Goal: Task Accomplishment & Management: Manage account settings

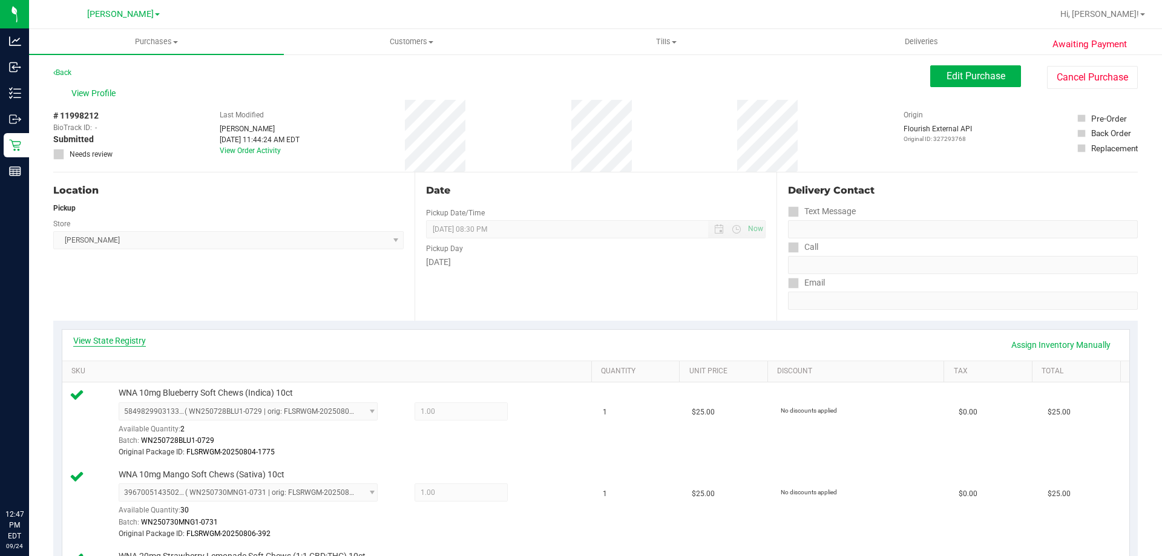
click at [120, 344] on link "View State Registry" at bounding box center [109, 341] width 73 height 12
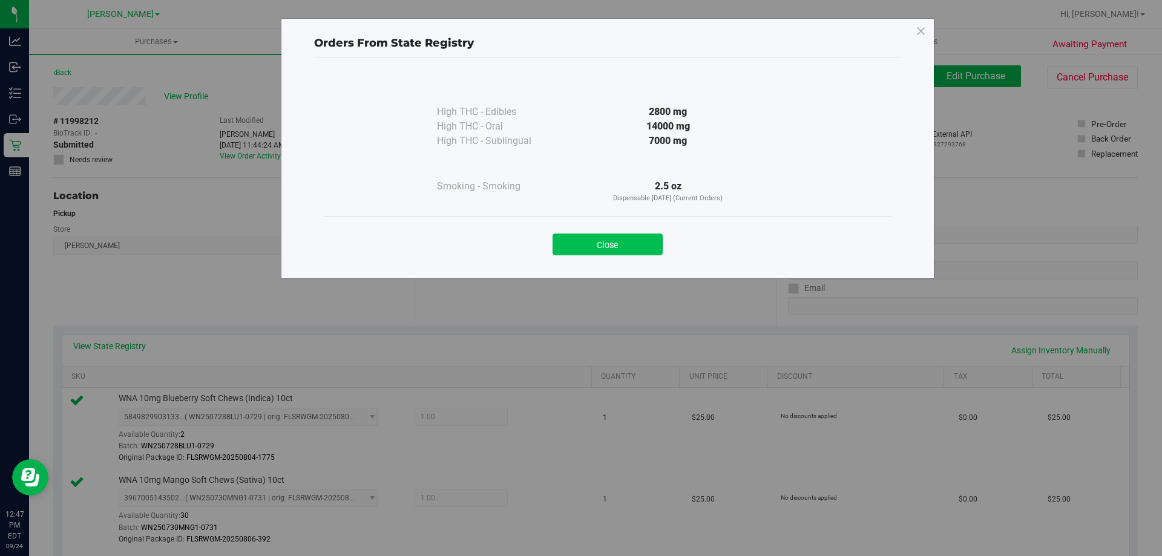
click at [628, 251] on button "Close" at bounding box center [608, 245] width 110 height 22
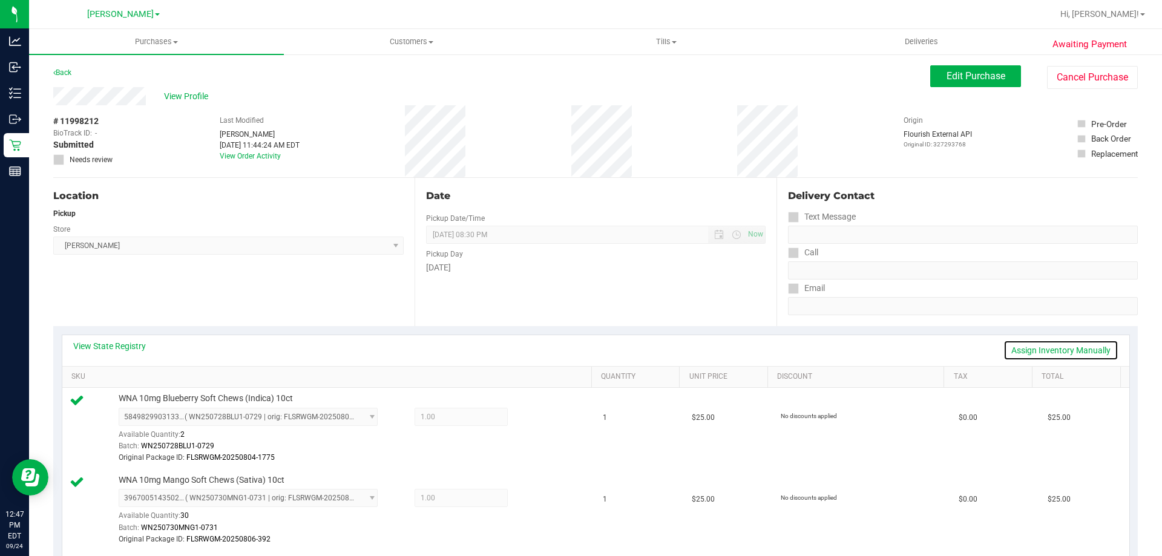
click at [1059, 346] on link "Assign Inventory Manually" at bounding box center [1061, 350] width 115 height 21
click at [531, 416] on icon at bounding box center [536, 419] width 13 height 14
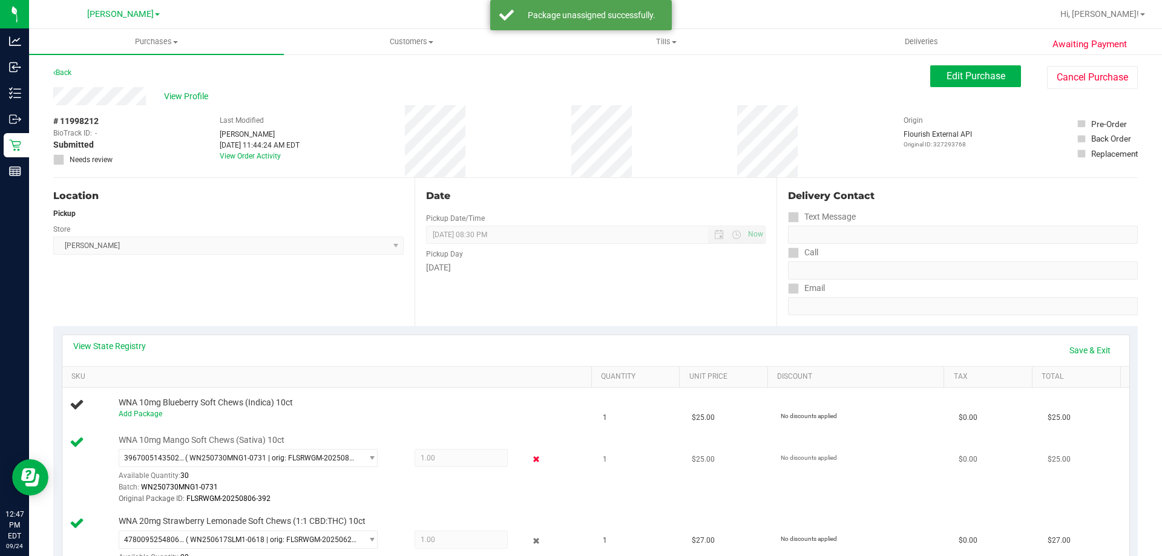
click at [530, 455] on icon at bounding box center [536, 460] width 13 height 14
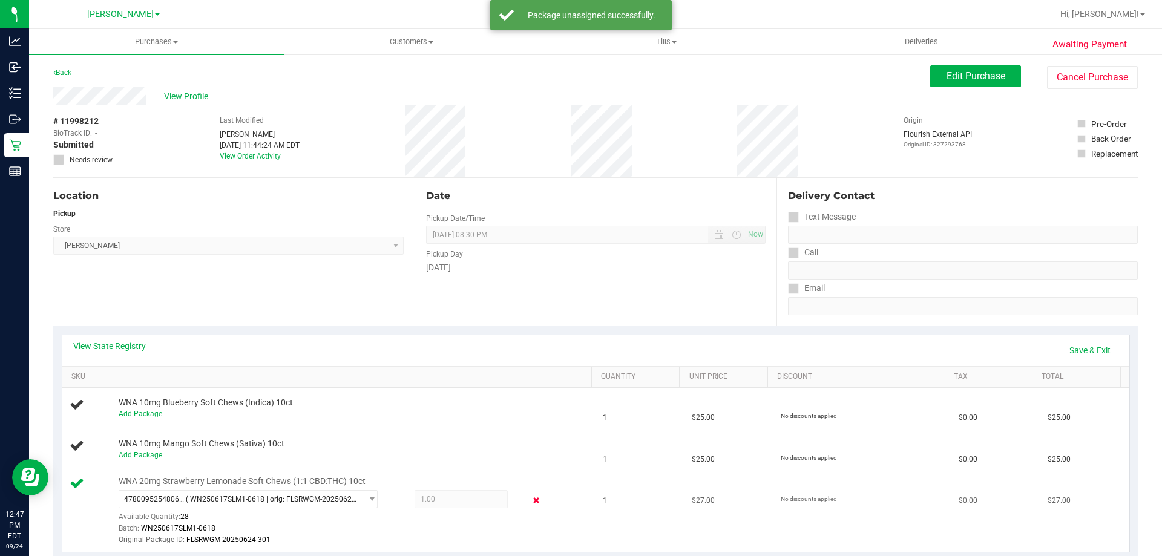
click at [530, 496] on icon at bounding box center [536, 501] width 13 height 14
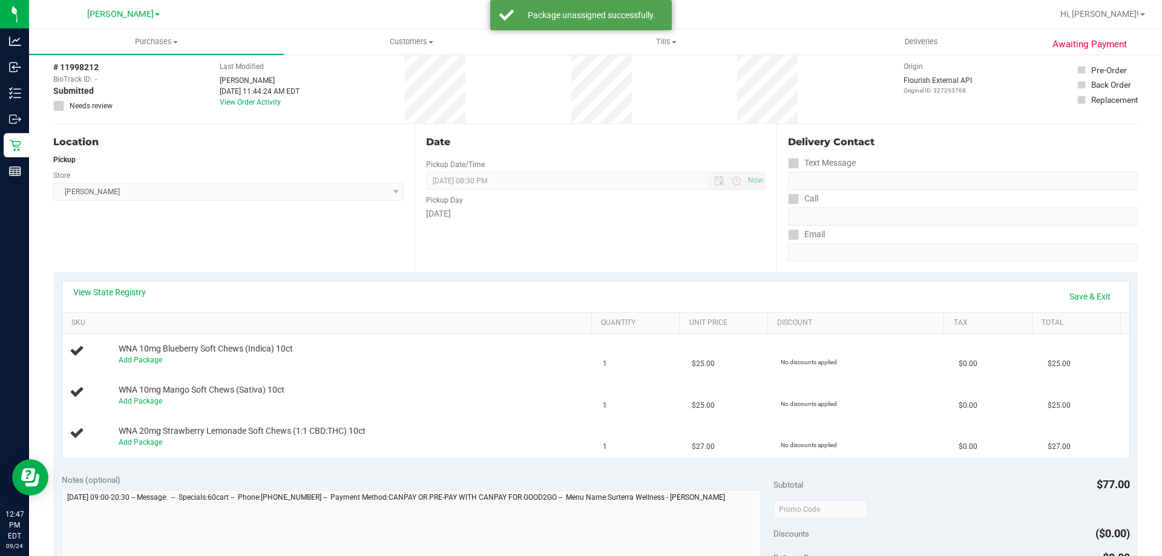
scroll to position [61, 0]
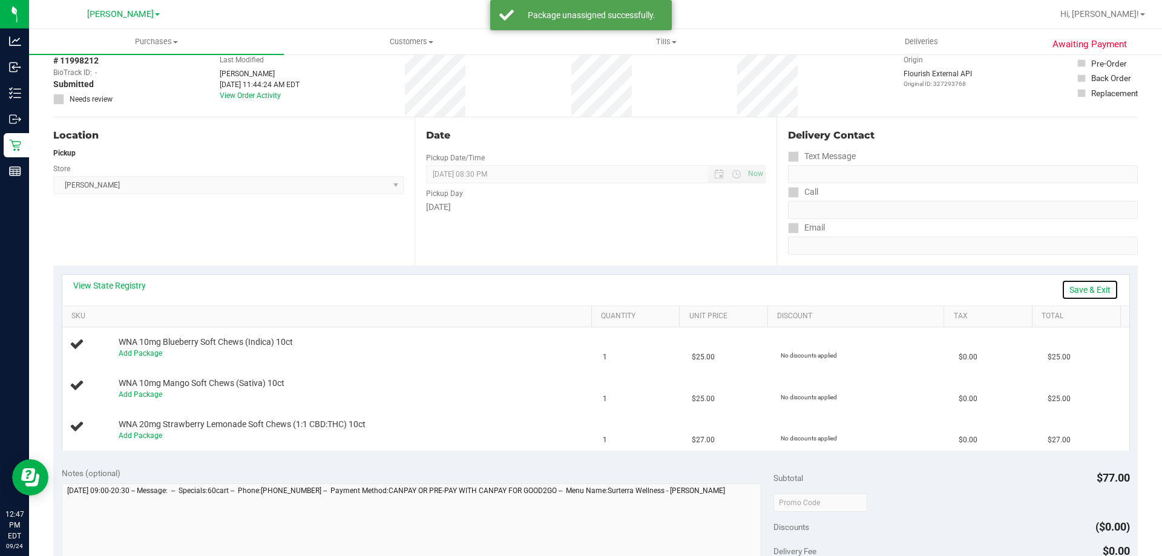
click at [1087, 294] on link "Save & Exit" at bounding box center [1090, 290] width 57 height 21
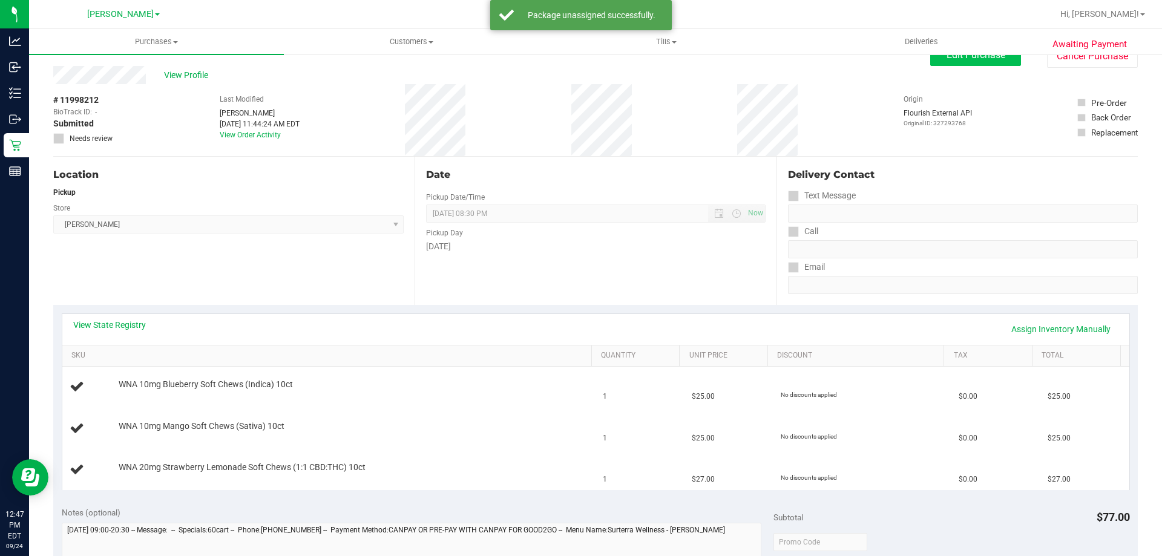
scroll to position [0, 0]
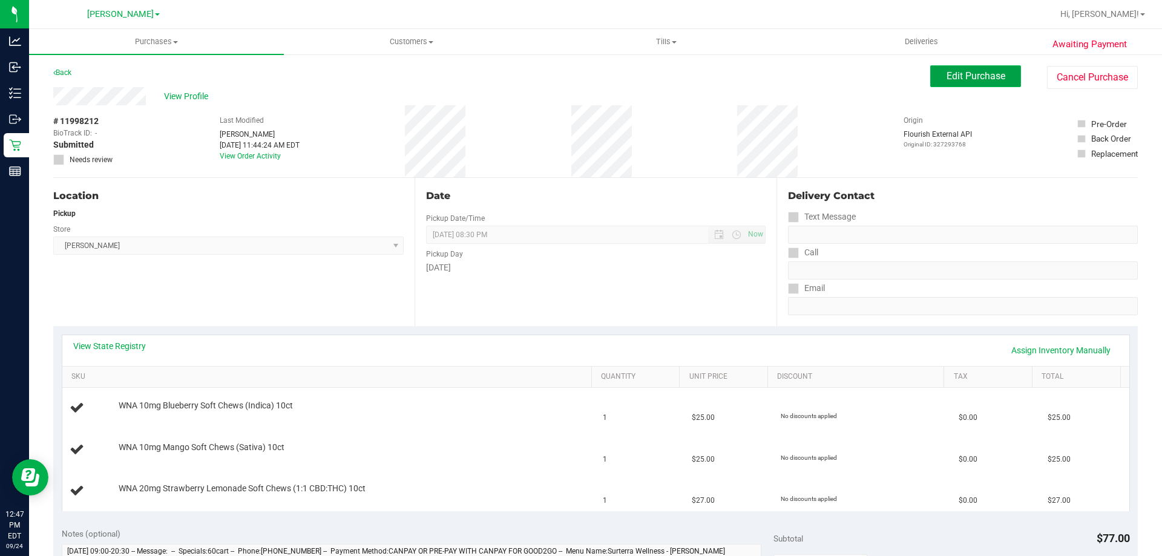
click at [955, 76] on span "Edit Purchase" at bounding box center [976, 76] width 59 height 12
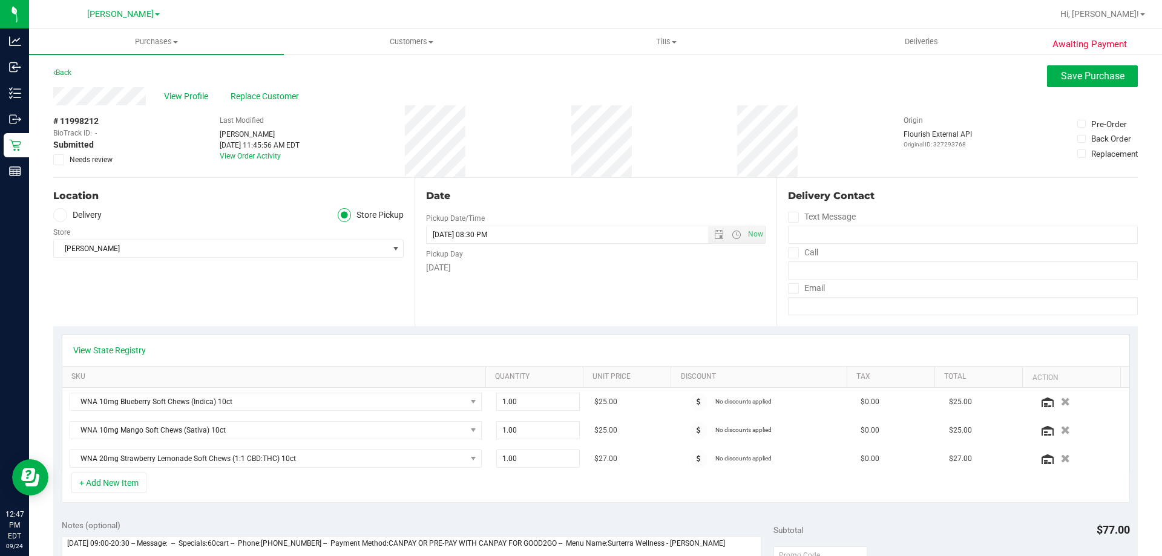
click at [93, 159] on span "Needs review" at bounding box center [91, 159] width 43 height 11
click at [0, 0] on input "Needs review" at bounding box center [0, 0] width 0 height 0
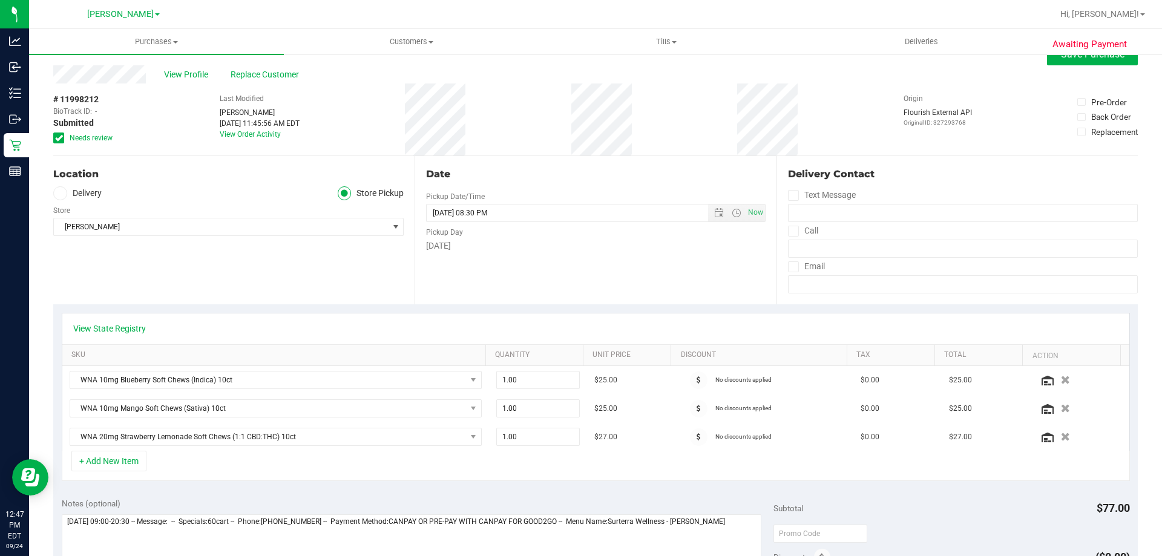
scroll to position [61, 0]
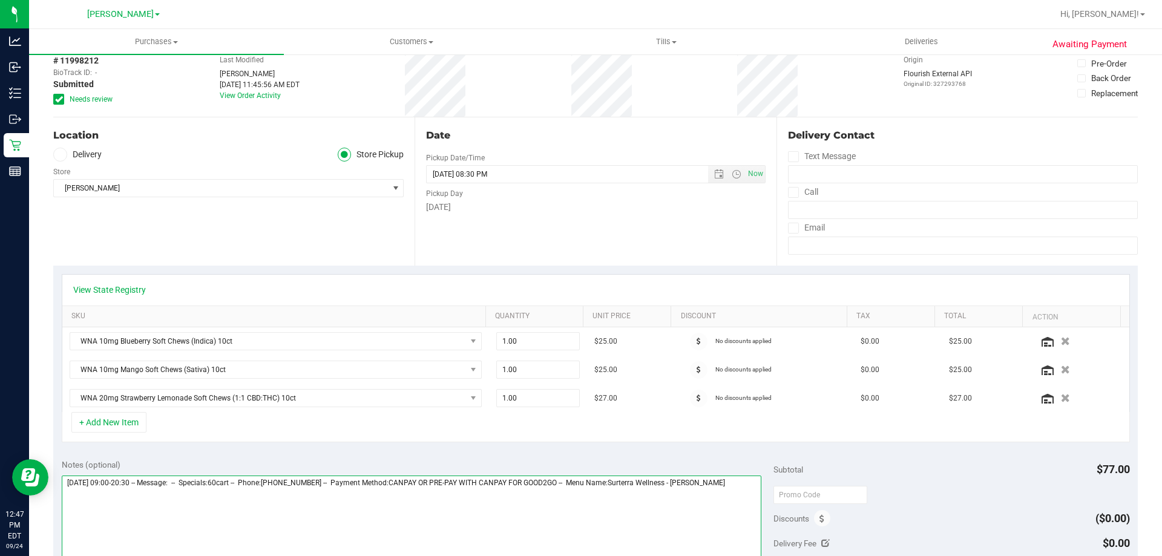
click at [745, 489] on textarea at bounding box center [412, 534] width 700 height 116
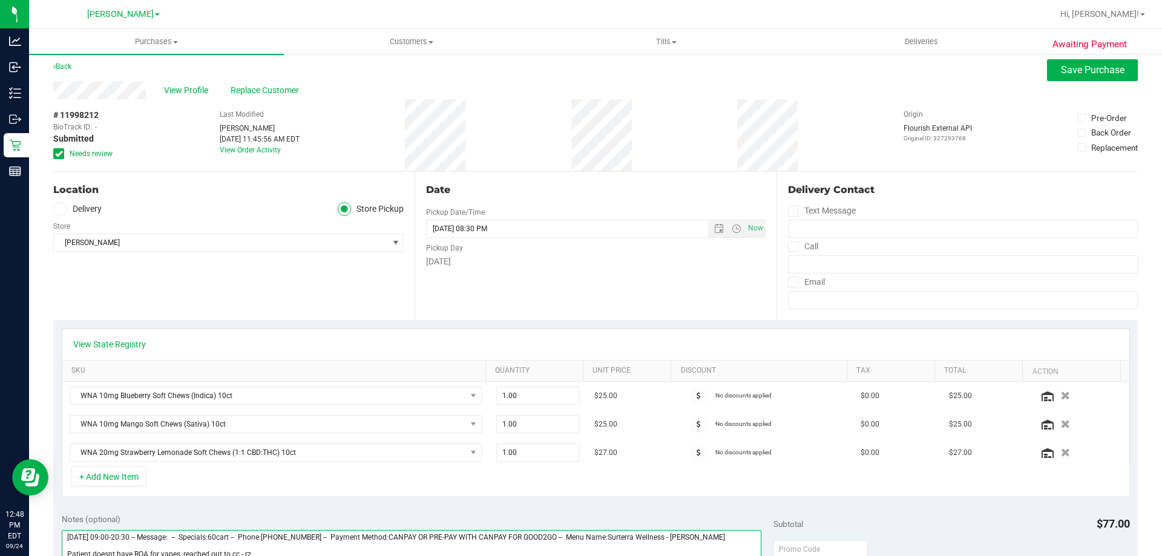
scroll to position [0, 0]
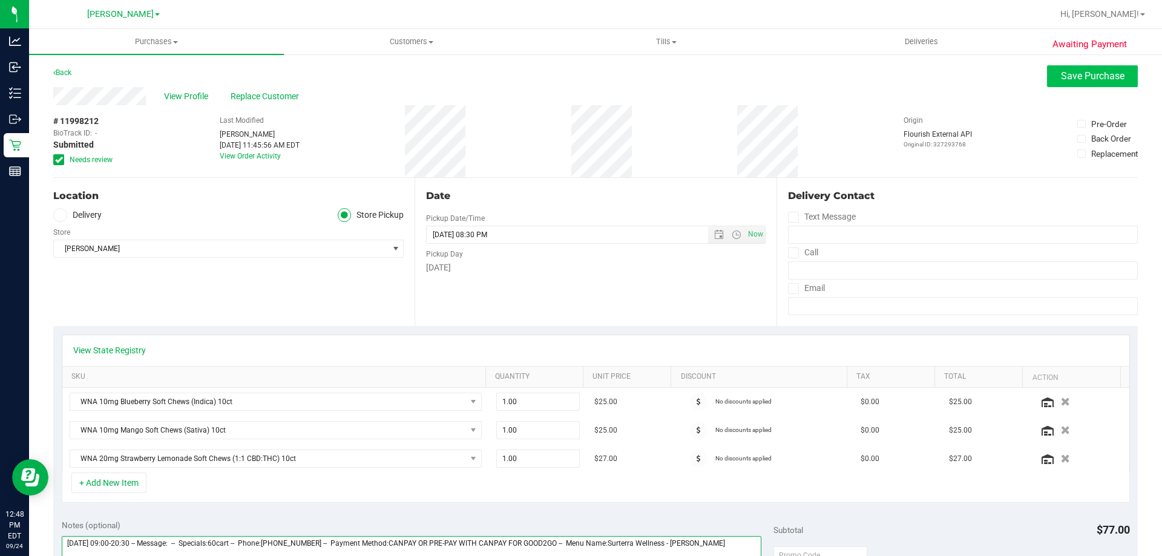
type textarea "[DATE] 09:00-20:30 -- Message: -- Specials:60cart -- Phone:[PHONE_NUMBER] -- Pa…"
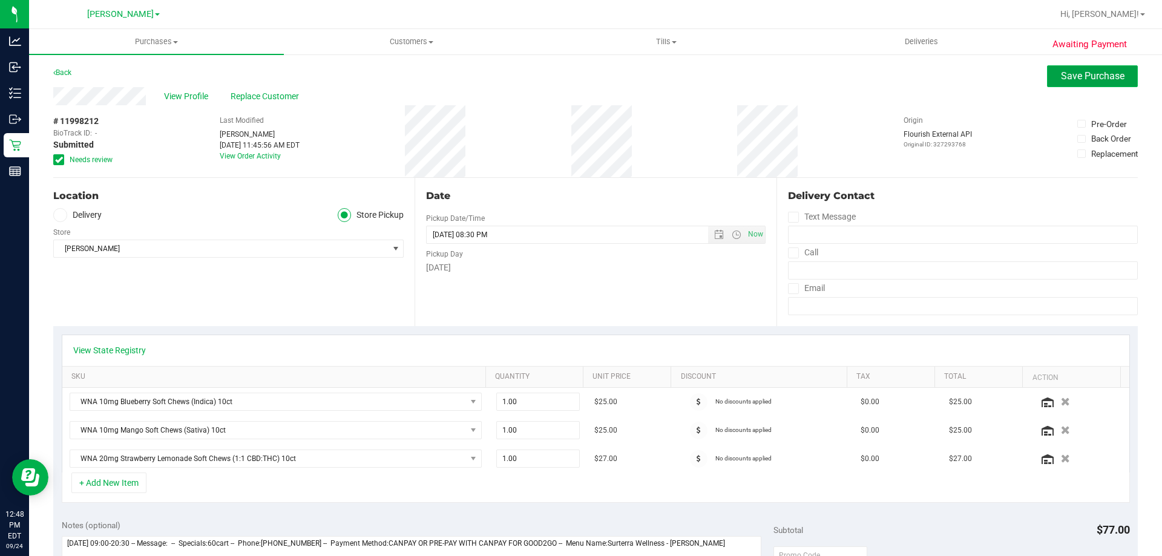
click at [1104, 85] on button "Save Purchase" at bounding box center [1092, 76] width 91 height 22
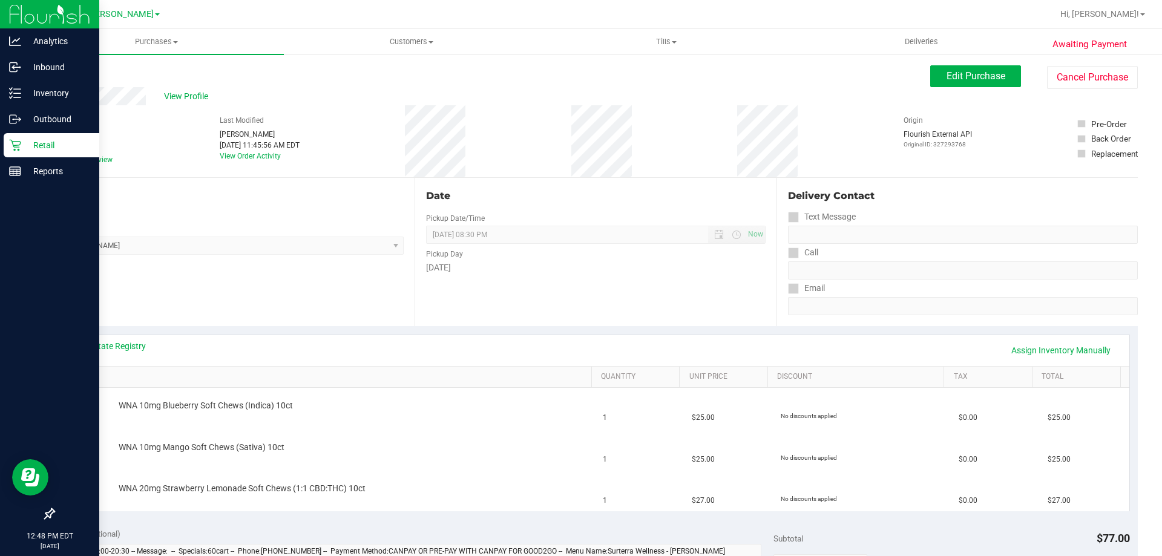
click at [50, 140] on p "Retail" at bounding box center [57, 145] width 73 height 15
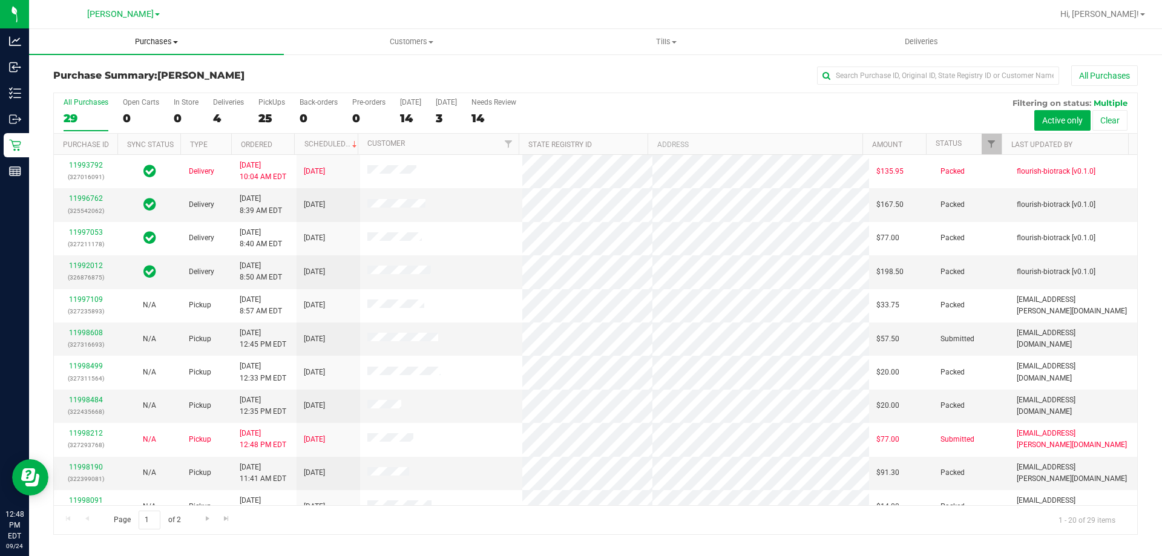
click at [167, 46] on span "Purchases" at bounding box center [156, 41] width 255 height 11
click at [122, 90] on li "Fulfillment" at bounding box center [156, 88] width 255 height 15
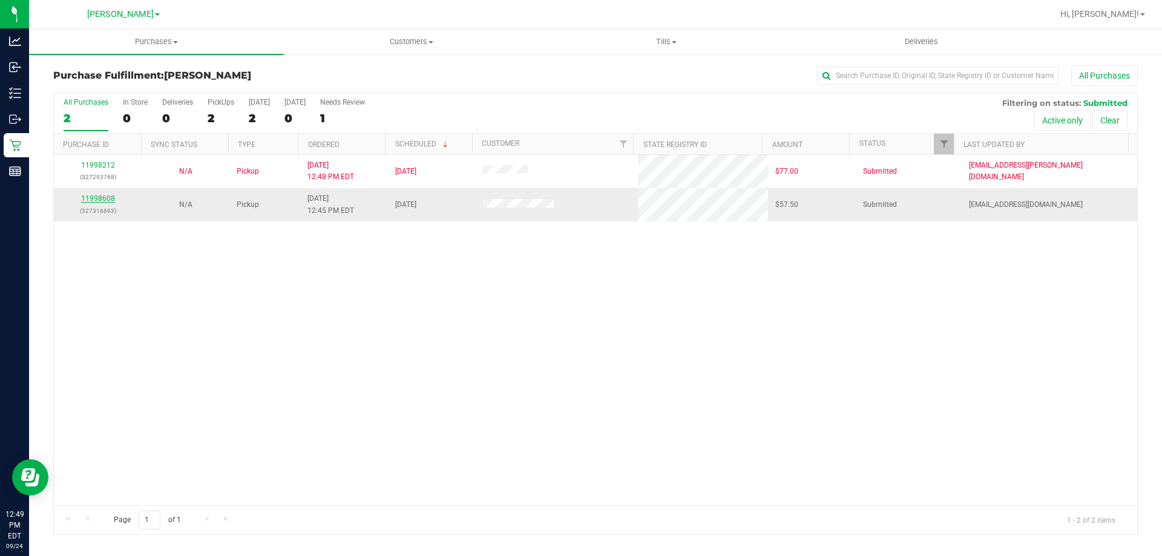
click at [102, 199] on link "11998608" at bounding box center [98, 198] width 34 height 8
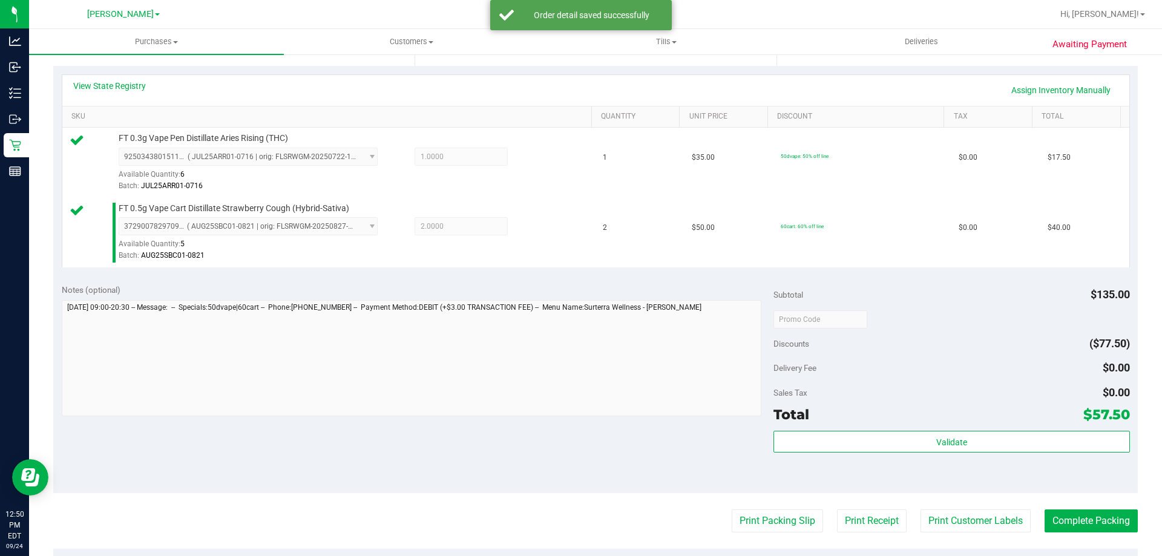
scroll to position [293, 0]
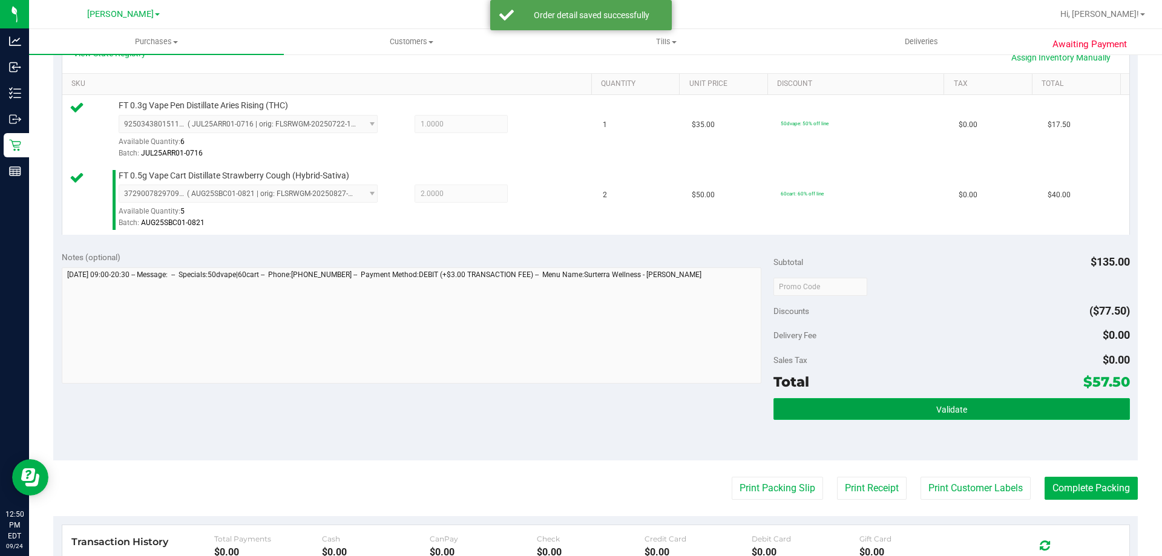
click at [1013, 400] on button "Validate" at bounding box center [952, 409] width 356 height 22
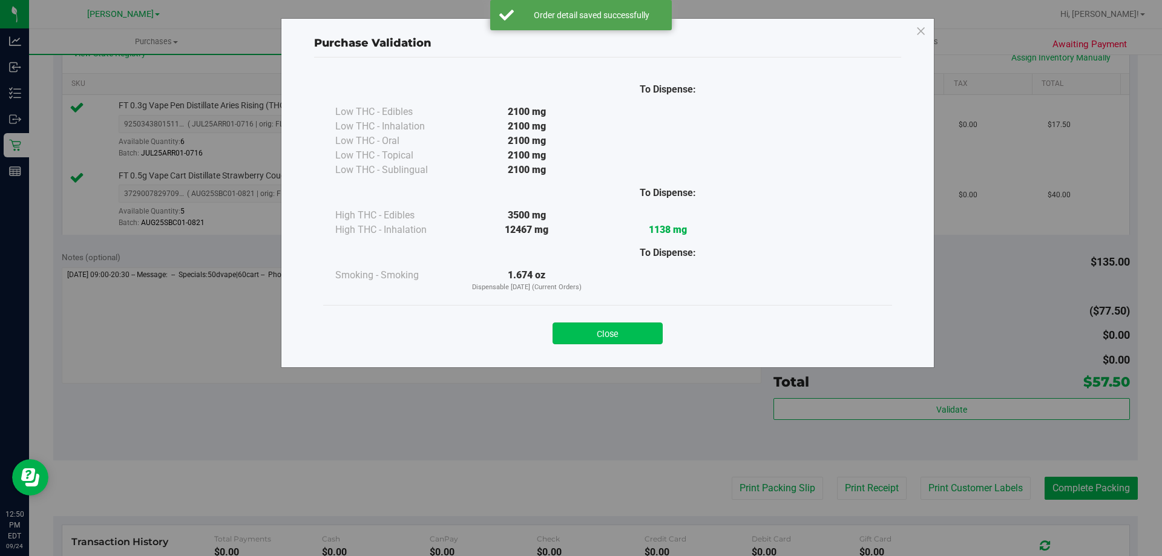
click at [604, 323] on button "Close" at bounding box center [608, 334] width 110 height 22
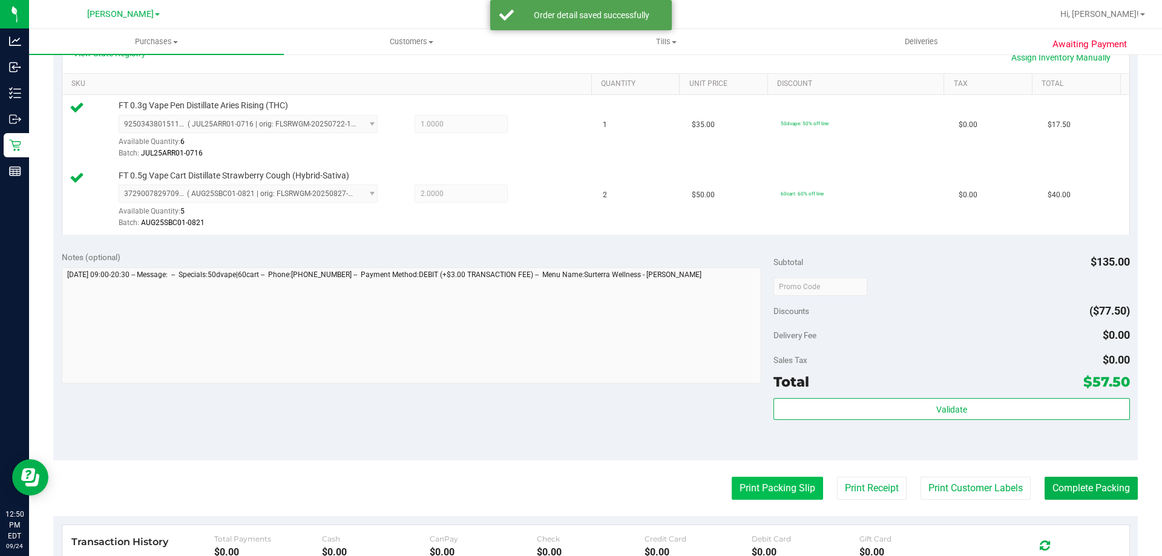
click at [777, 497] on button "Print Packing Slip" at bounding box center [777, 488] width 91 height 23
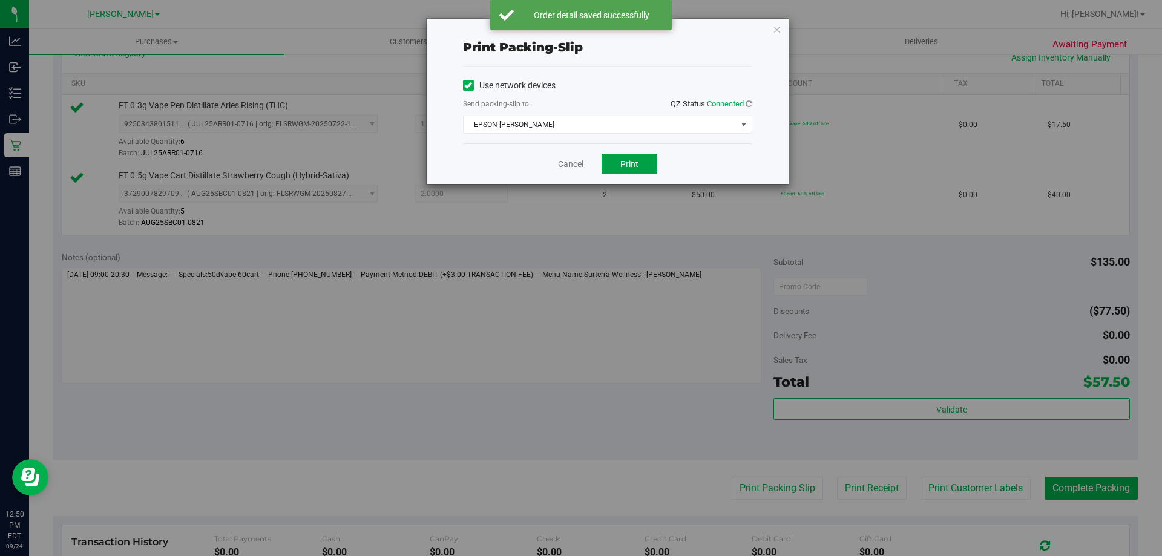
click at [645, 158] on button "Print" at bounding box center [630, 164] width 56 height 21
click at [578, 165] on link "Cancel" at bounding box center [570, 164] width 25 height 13
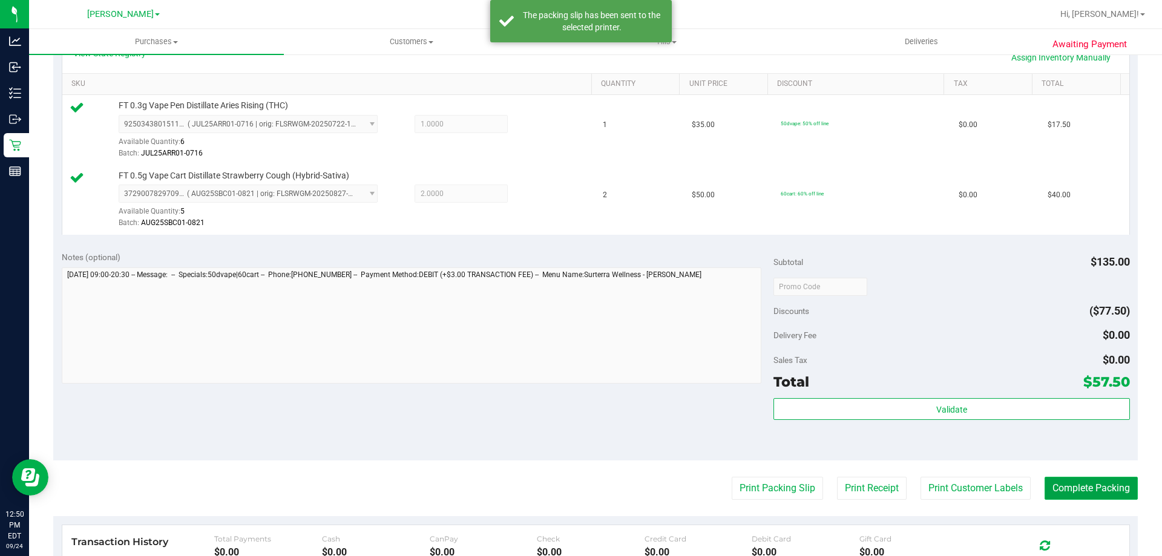
click at [1076, 479] on button "Complete Packing" at bounding box center [1091, 488] width 93 height 23
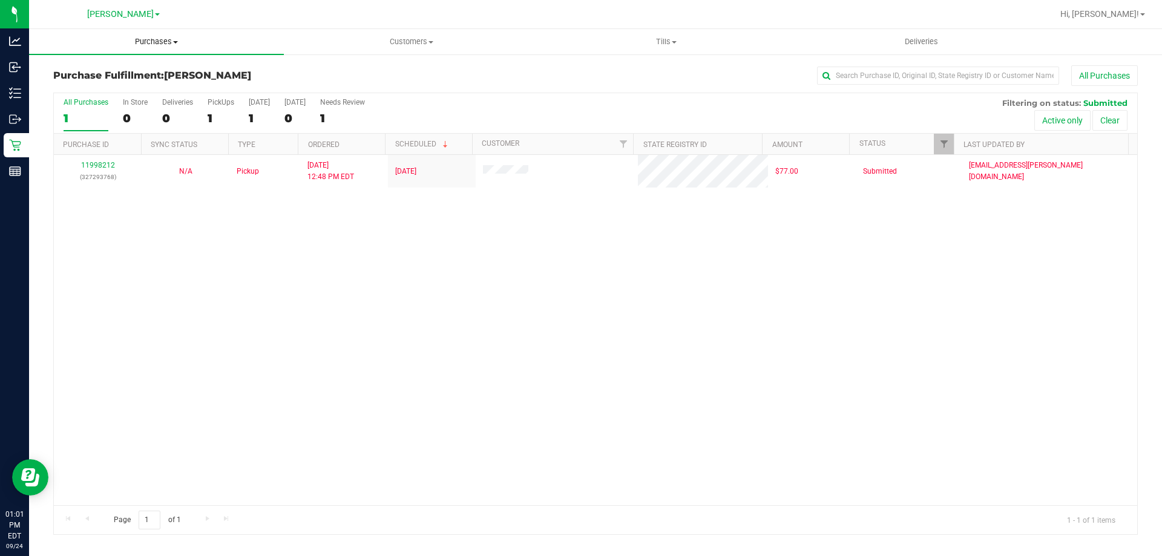
click at [168, 45] on span "Purchases" at bounding box center [156, 41] width 255 height 11
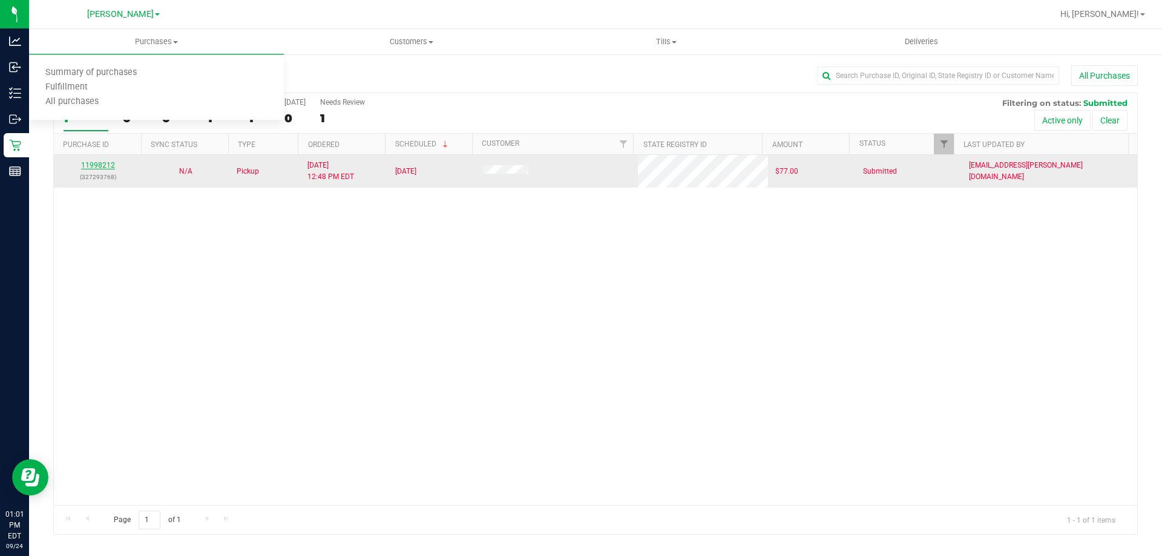
click at [105, 167] on link "11998212" at bounding box center [98, 165] width 34 height 8
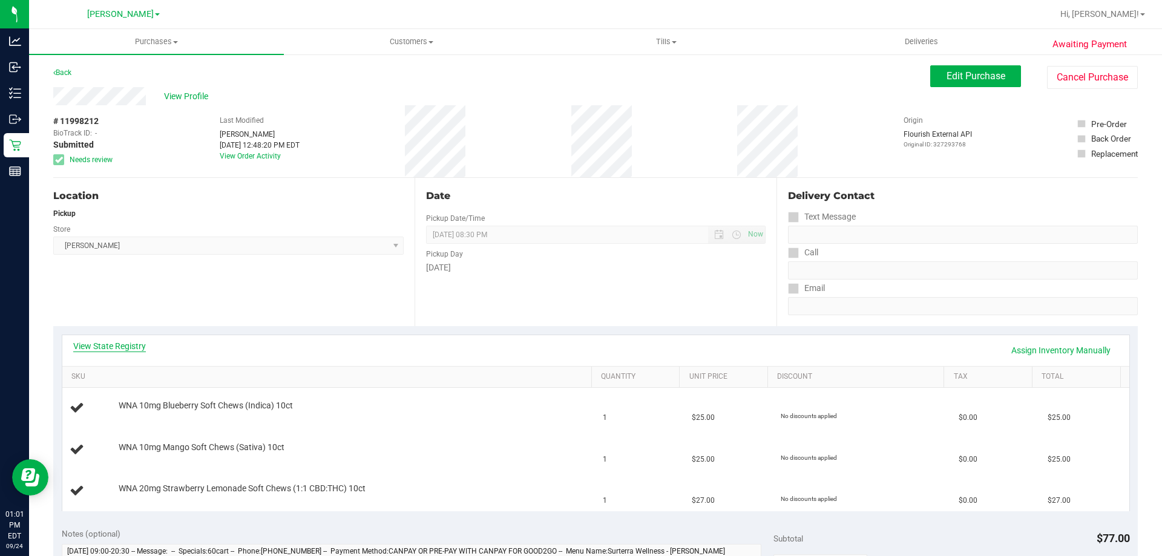
click at [97, 340] on link "View State Registry" at bounding box center [109, 346] width 73 height 12
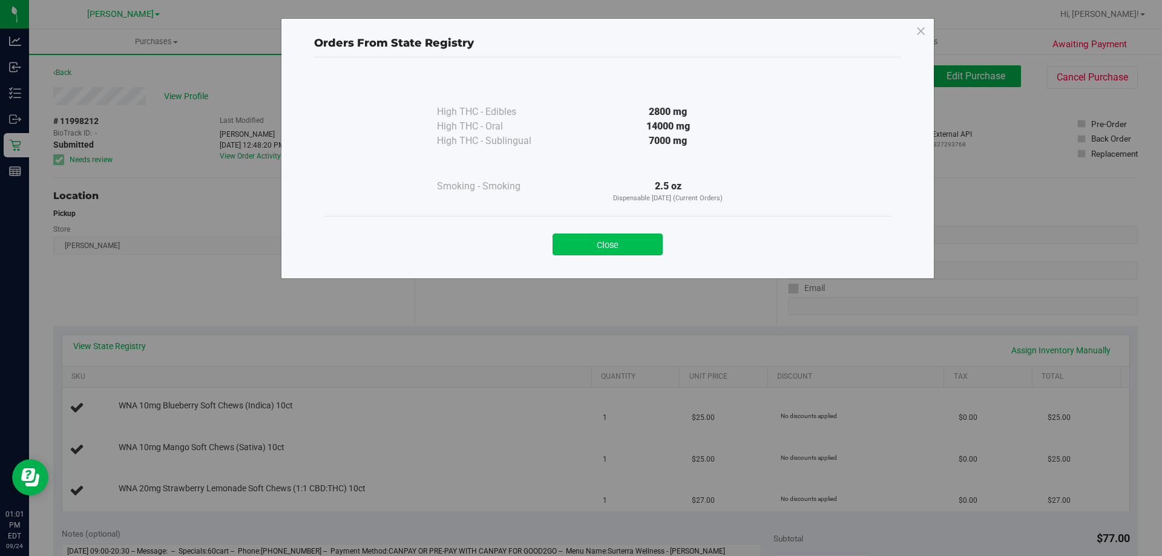
click at [584, 243] on button "Close" at bounding box center [608, 245] width 110 height 22
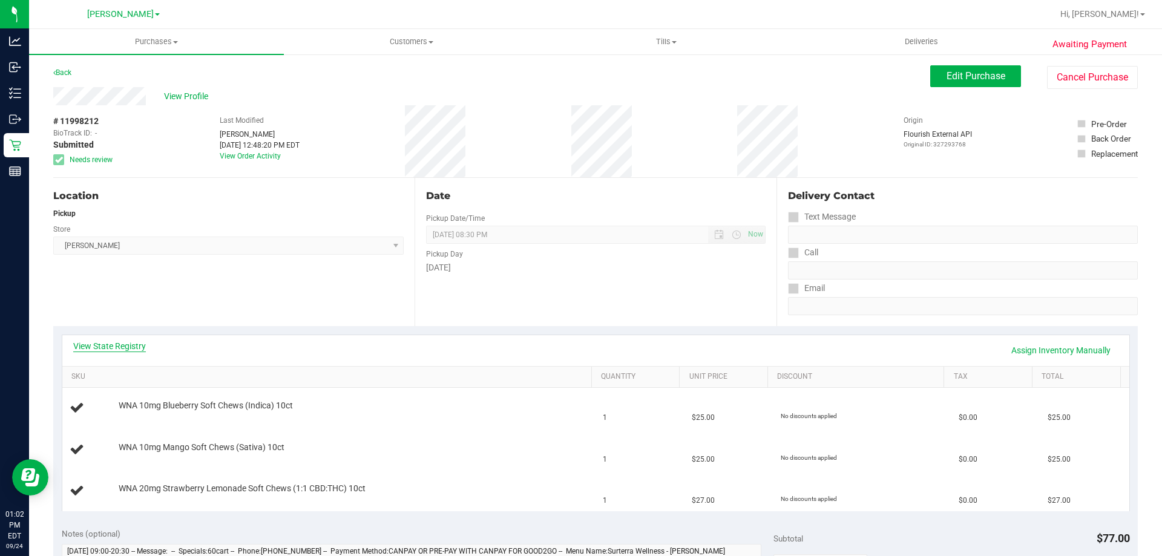
click at [104, 343] on link "View State Registry" at bounding box center [109, 346] width 73 height 12
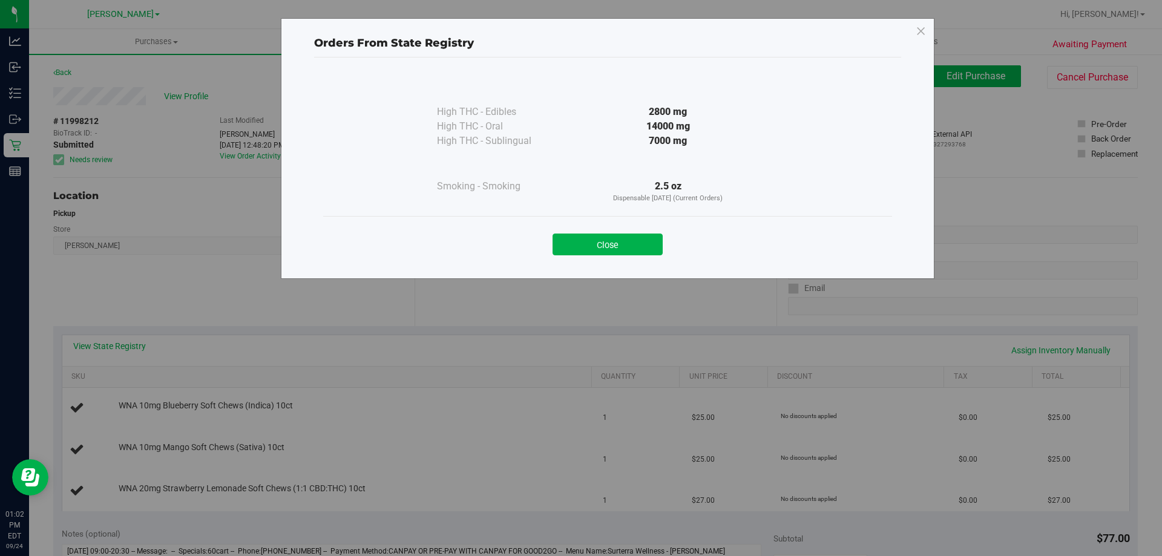
click at [633, 255] on div "Close" at bounding box center [607, 240] width 569 height 49
click at [595, 251] on button "Close" at bounding box center [608, 245] width 110 height 22
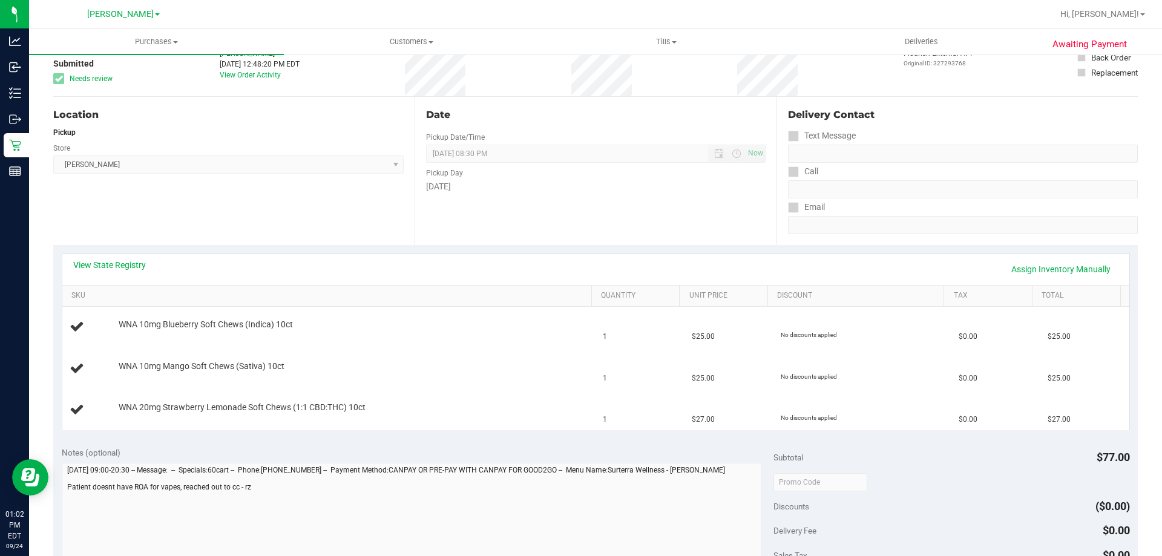
scroll to position [102, 0]
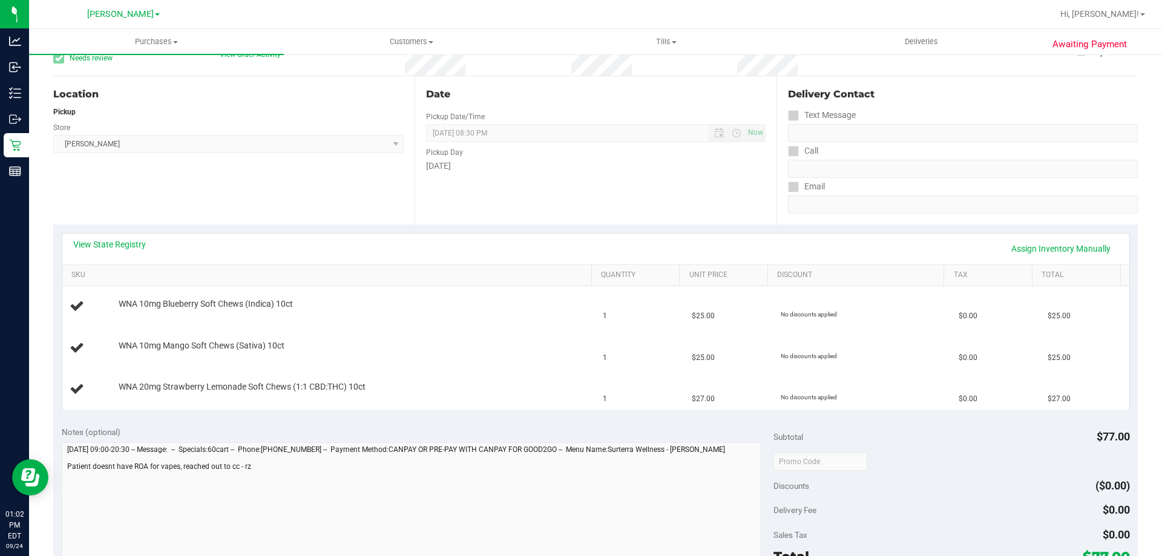
drag, startPoint x: 1161, startPoint y: 179, endPoint x: 1145, endPoint y: 239, distance: 62.1
click at [1145, 237] on div "Awaiting Payment Back Edit Purchase Cancel Purchase View Profile # 11998212 Bio…" at bounding box center [595, 447] width 1133 height 990
drag, startPoint x: 1144, startPoint y: 239, endPoint x: 1124, endPoint y: 239, distance: 20.6
click at [1136, 243] on div "Awaiting Payment Back Edit Purchase Cancel Purchase View Profile # 11998212 Bio…" at bounding box center [595, 447] width 1133 height 990
click at [1133, 243] on div "Awaiting Payment Back Edit Purchase Cancel Purchase View Profile # 11998212 Bio…" at bounding box center [595, 447] width 1133 height 990
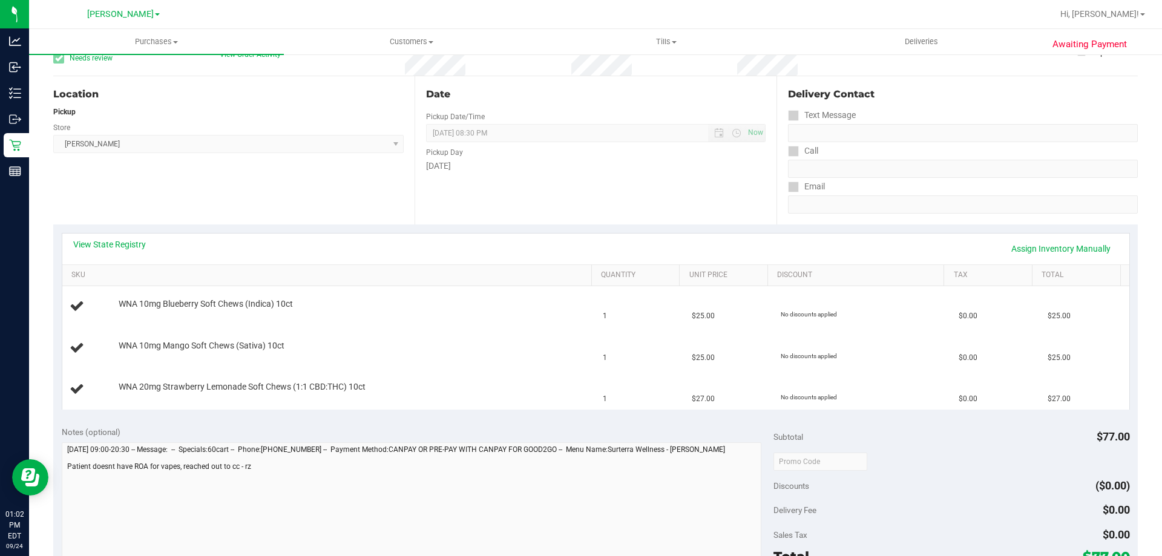
drag, startPoint x: 1124, startPoint y: 239, endPoint x: 1162, endPoint y: 409, distance: 174.3
click at [1162, 410] on div "Purchases Summary of purchases Fulfillment All purchases Customers All customer…" at bounding box center [595, 292] width 1133 height 527
click at [1076, 432] on div "Subtotal $77.00" at bounding box center [952, 437] width 356 height 22
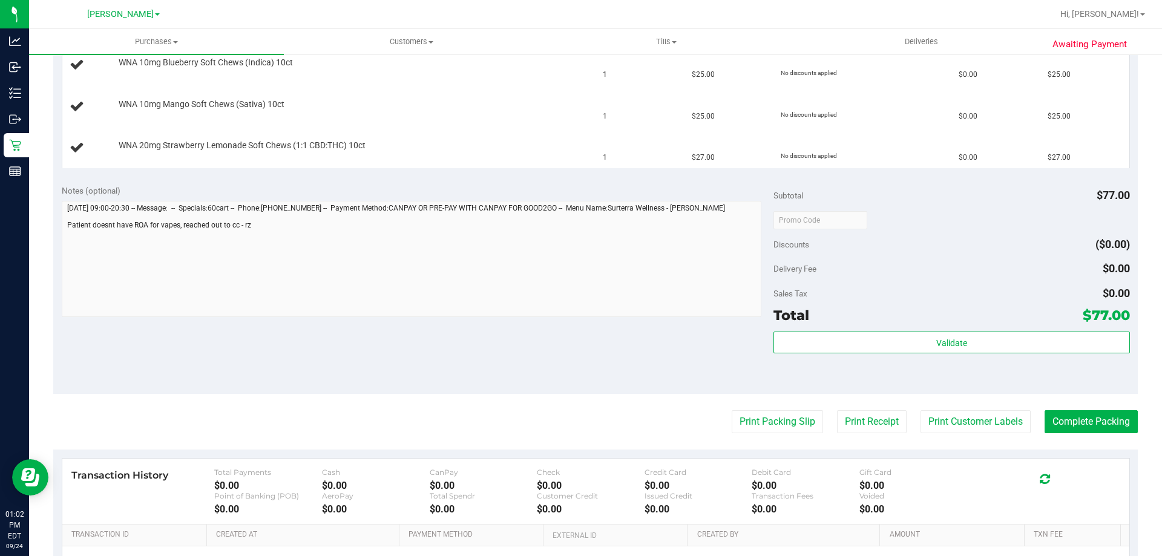
scroll to position [0, 0]
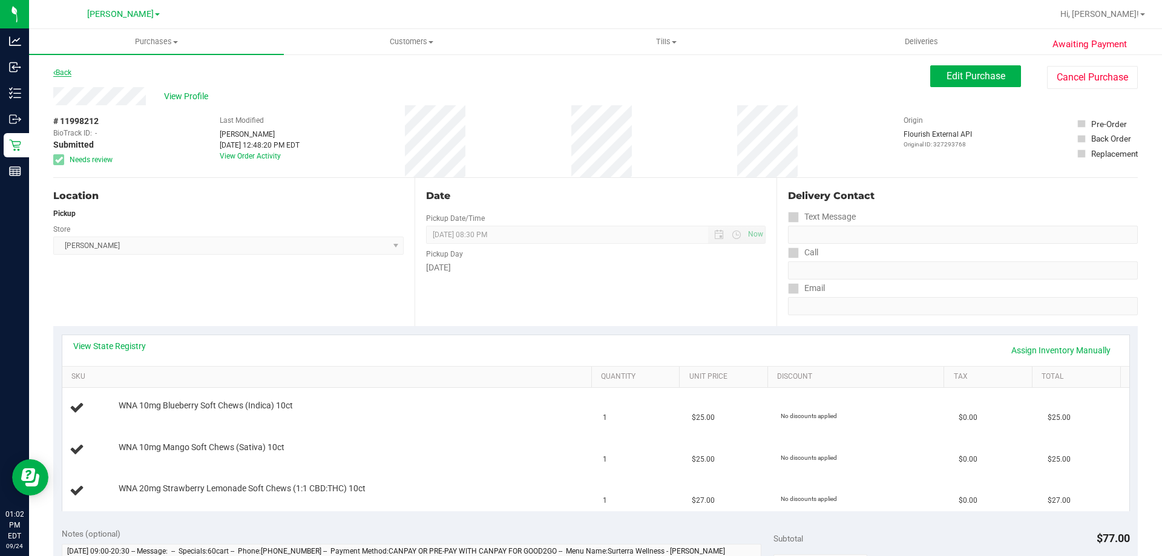
click at [61, 74] on link "Back" at bounding box center [62, 72] width 18 height 8
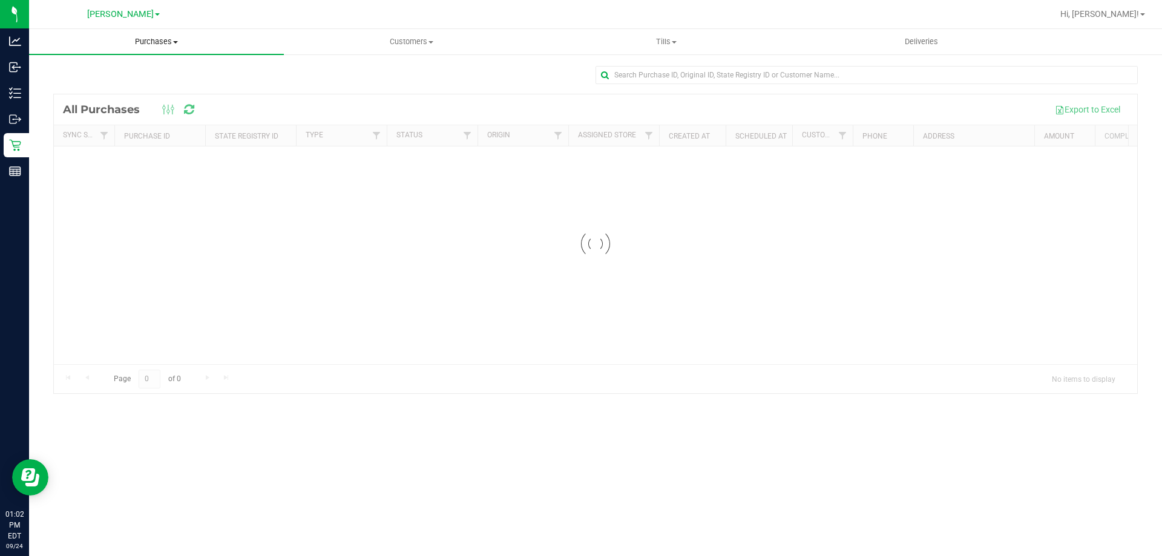
click at [156, 37] on span "Purchases" at bounding box center [156, 41] width 255 height 11
click at [77, 87] on span "Fulfillment" at bounding box center [66, 87] width 75 height 10
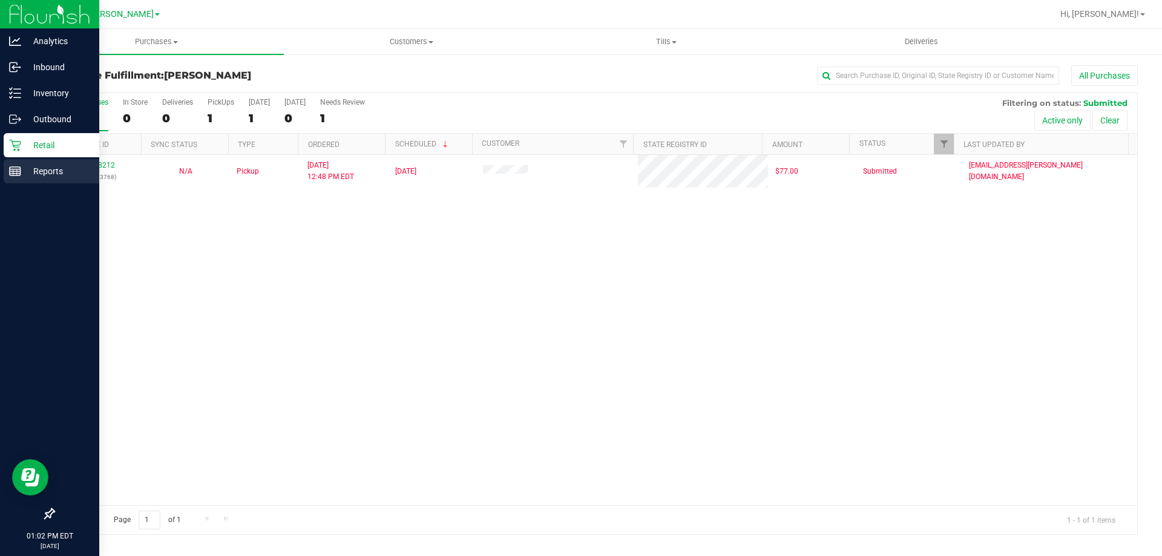
click at [28, 166] on p "Reports" at bounding box center [57, 171] width 73 height 15
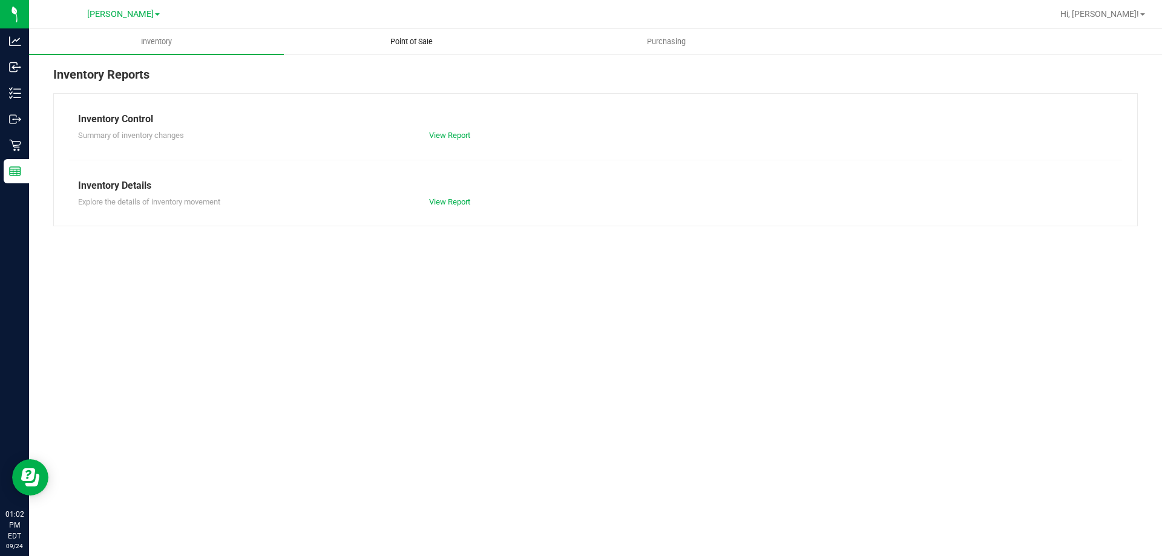
click at [435, 45] on span "Point of Sale" at bounding box center [411, 41] width 75 height 11
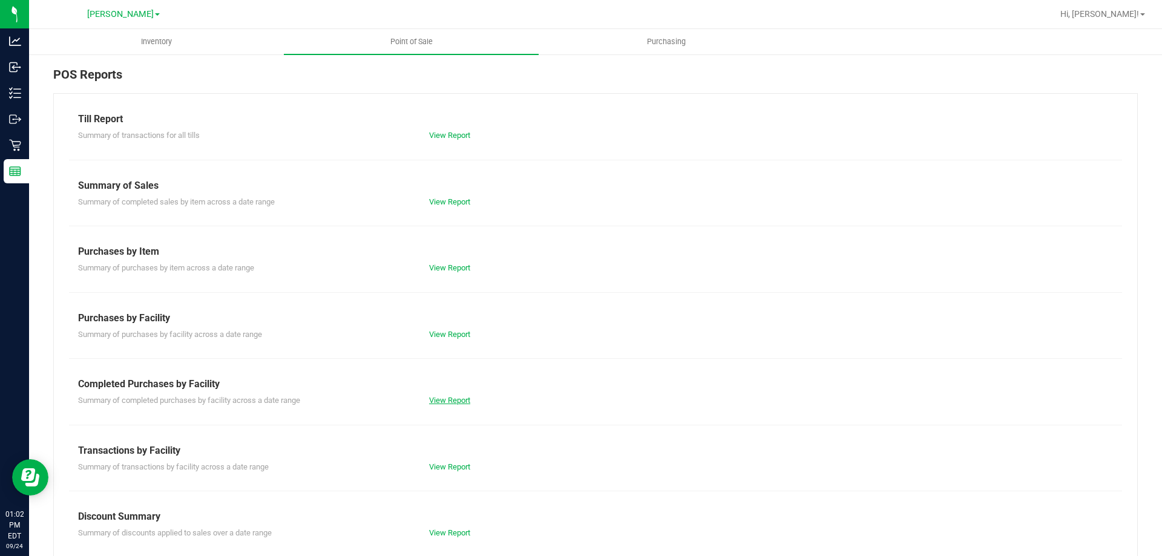
click at [455, 401] on link "View Report" at bounding box center [449, 400] width 41 height 9
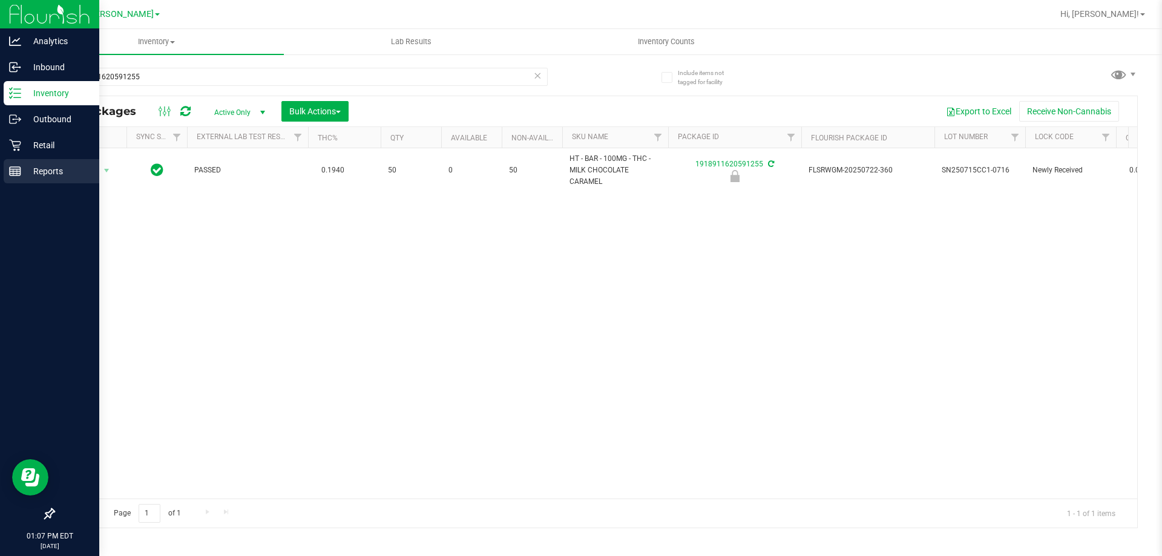
click at [48, 174] on p "Reports" at bounding box center [57, 171] width 73 height 15
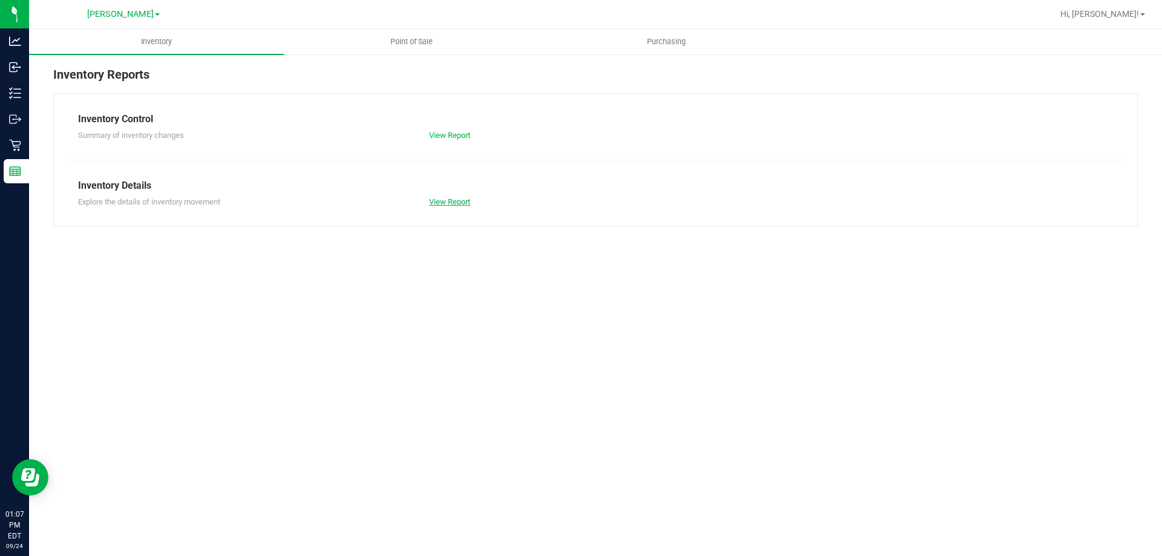
click at [446, 202] on link "View Report" at bounding box center [449, 201] width 41 height 9
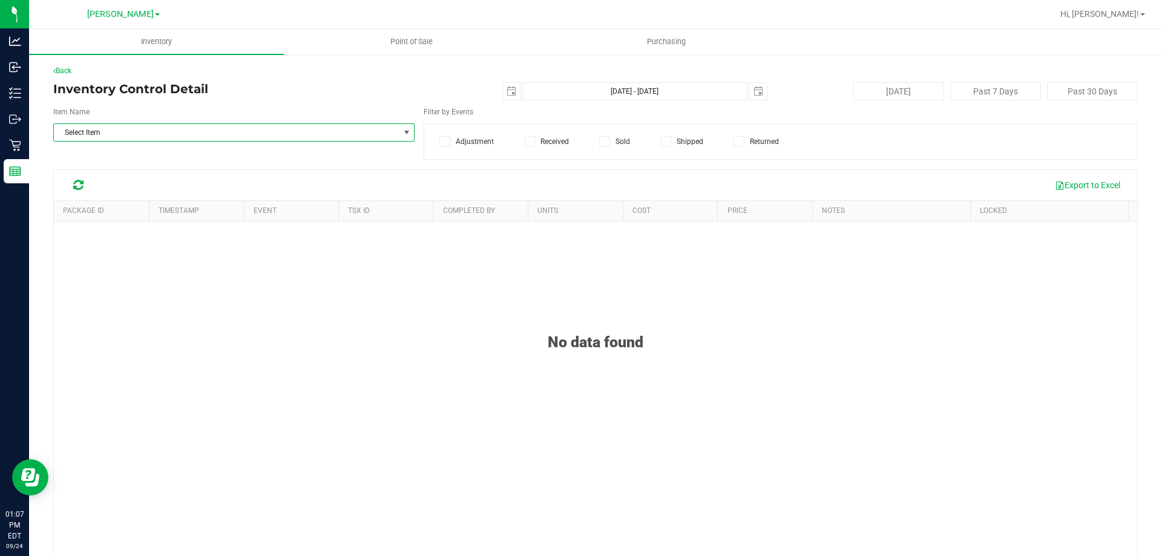
click at [343, 139] on span "Select Item" at bounding box center [226, 132] width 345 height 17
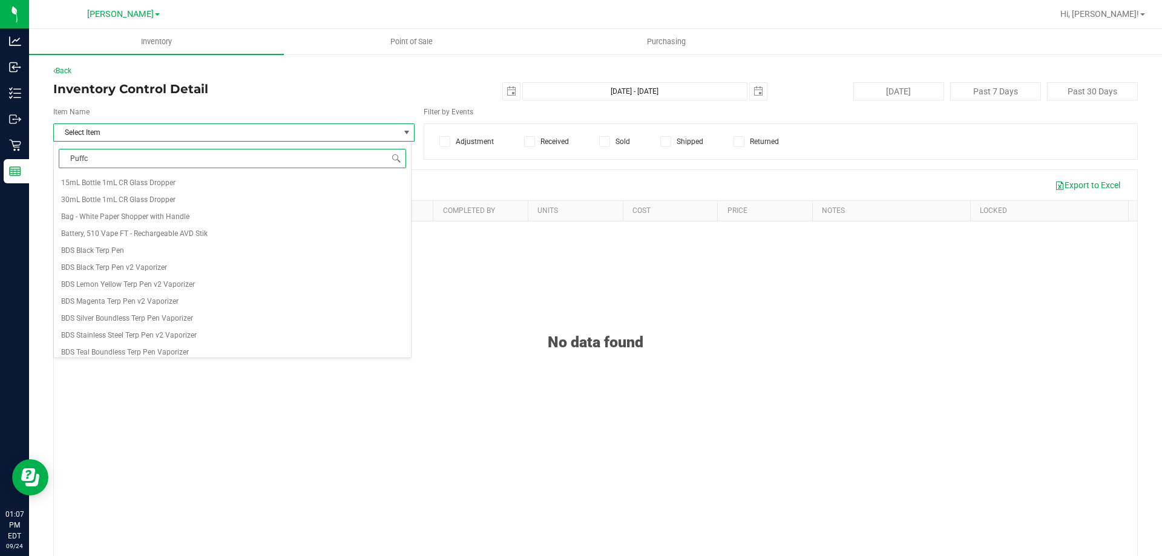
type input "Puffco"
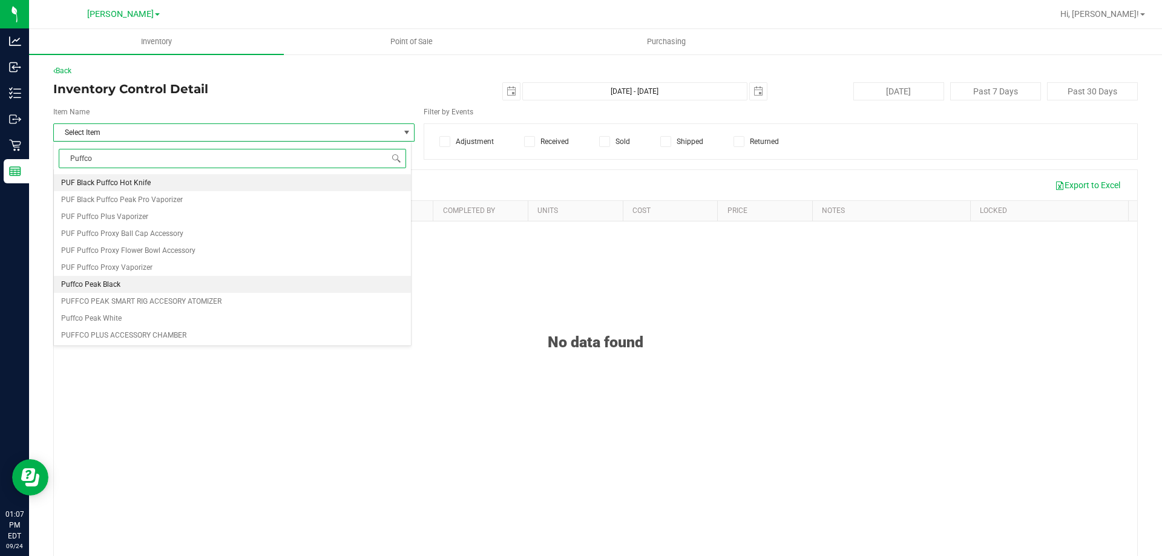
click at [311, 286] on li "Puffco Peak Black" at bounding box center [232, 284] width 357 height 17
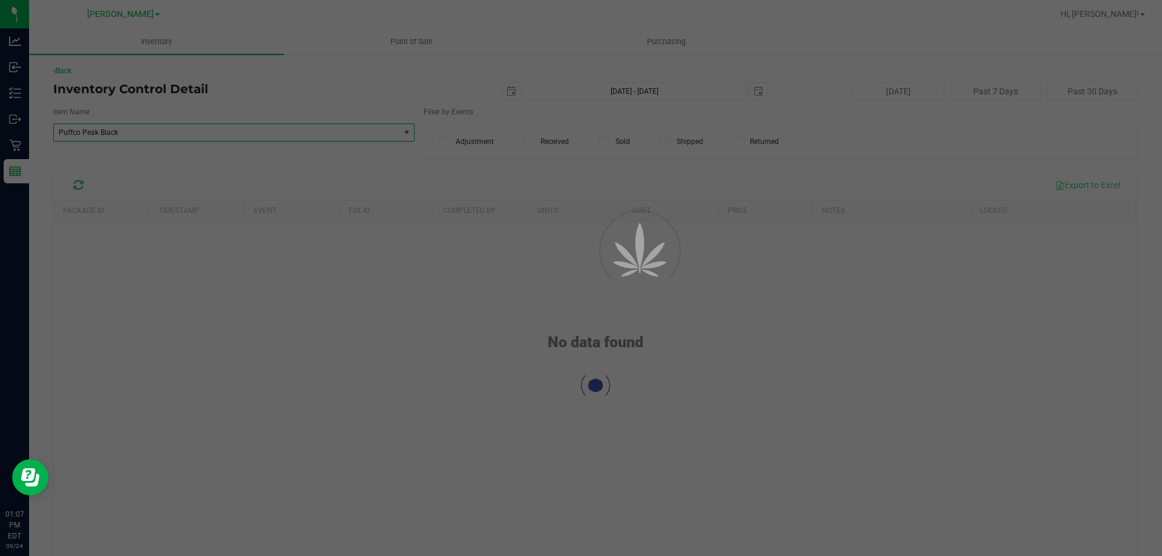
scroll to position [68616, 0]
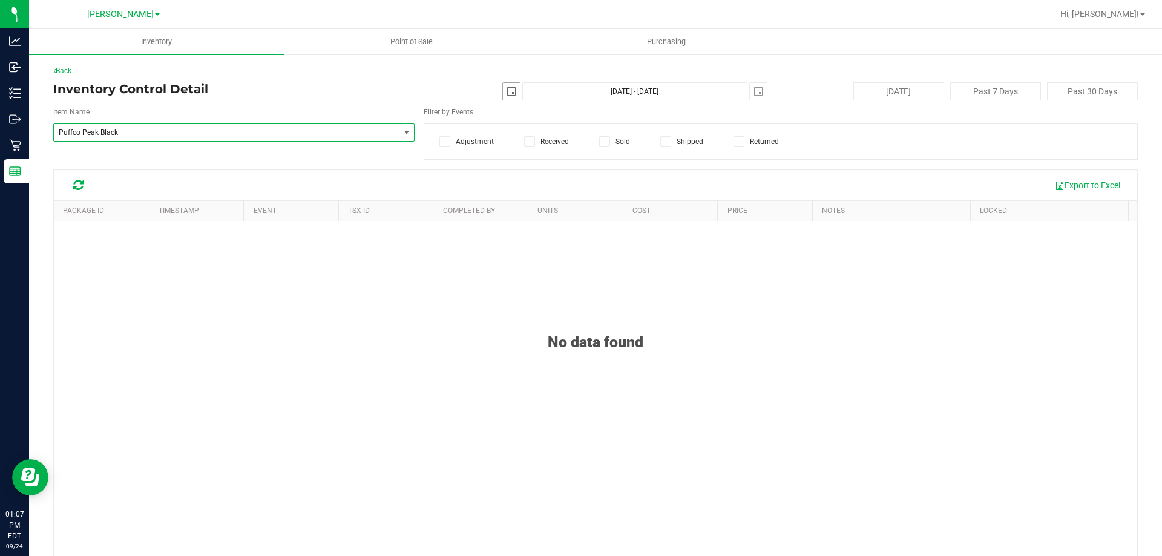
click at [503, 94] on span "select" at bounding box center [511, 91] width 17 height 17
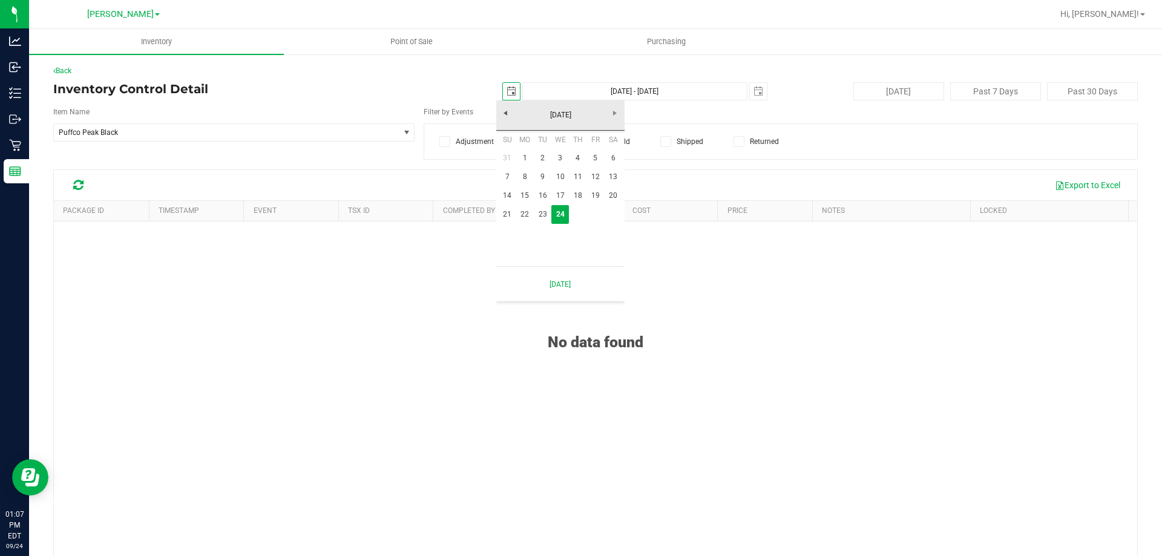
scroll to position [0, 30]
click at [522, 157] on link "1" at bounding box center [525, 158] width 18 height 19
type input "2025-09-01"
type input "Sep 1, 2025 - Sep 24, 2025"
click at [399, 90] on h4 "Inventory Control Detail" at bounding box center [233, 88] width 361 height 13
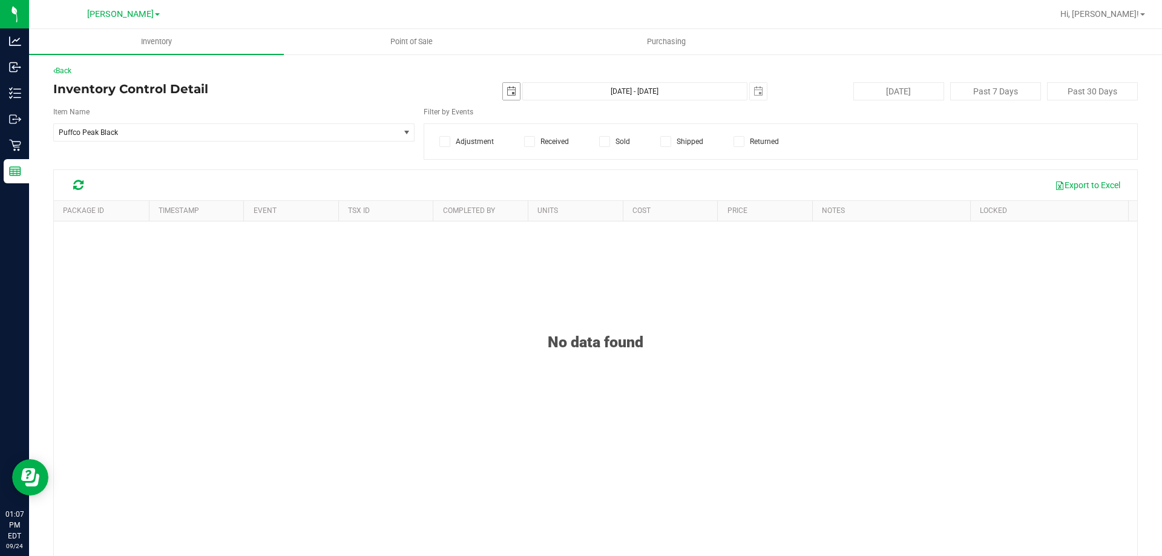
click at [507, 87] on span "select" at bounding box center [512, 92] width 10 height 10
click at [523, 157] on link "1" at bounding box center [525, 158] width 18 height 19
click at [82, 185] on icon at bounding box center [78, 185] width 10 height 12
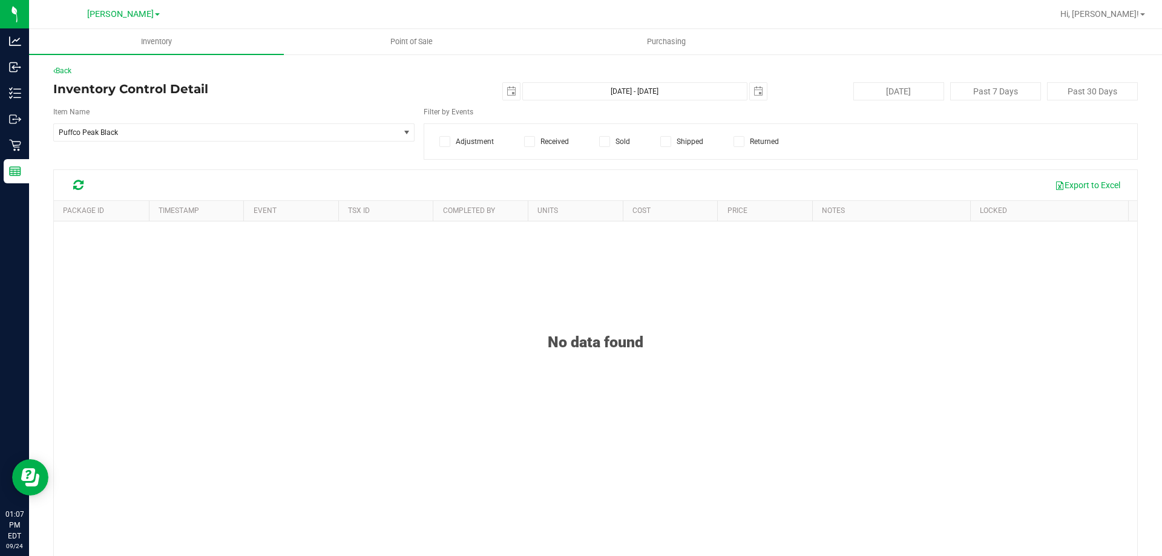
click at [84, 185] on div at bounding box center [78, 185] width 19 height 15
click at [77, 186] on icon at bounding box center [78, 185] width 10 height 12
click at [383, 136] on span "Puffco Peak Black" at bounding box center [226, 132] width 345 height 17
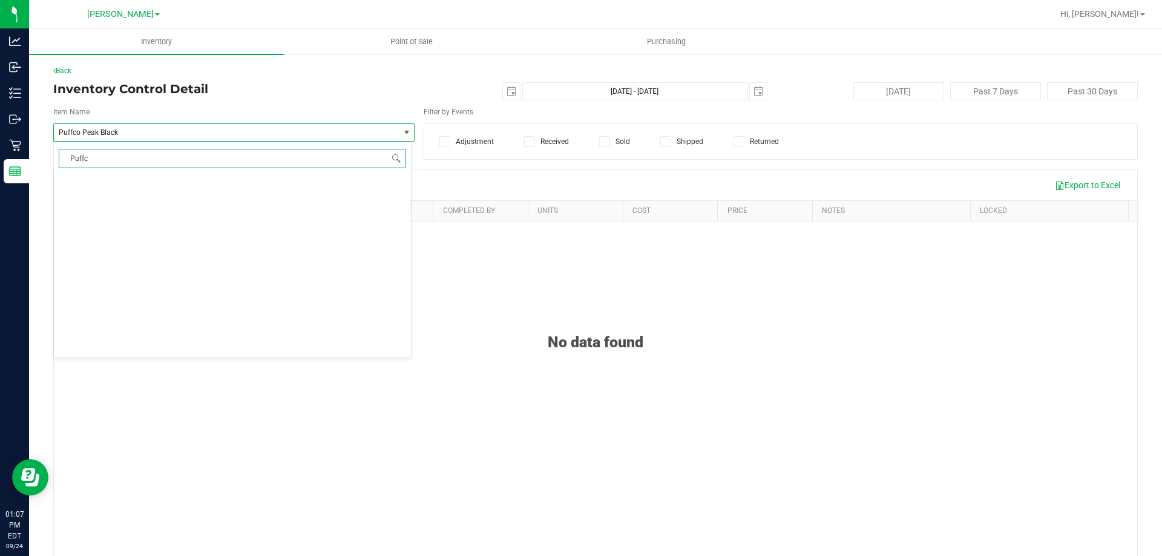
type input "Puffco"
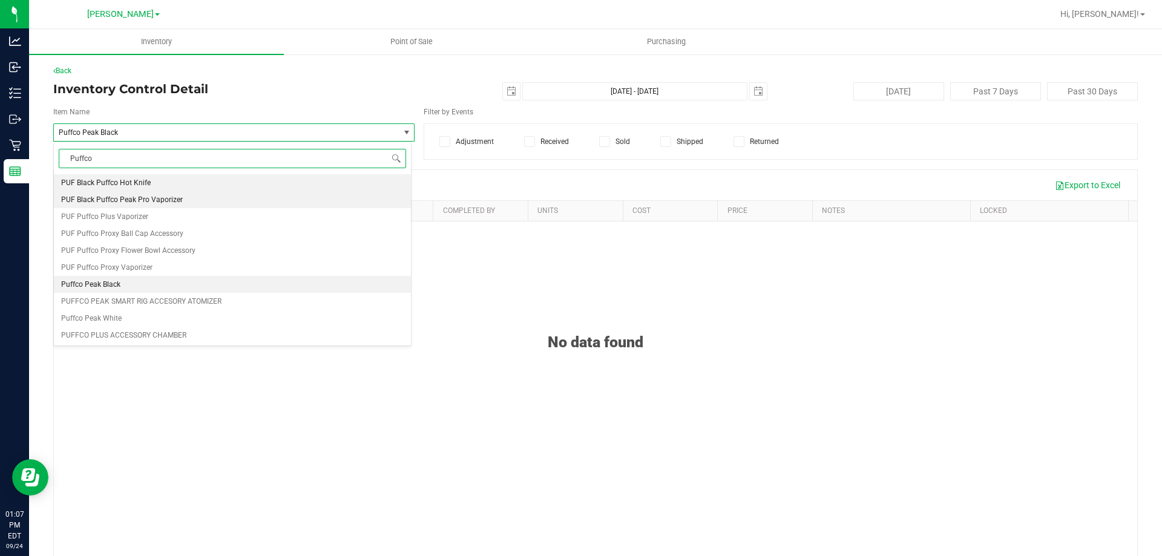
click at [356, 204] on li "PUF Black Puffco Peak Pro Vaporizer" at bounding box center [232, 199] width 357 height 17
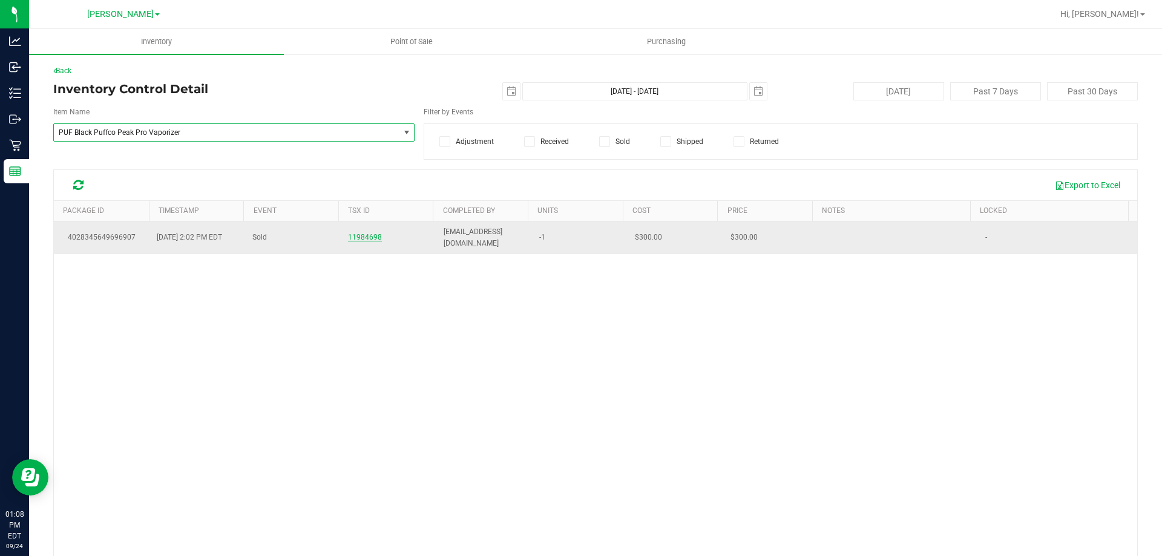
click at [361, 238] on span "11984698" at bounding box center [365, 237] width 34 height 8
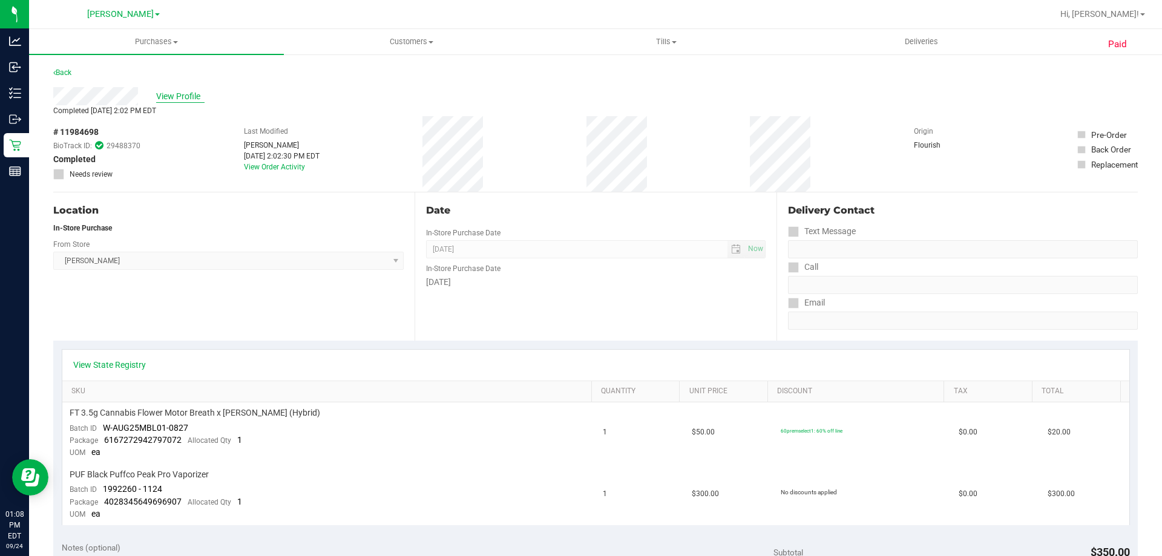
click at [187, 93] on span "View Profile" at bounding box center [180, 96] width 48 height 13
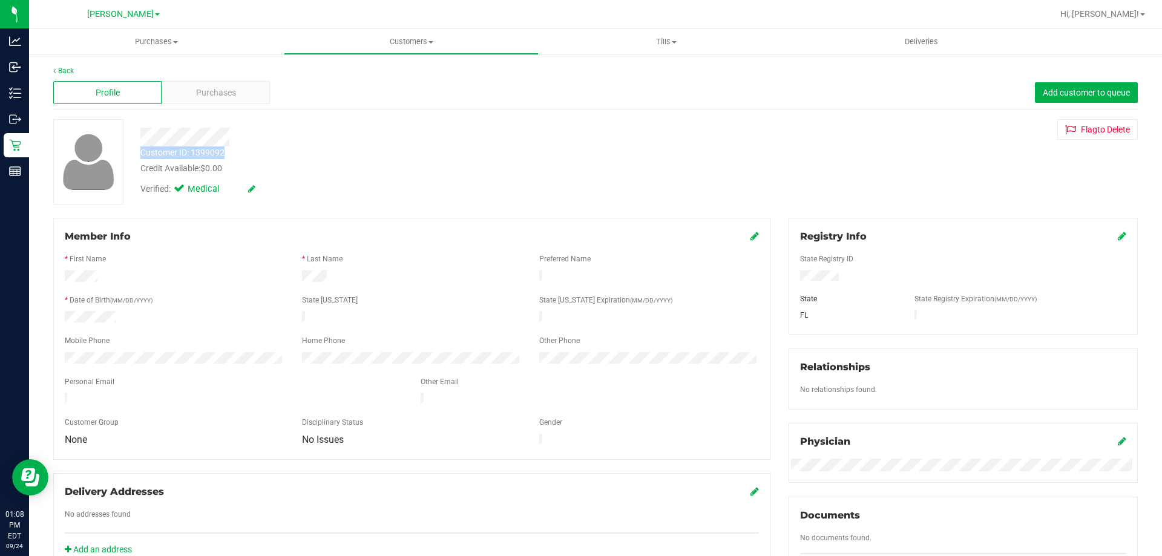
drag, startPoint x: 226, startPoint y: 151, endPoint x: 143, endPoint y: 153, distance: 83.6
click at [143, 153] on div "Customer ID: 1399092 Credit Available: $0.00" at bounding box center [406, 161] width 551 height 28
copy div "Customer ID: 1399092"
click at [137, 37] on span "Purchases" at bounding box center [156, 41] width 255 height 11
click at [104, 91] on li "Fulfillment" at bounding box center [156, 88] width 255 height 15
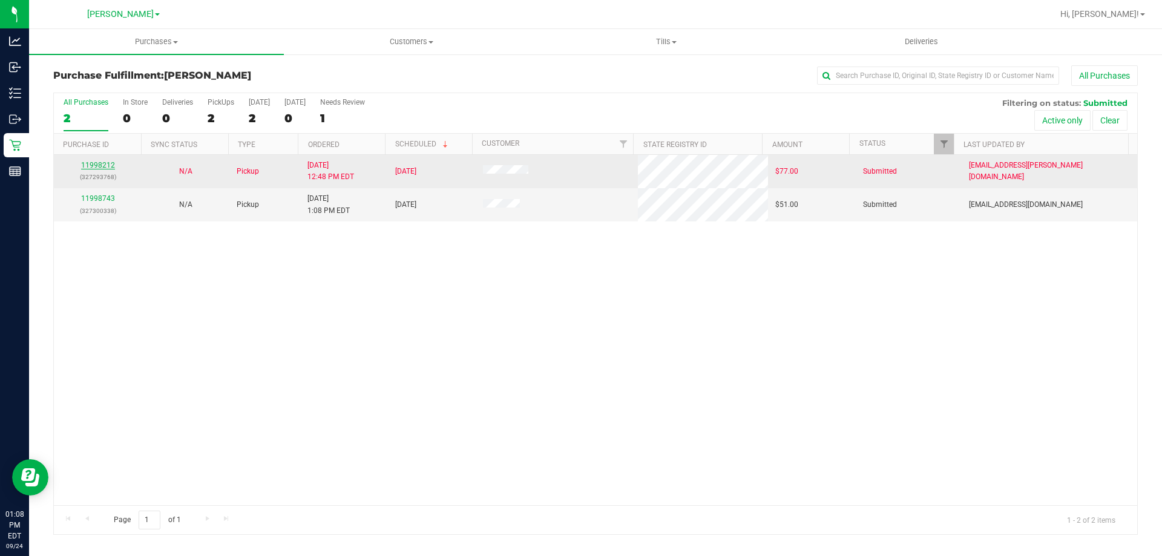
click at [97, 168] on link "11998212" at bounding box center [98, 165] width 34 height 8
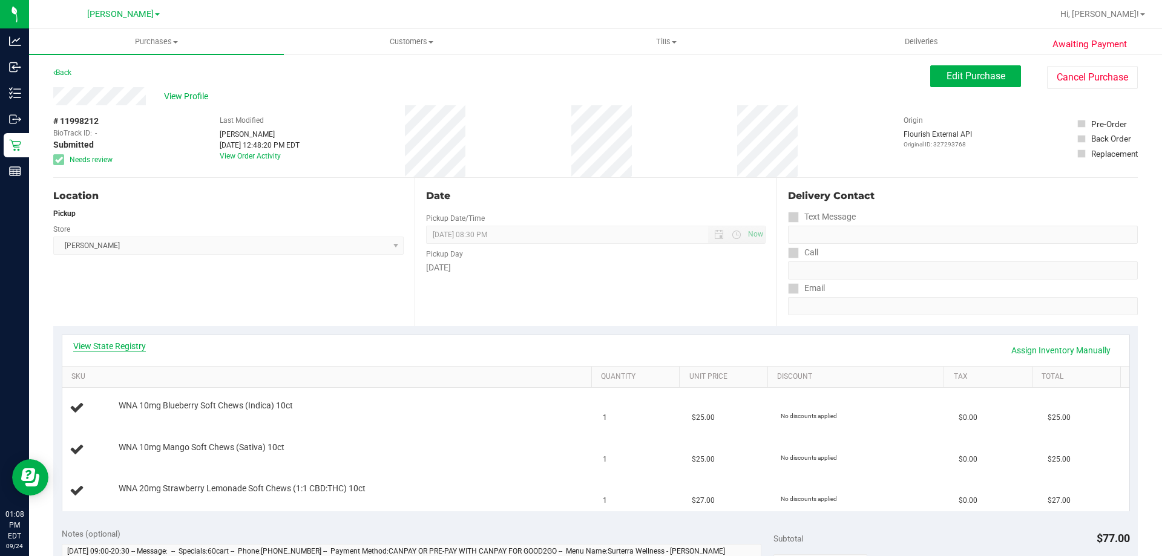
click at [105, 348] on link "View State Registry" at bounding box center [109, 346] width 73 height 12
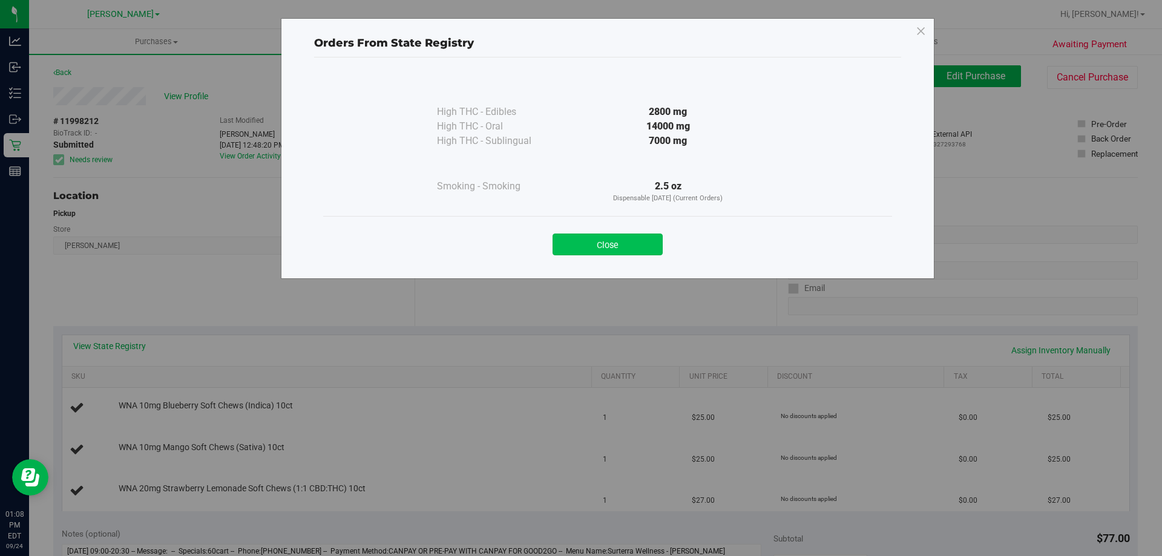
click at [590, 249] on button "Close" at bounding box center [608, 245] width 110 height 22
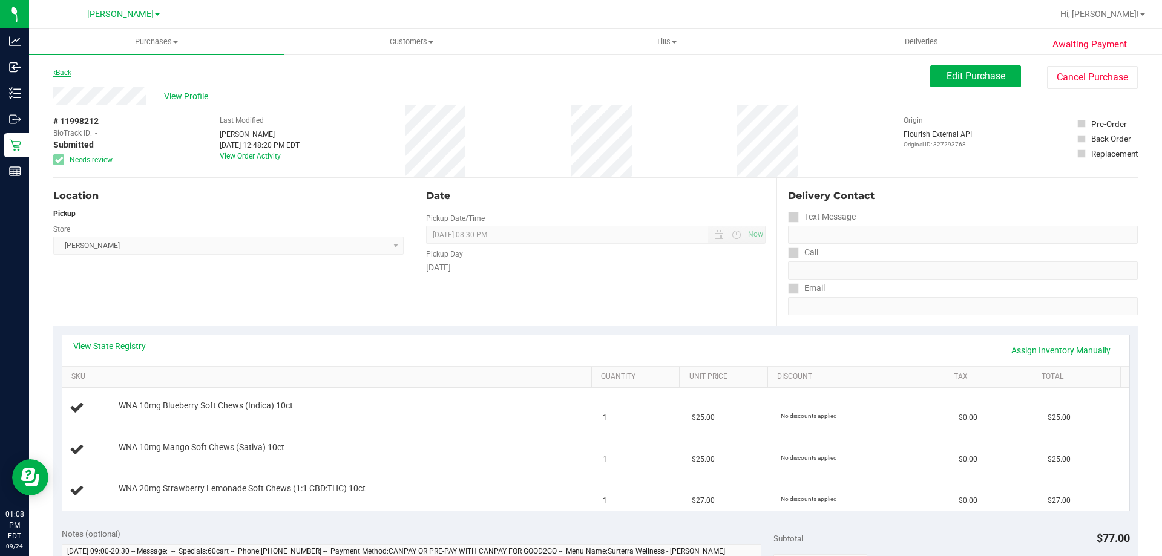
click at [59, 75] on link "Back" at bounding box center [62, 72] width 18 height 8
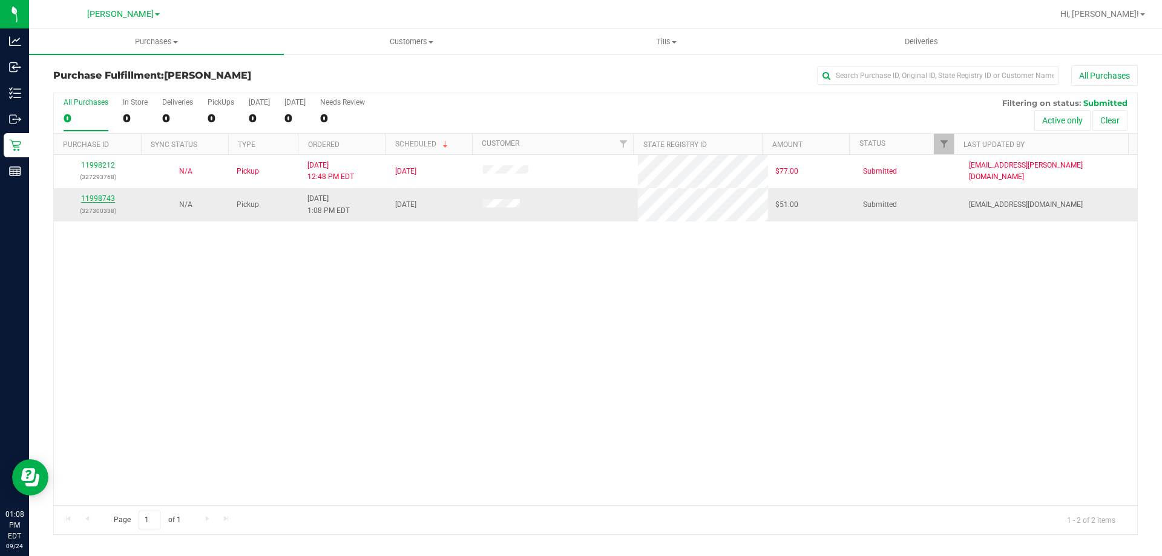
click at [104, 195] on link "11998743" at bounding box center [98, 198] width 34 height 8
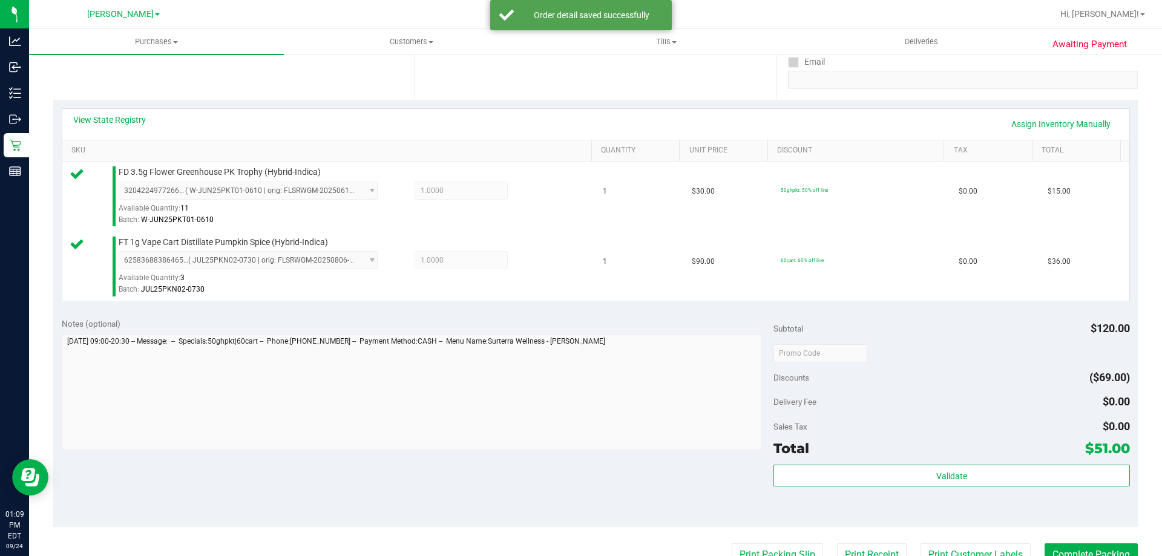
scroll to position [248, 0]
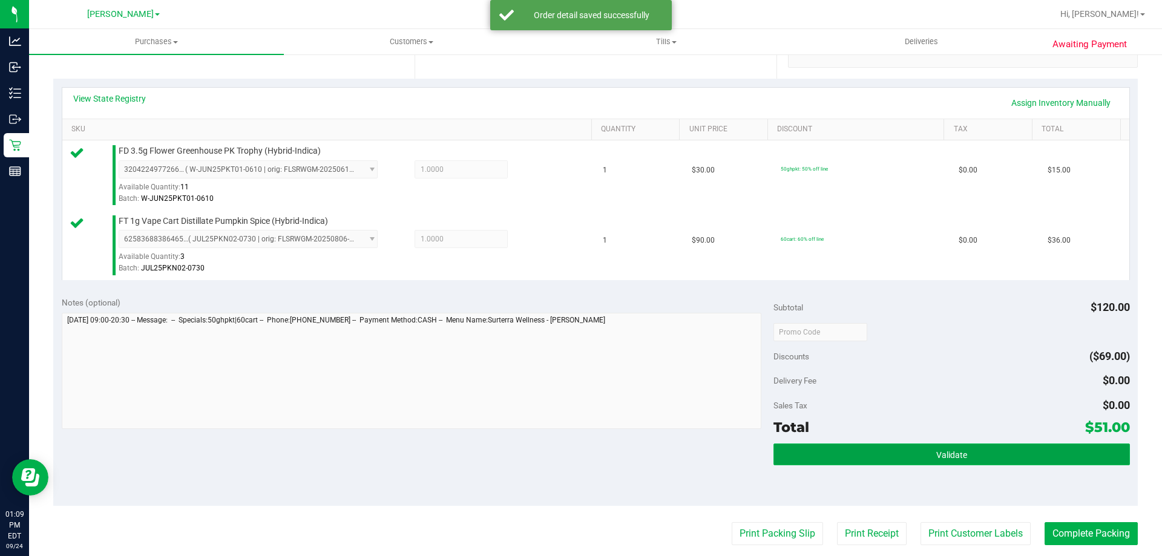
click at [965, 447] on button "Validate" at bounding box center [952, 455] width 356 height 22
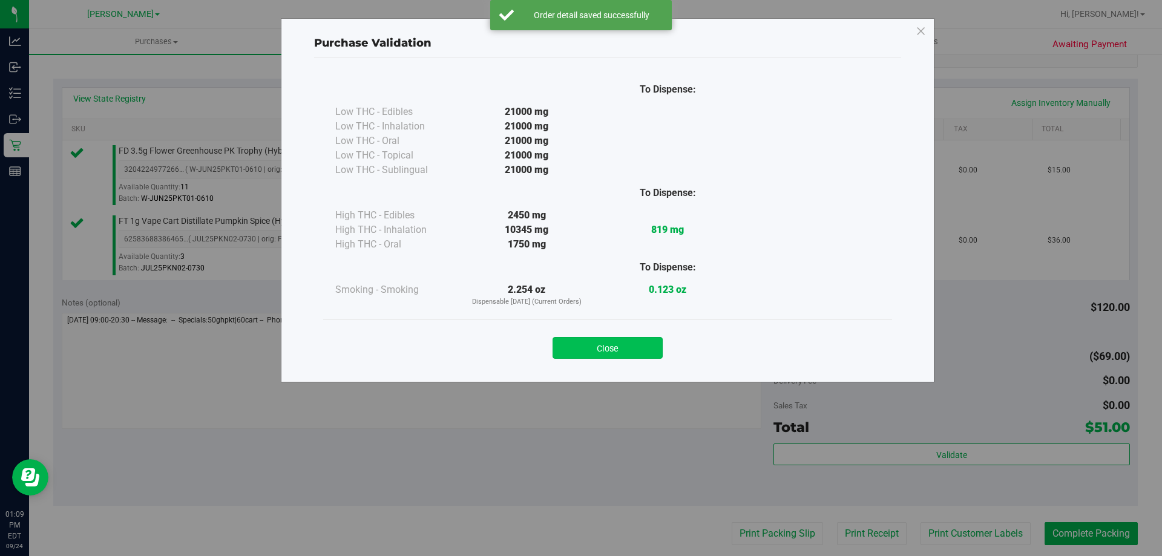
click at [633, 358] on button "Close" at bounding box center [608, 348] width 110 height 22
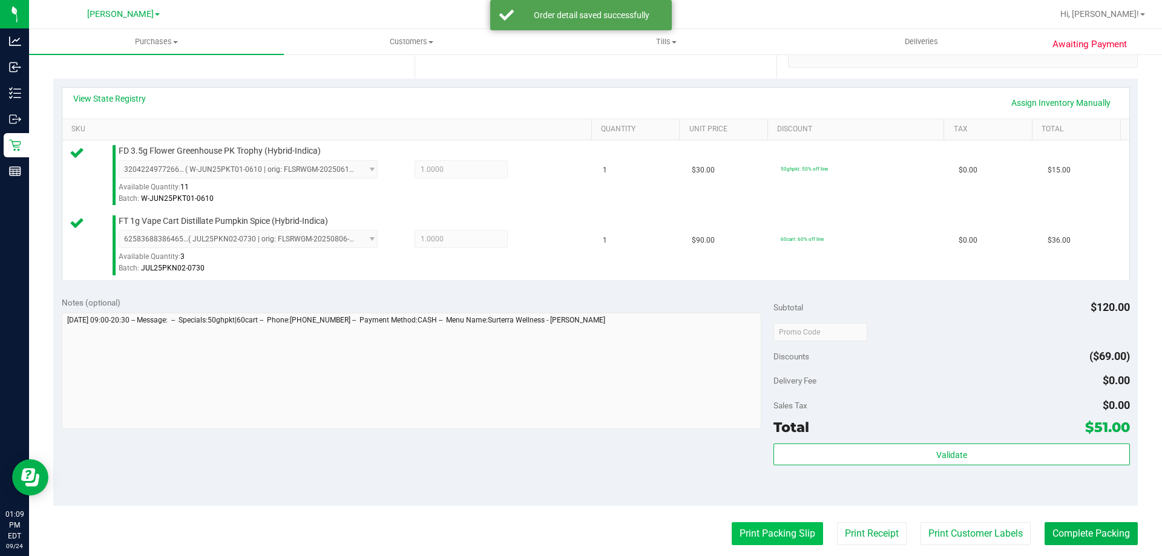
click at [792, 542] on button "Print Packing Slip" at bounding box center [777, 533] width 91 height 23
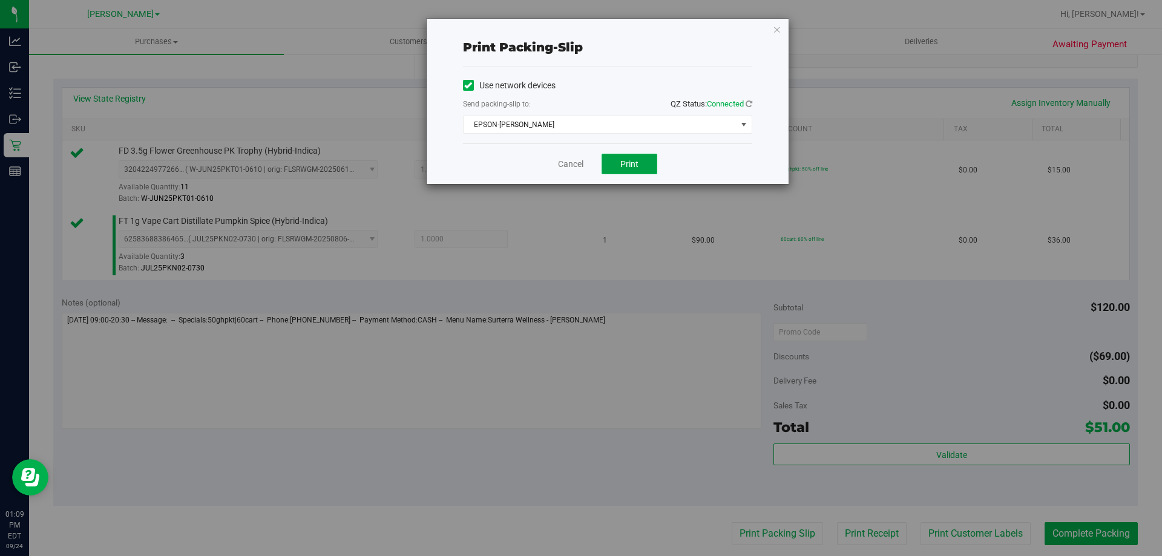
click at [631, 170] on button "Print" at bounding box center [630, 164] width 56 height 21
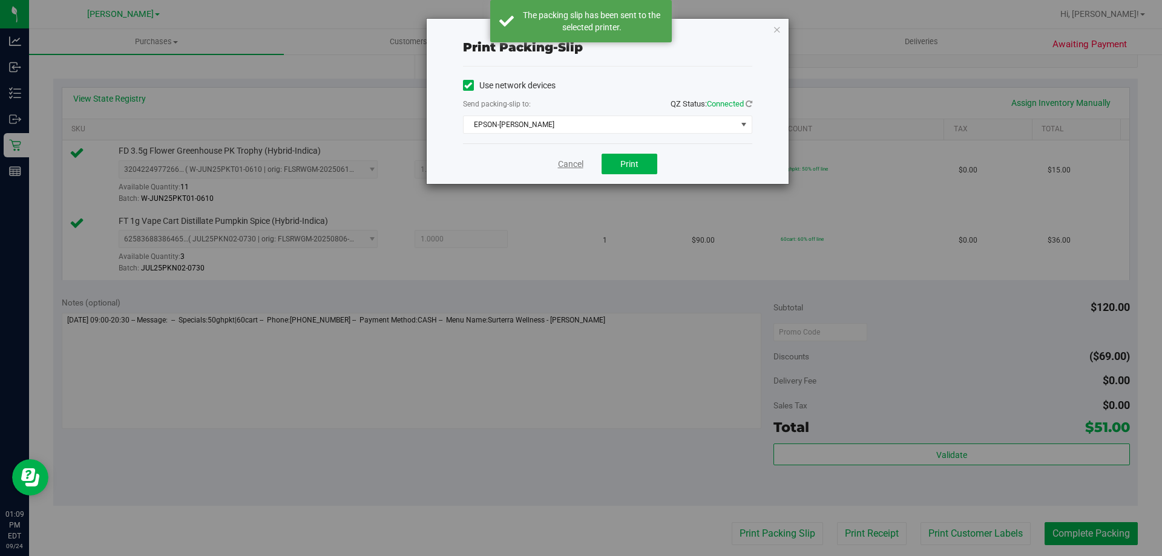
click at [576, 165] on link "Cancel" at bounding box center [570, 164] width 25 height 13
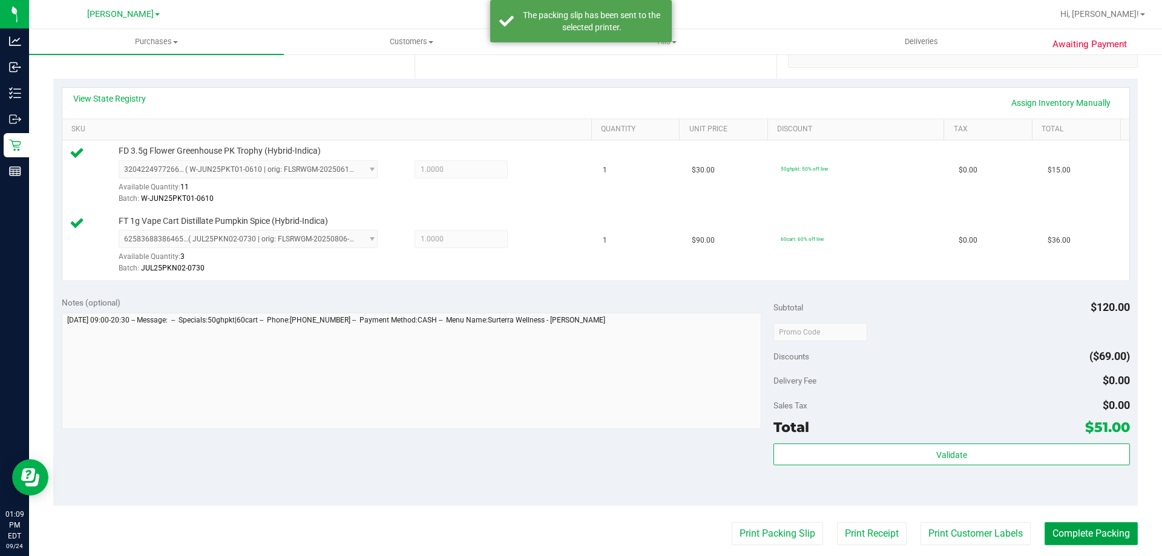
click at [1088, 532] on button "Complete Packing" at bounding box center [1091, 533] width 93 height 23
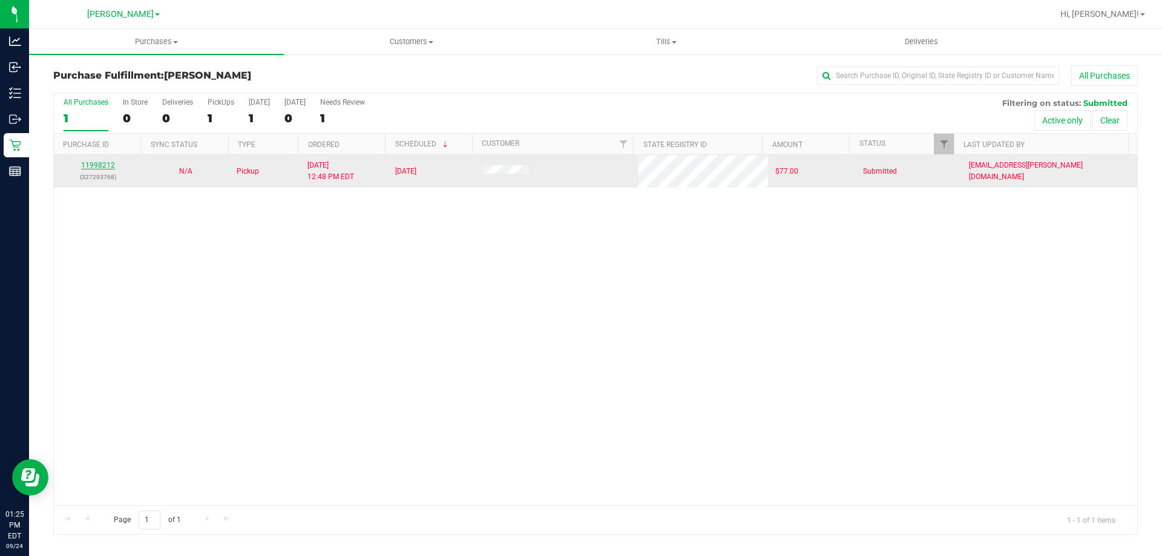
click at [94, 163] on link "11998212" at bounding box center [98, 165] width 34 height 8
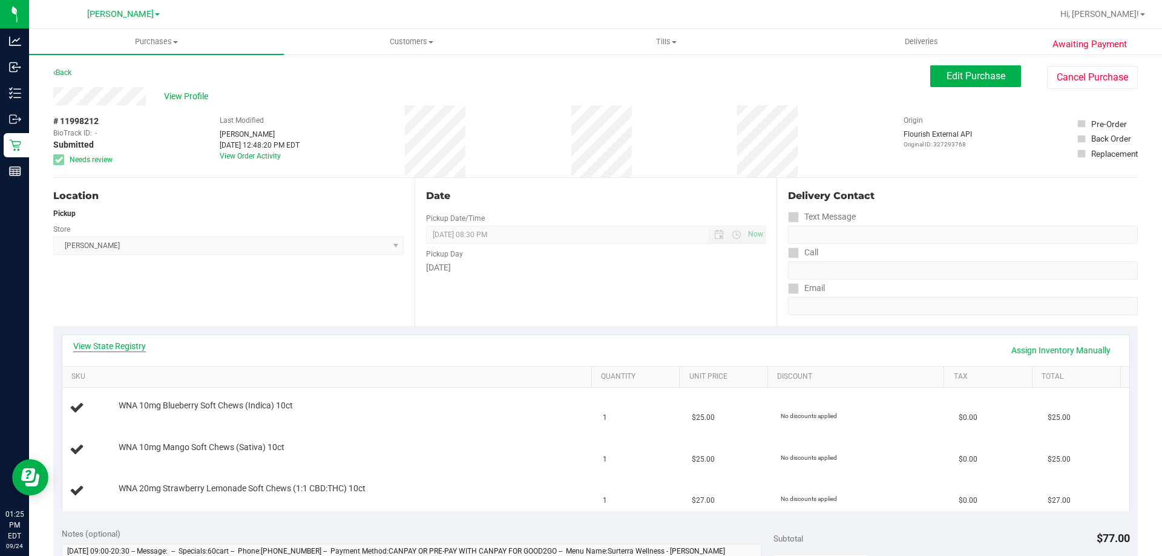
click at [116, 347] on link "View State Registry" at bounding box center [109, 346] width 73 height 12
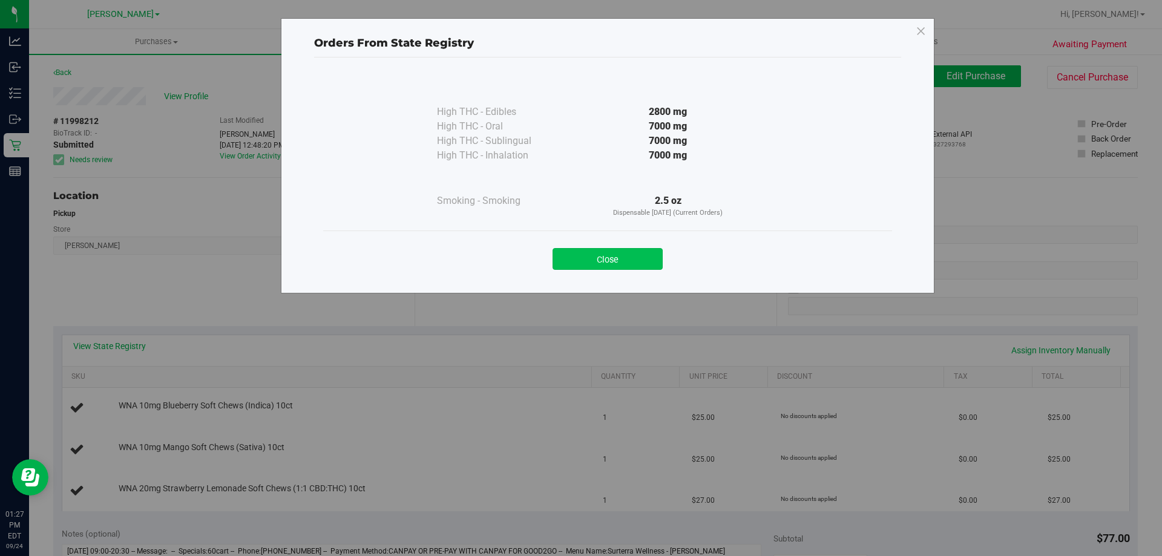
click at [622, 269] on button "Close" at bounding box center [608, 259] width 110 height 22
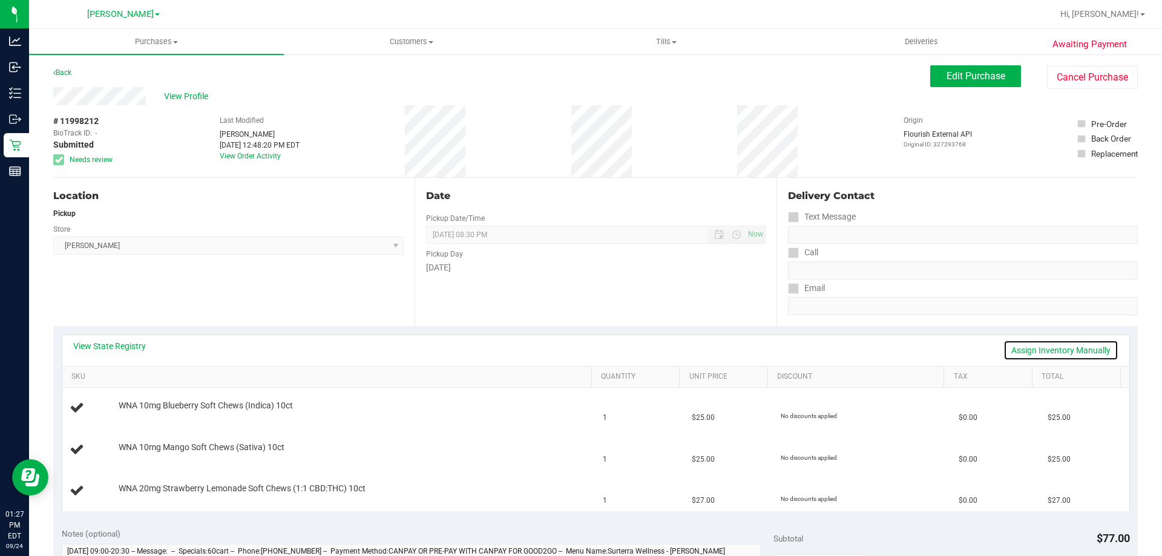
click at [1062, 354] on link "Assign Inventory Manually" at bounding box center [1061, 350] width 115 height 21
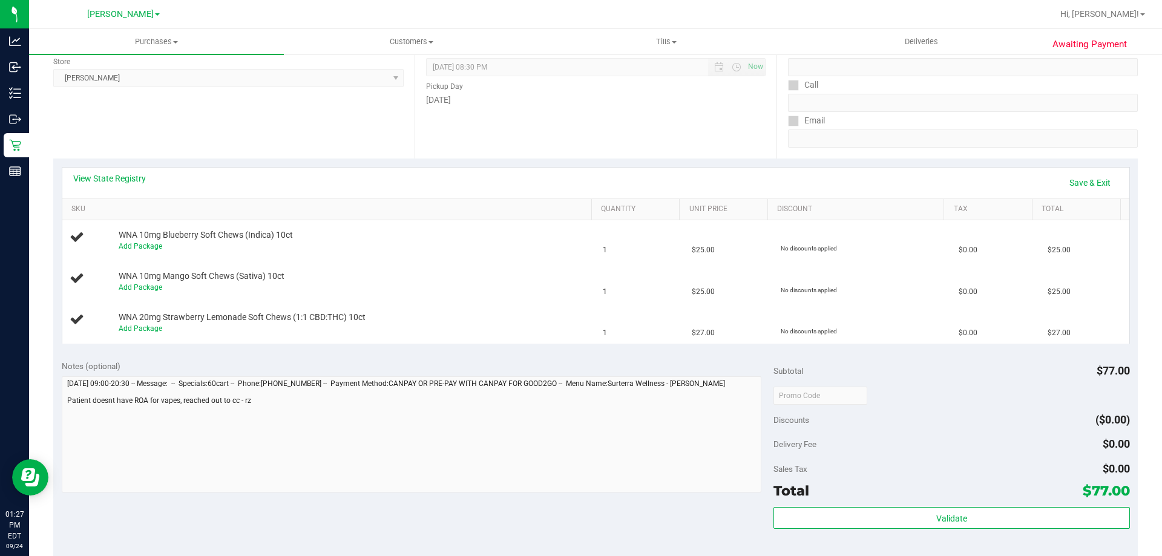
scroll to position [170, 0]
click at [1099, 205] on link "Total" at bounding box center [1079, 208] width 74 height 10
click at [1094, 182] on link "Save & Exit" at bounding box center [1090, 181] width 57 height 21
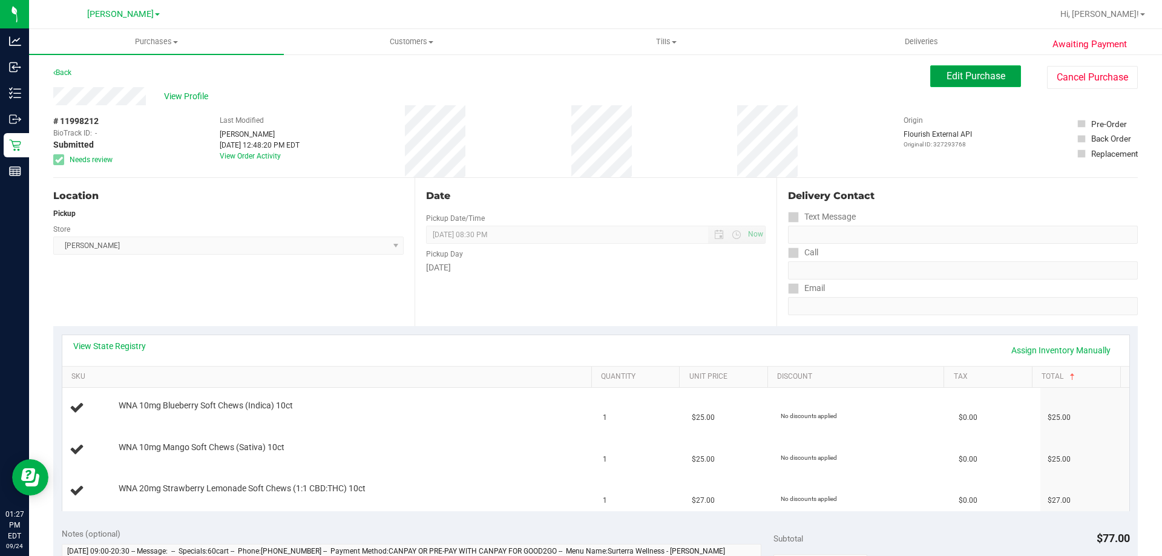
click at [953, 78] on span "Edit Purchase" at bounding box center [976, 76] width 59 height 12
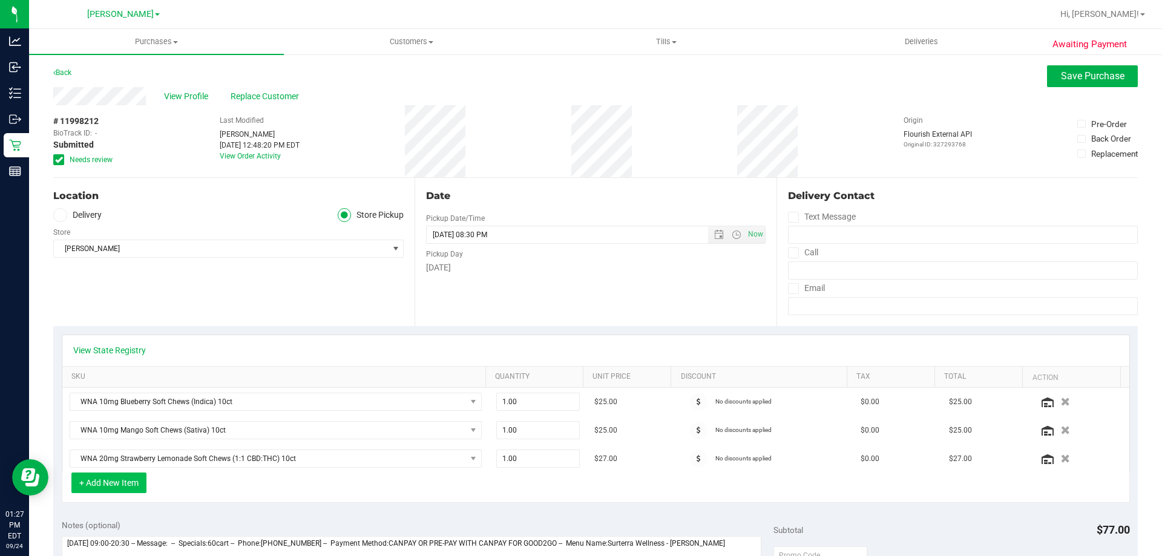
click at [131, 475] on button "+ Add New Item" at bounding box center [108, 483] width 75 height 21
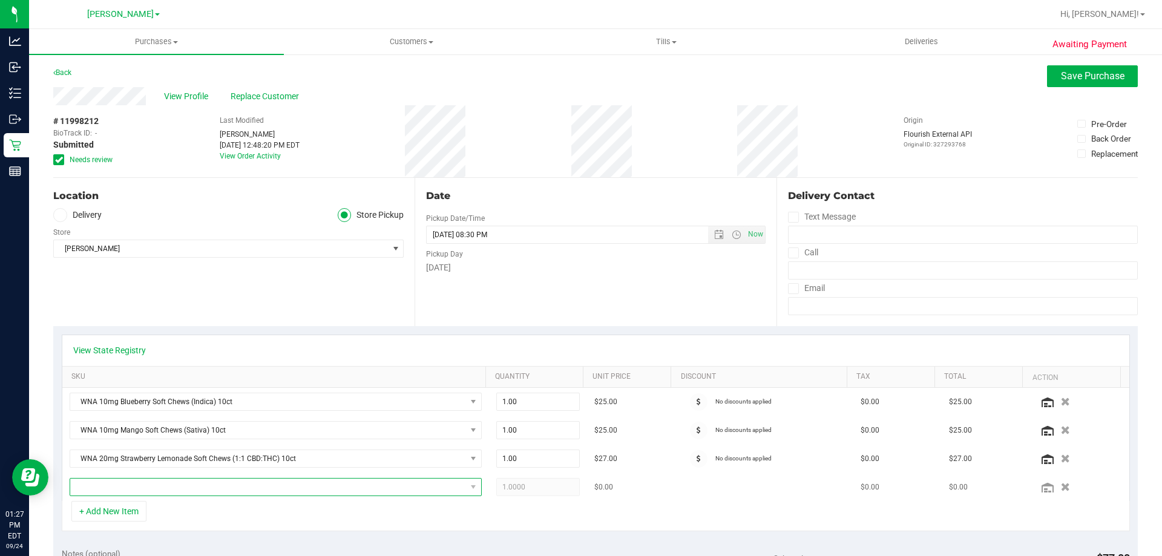
click at [245, 481] on span "NO DATA FOUND" at bounding box center [268, 487] width 396 height 17
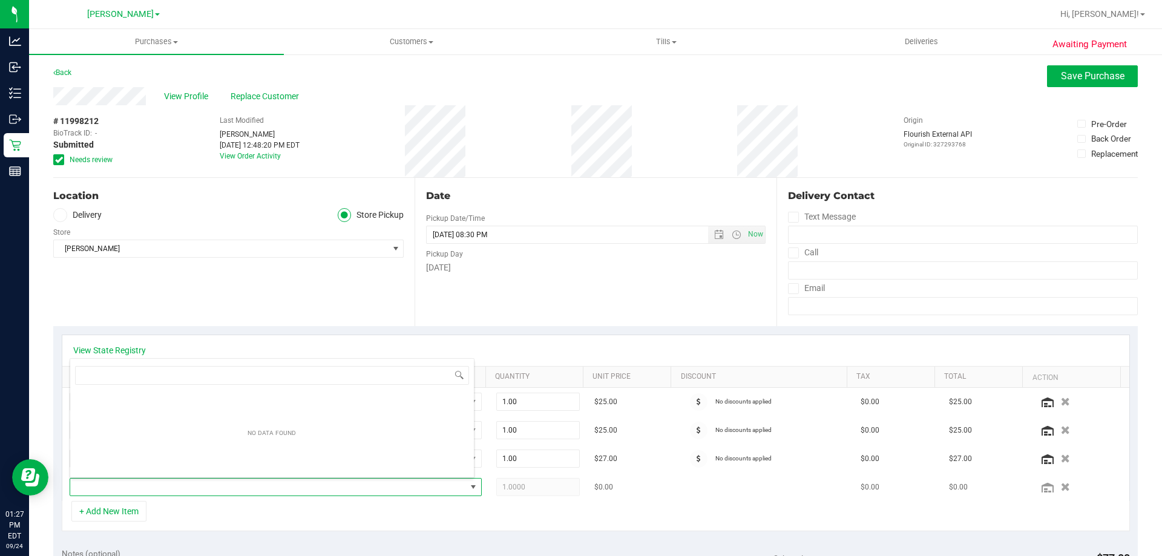
scroll to position [18, 401]
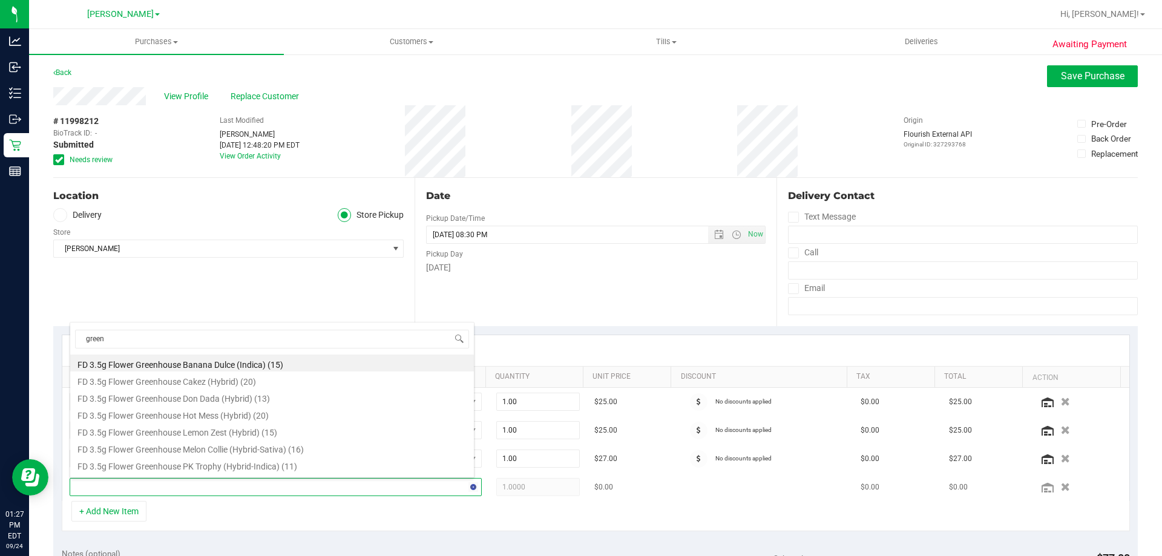
type input "green c"
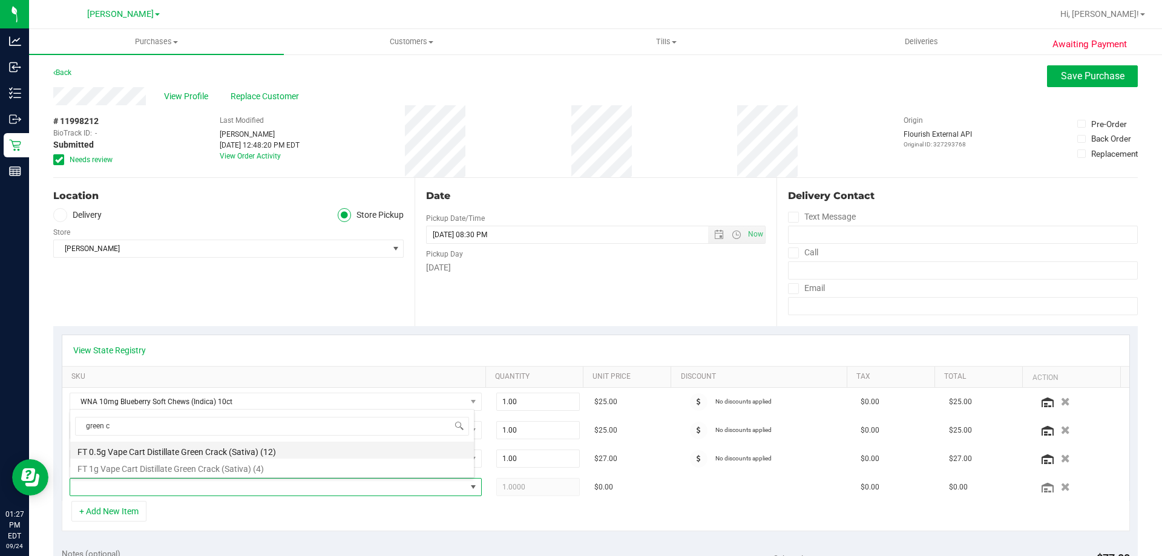
click at [177, 451] on li "FT 0.5g Vape Cart Distillate Green Crack (Sativa) (12)" at bounding box center [272, 450] width 404 height 17
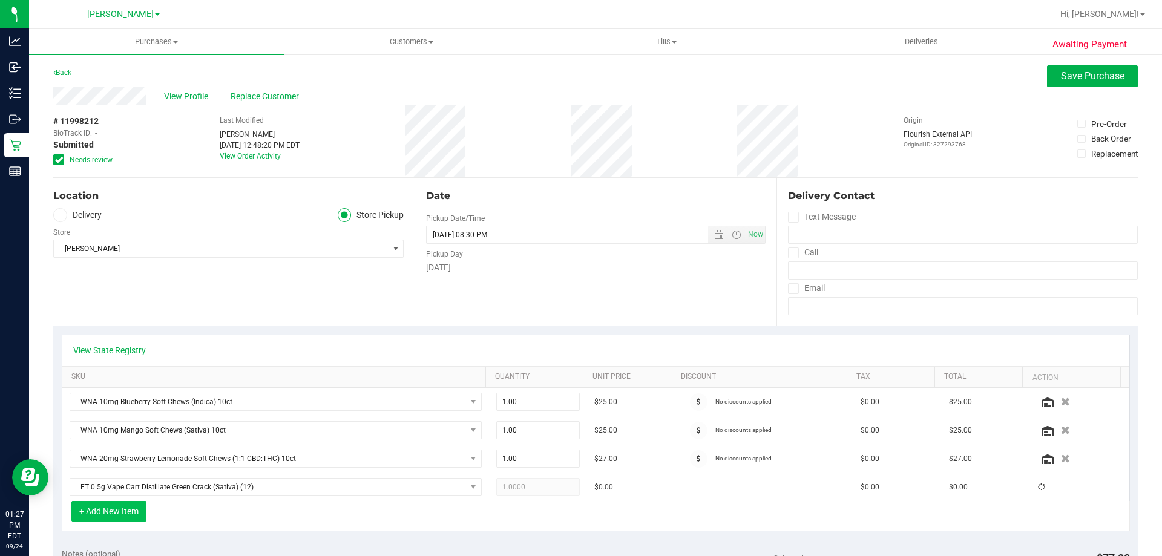
click at [116, 511] on button "+ Add New Item" at bounding box center [108, 511] width 75 height 21
click at [137, 516] on button "+ Add New Item" at bounding box center [108, 511] width 75 height 21
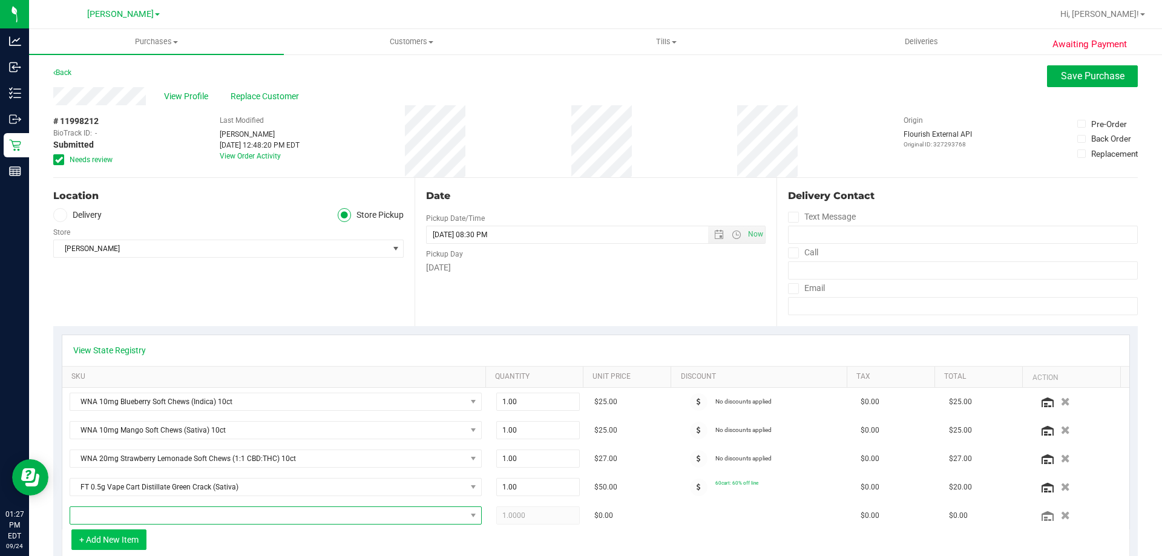
click at [137, 516] on span "NO DATA FOUND" at bounding box center [268, 515] width 396 height 17
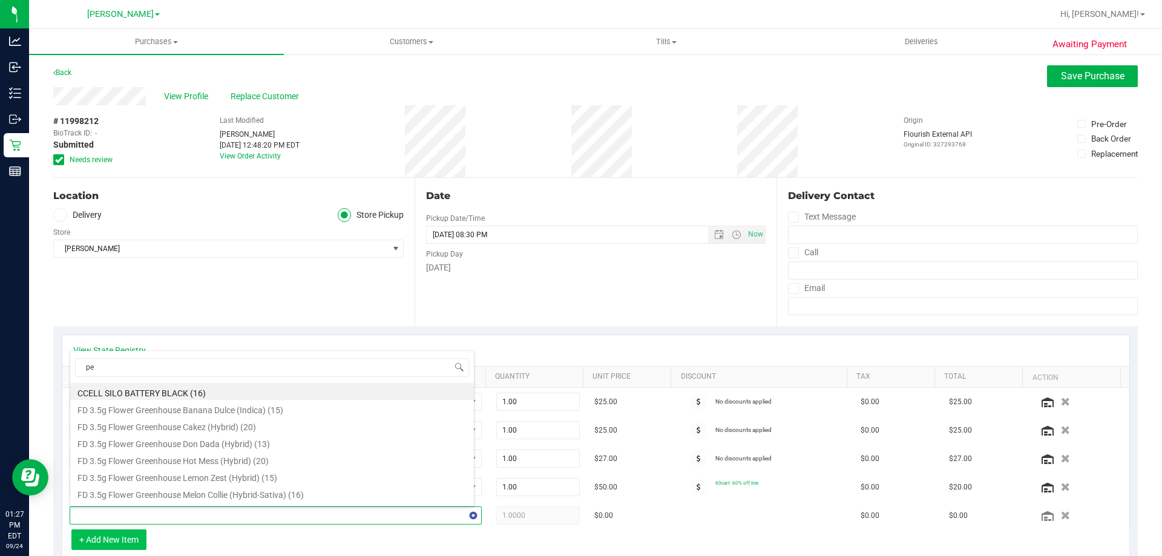
type input "pex"
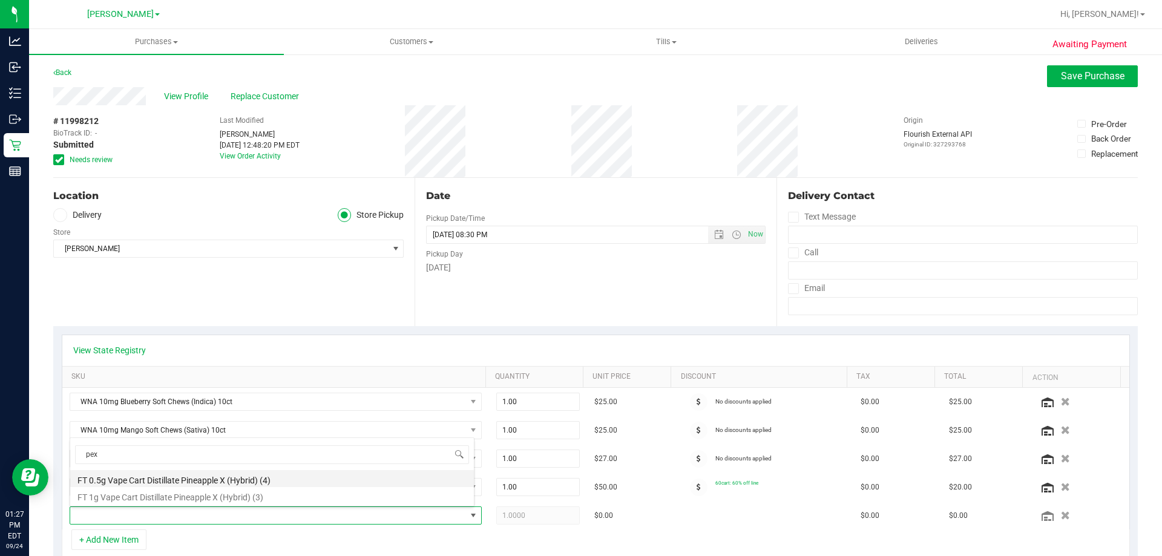
click at [184, 479] on li "FT 0.5g Vape Cart Distillate Pineapple X (Hybrid) (4)" at bounding box center [272, 478] width 404 height 17
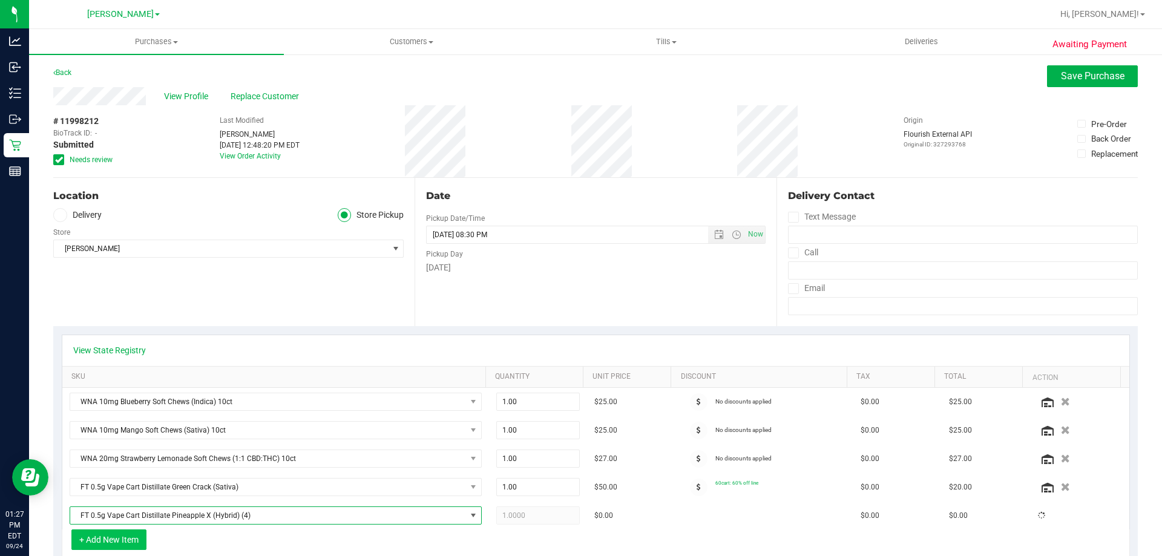
click at [119, 548] on button "+ Add New Item" at bounding box center [108, 540] width 75 height 21
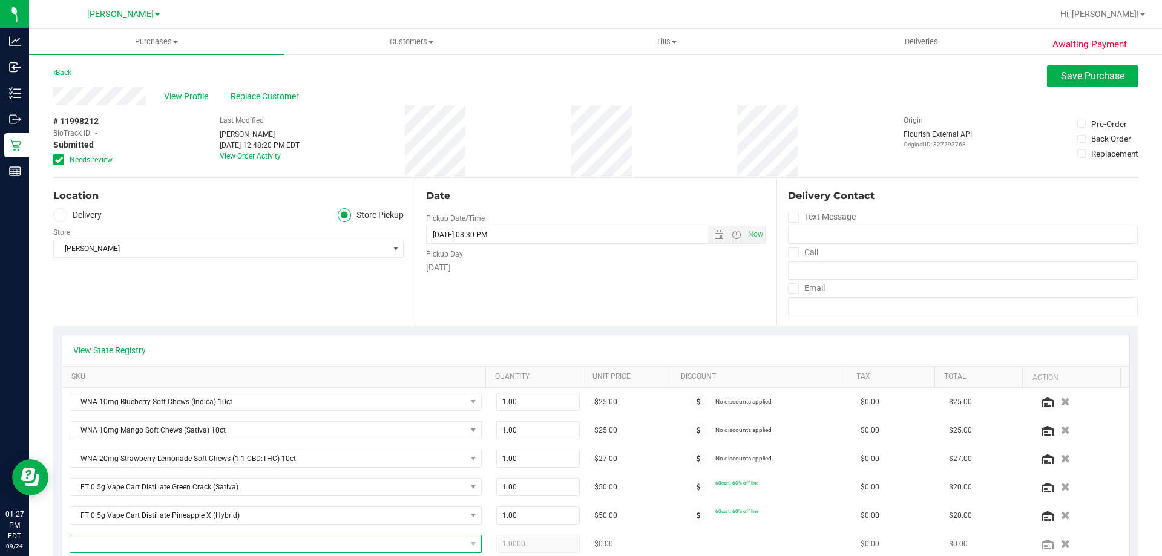
click at [123, 549] on span "NO DATA FOUND" at bounding box center [268, 544] width 396 height 17
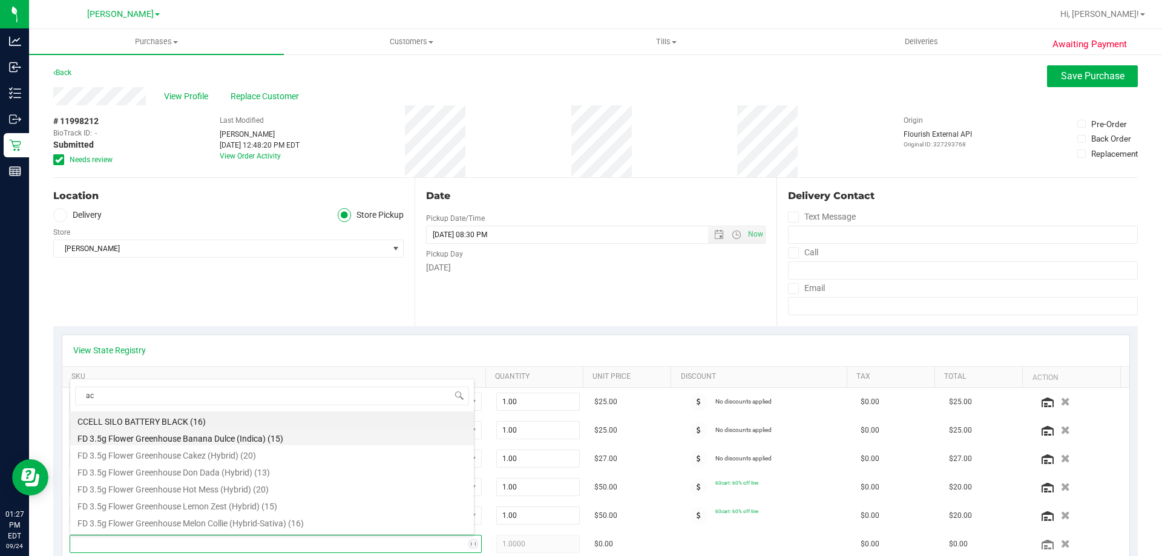
type input "acg"
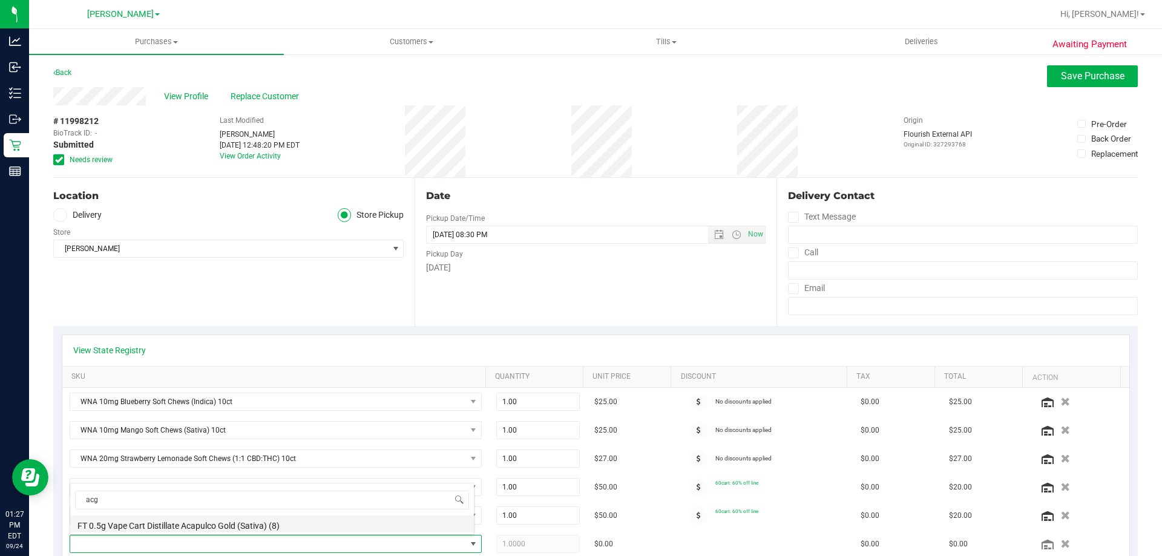
click at [173, 522] on li "FT 0.5g Vape Cart Distillate Acapulco Gold (Sativa) (8)" at bounding box center [272, 524] width 404 height 17
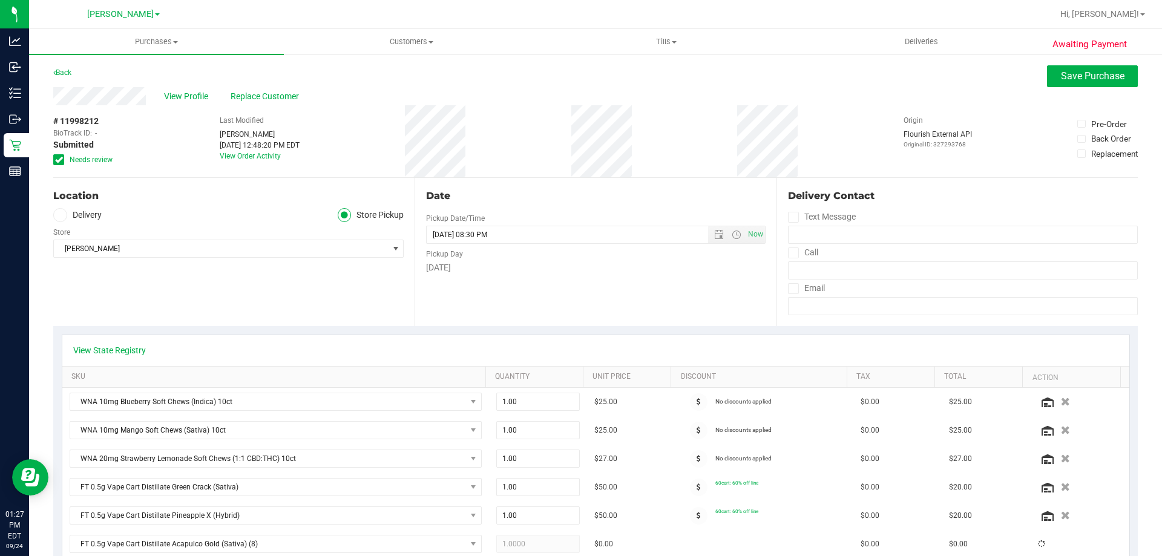
click at [352, 315] on div "Location Delivery Store Pickup Store Brandon WC Select Store Bonita Springs WC …" at bounding box center [233, 252] width 361 height 148
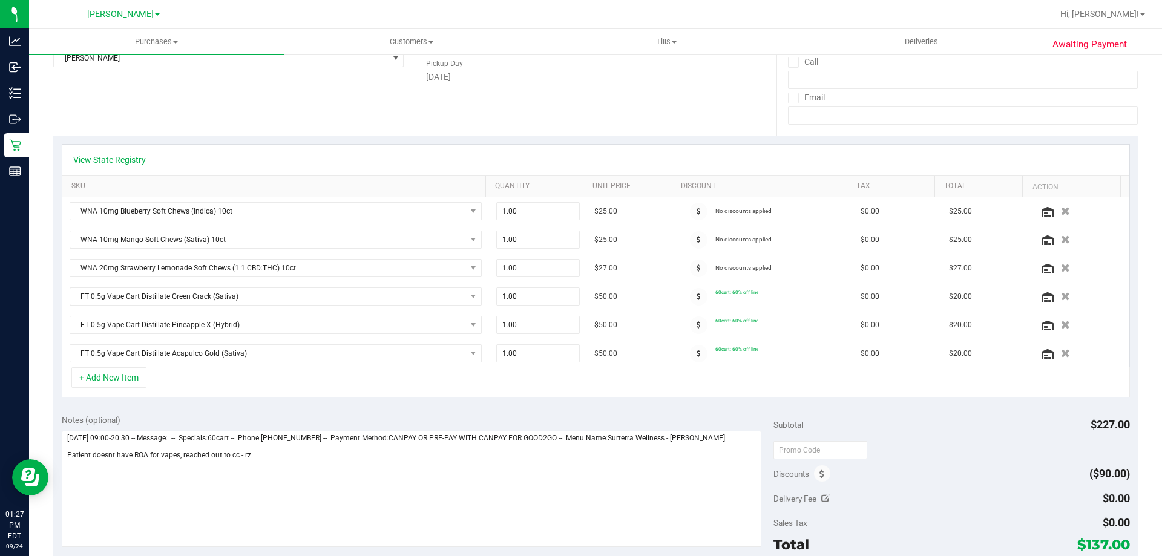
scroll to position [233, 0]
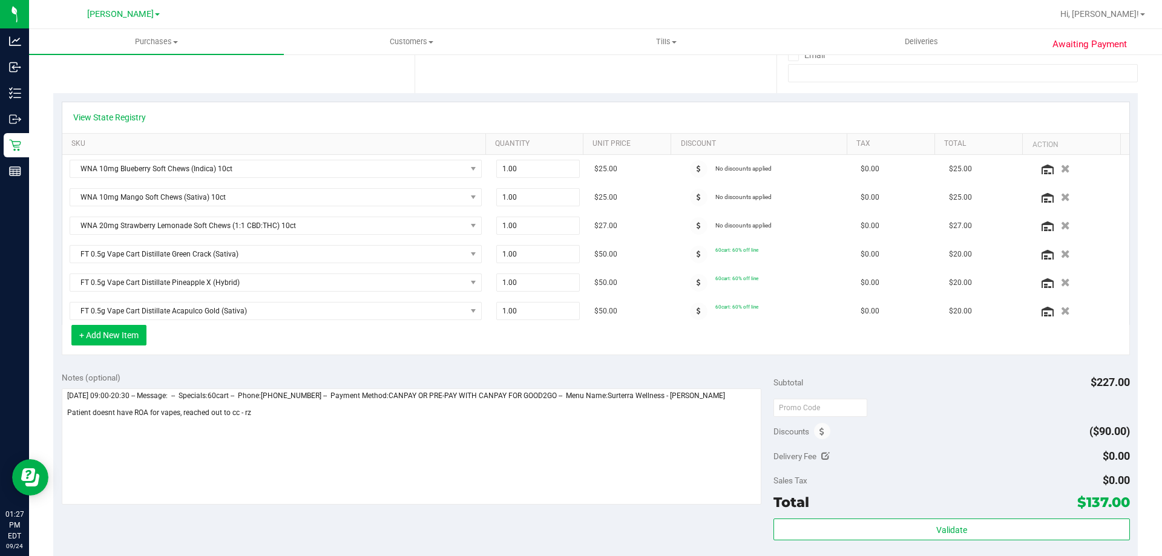
click at [107, 342] on button "+ Add New Item" at bounding box center [108, 335] width 75 height 21
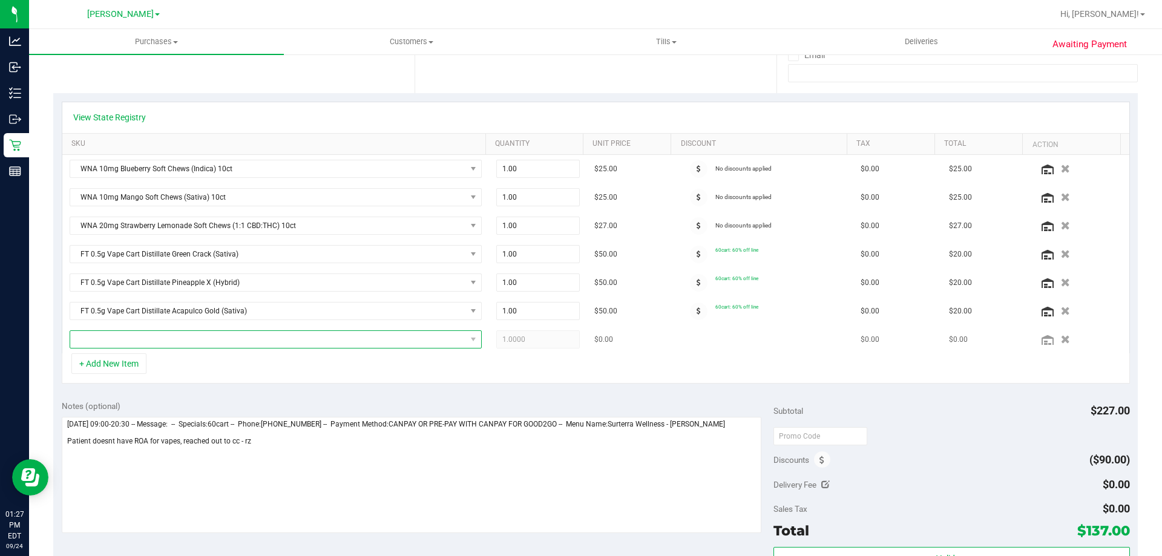
click at [391, 334] on span "NO DATA FOUND" at bounding box center [268, 339] width 396 height 17
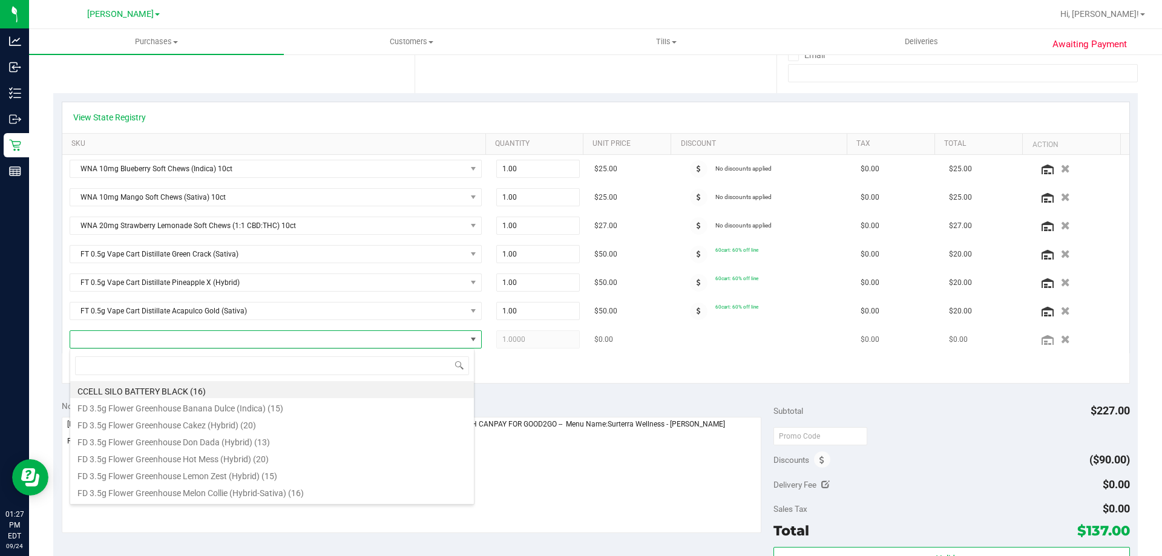
scroll to position [18, 401]
type input "ppu"
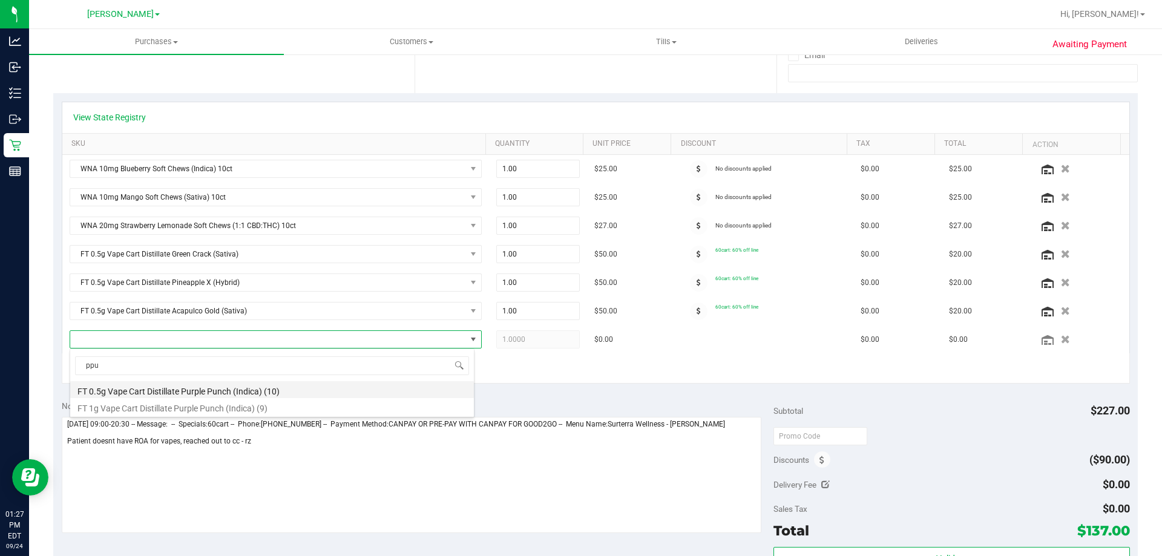
click at [228, 392] on li "FT 0.5g Vape Cart Distillate Purple Punch (Indica) (10)" at bounding box center [272, 389] width 404 height 17
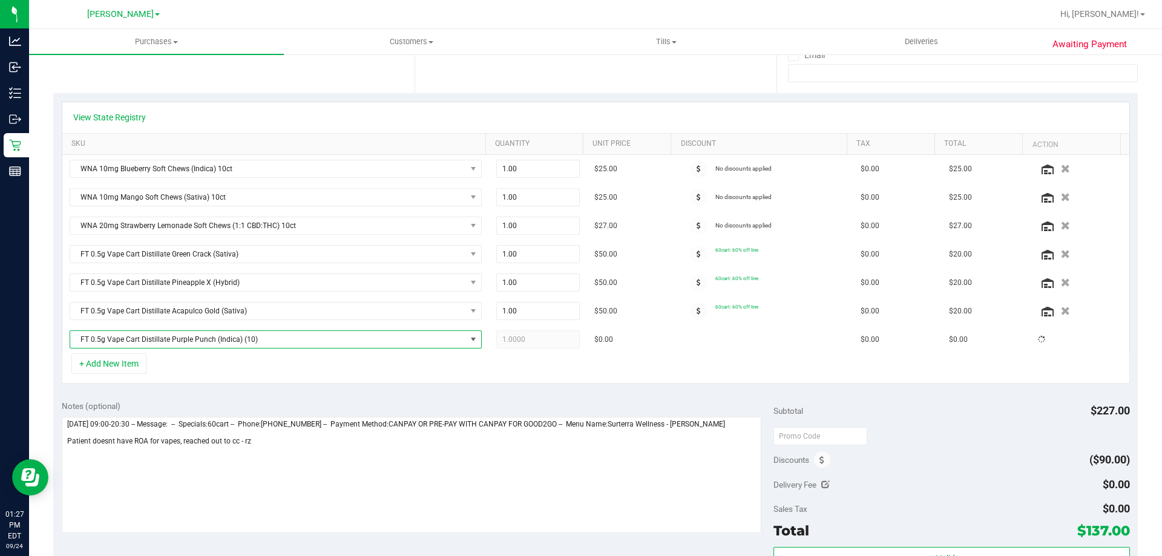
click at [451, 377] on div "+ Add New Item" at bounding box center [596, 369] width 1068 height 30
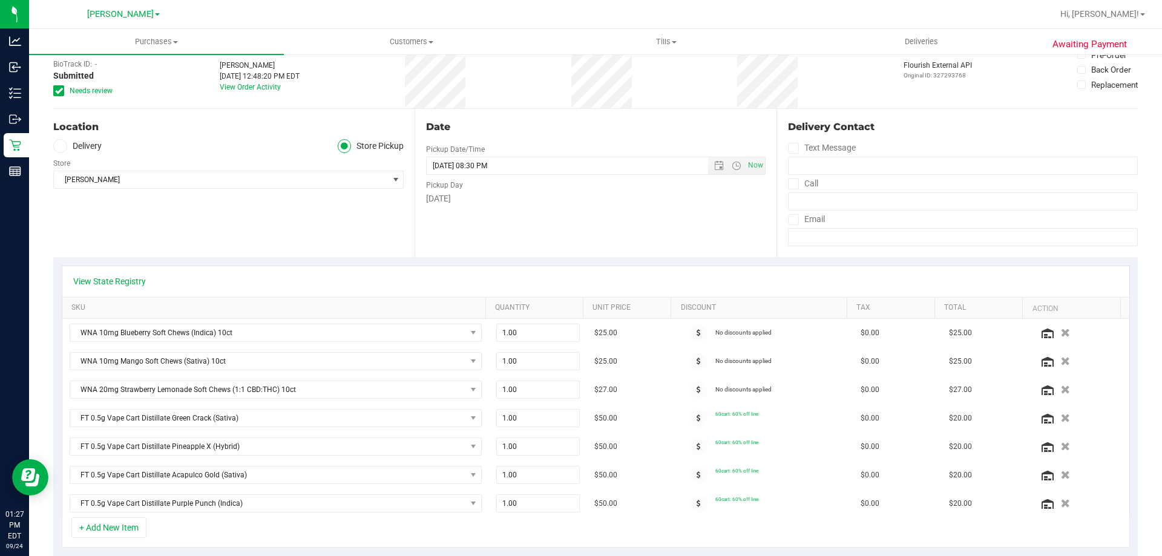
scroll to position [0, 0]
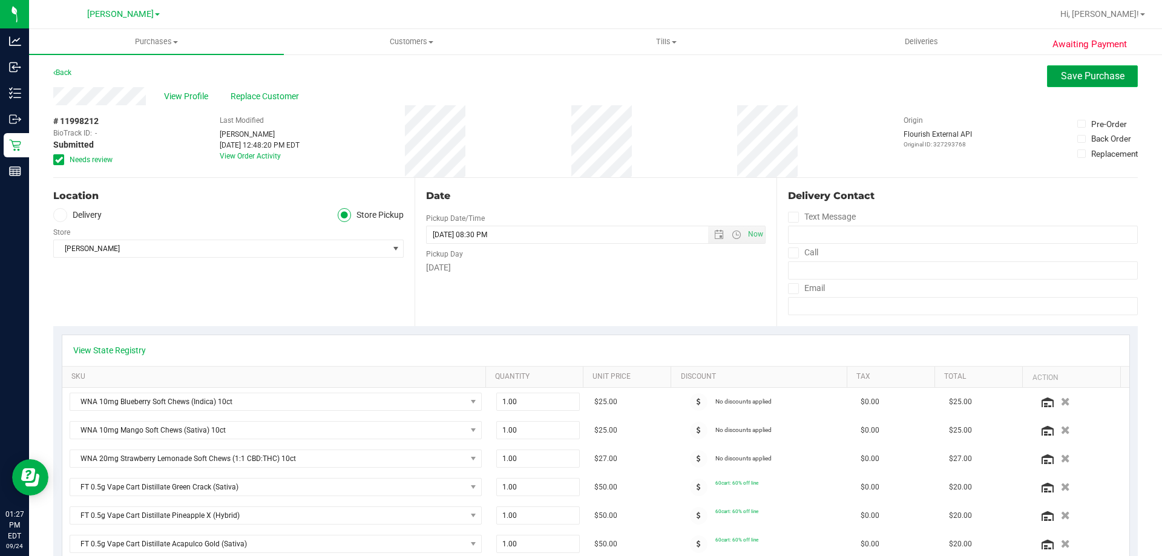
click at [1073, 79] on span "Save Purchase" at bounding box center [1093, 76] width 64 height 12
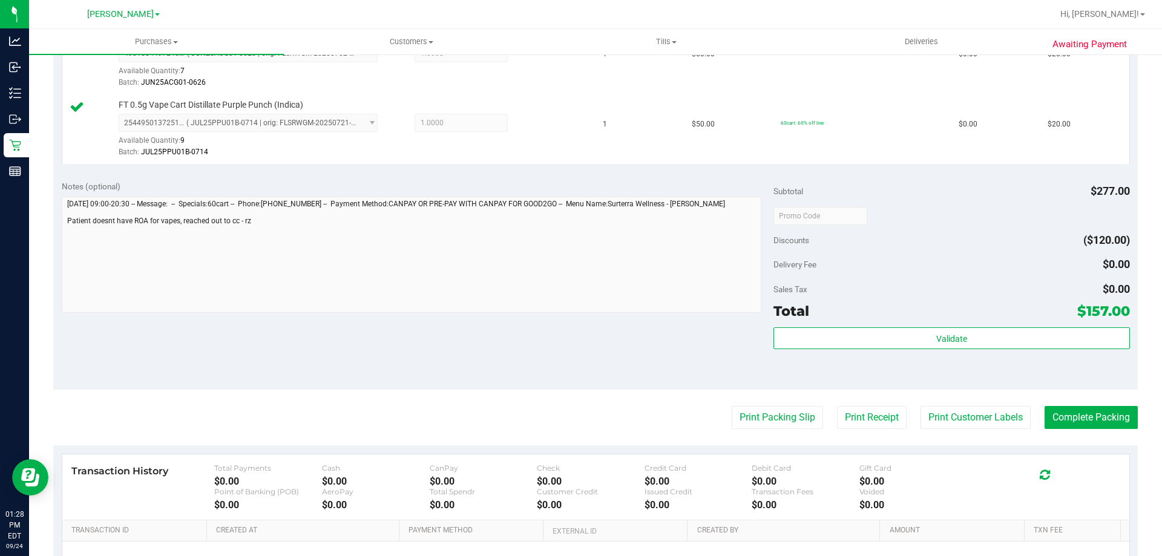
scroll to position [717, 0]
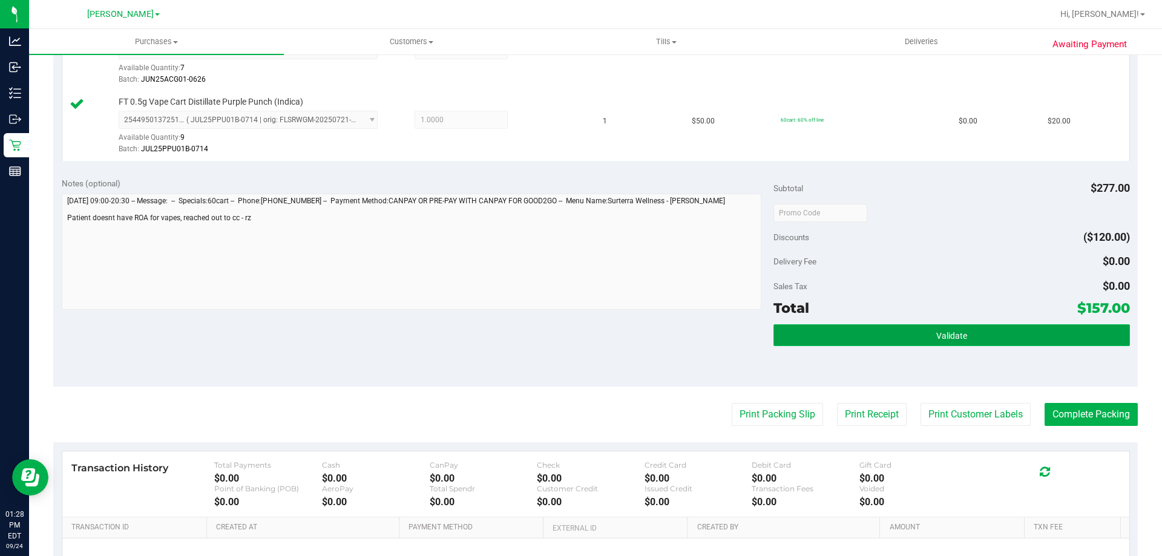
click at [941, 332] on span "Validate" at bounding box center [952, 336] width 31 height 10
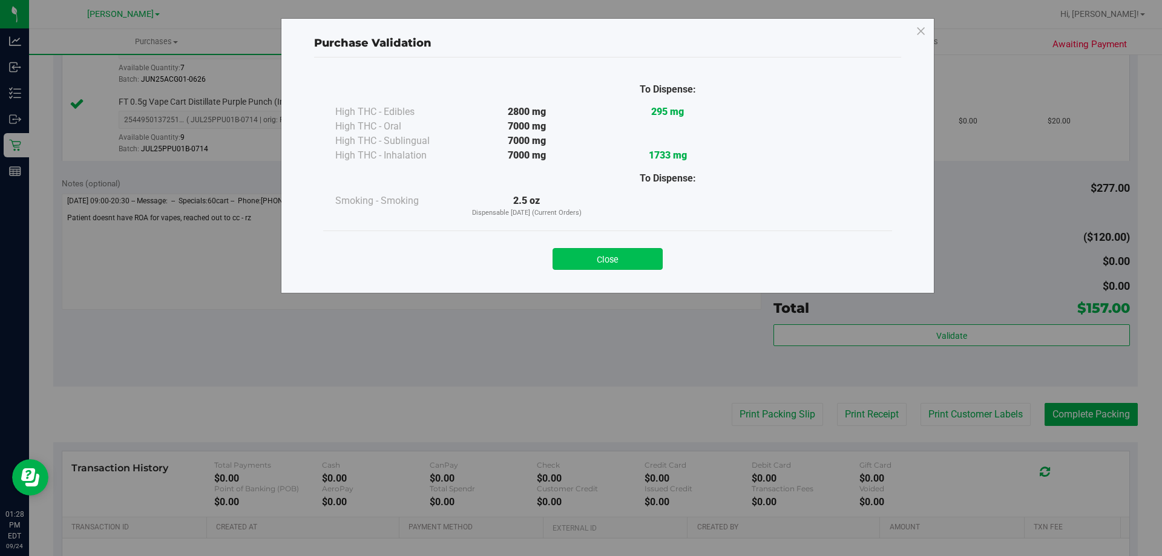
click at [611, 254] on button "Close" at bounding box center [608, 259] width 110 height 22
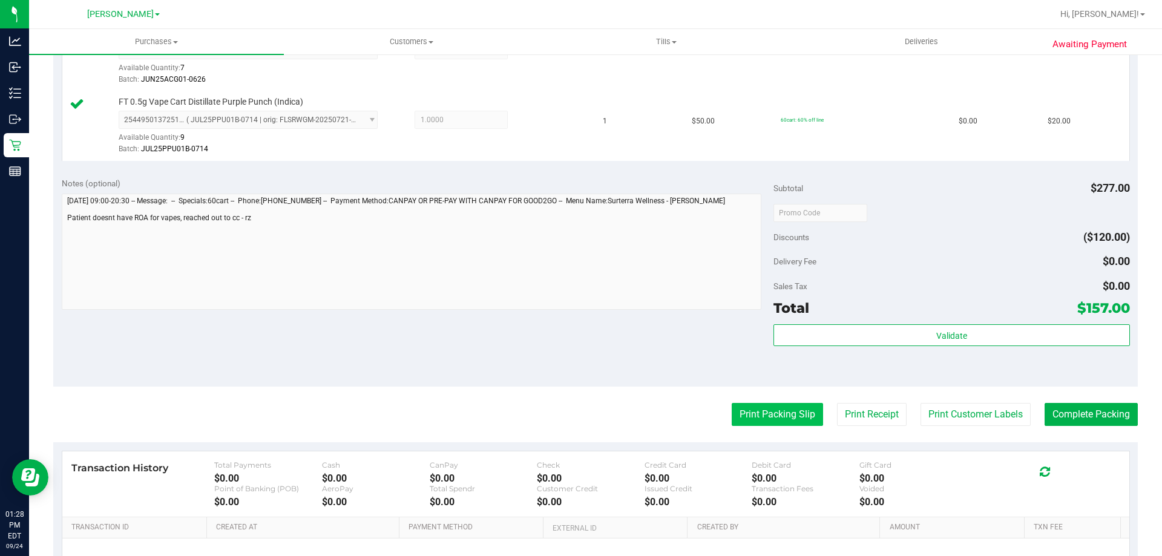
click at [765, 409] on button "Print Packing Slip" at bounding box center [777, 414] width 91 height 23
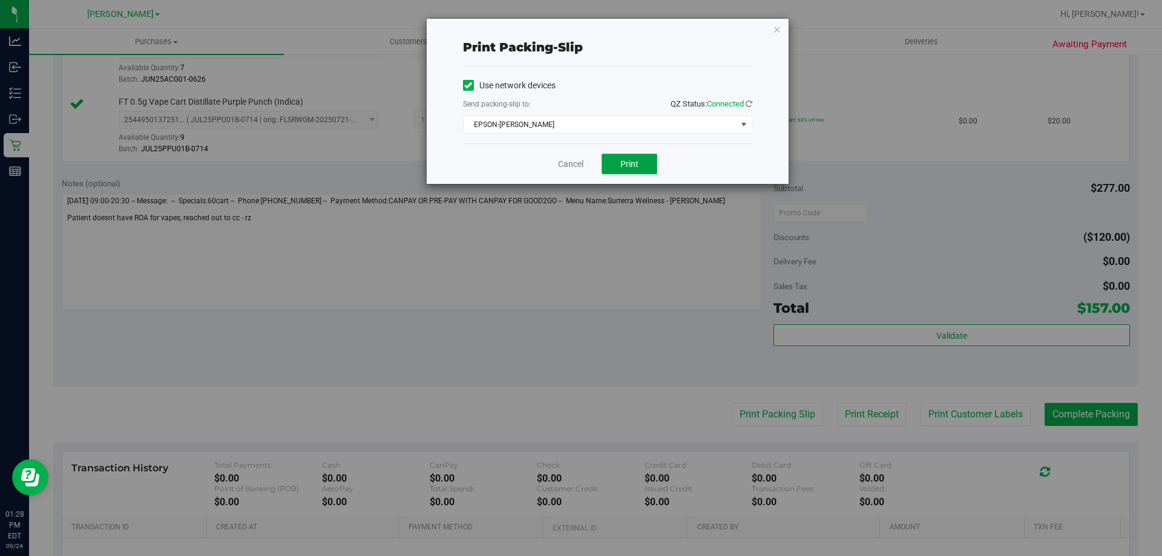
click at [622, 162] on span "Print" at bounding box center [630, 164] width 18 height 10
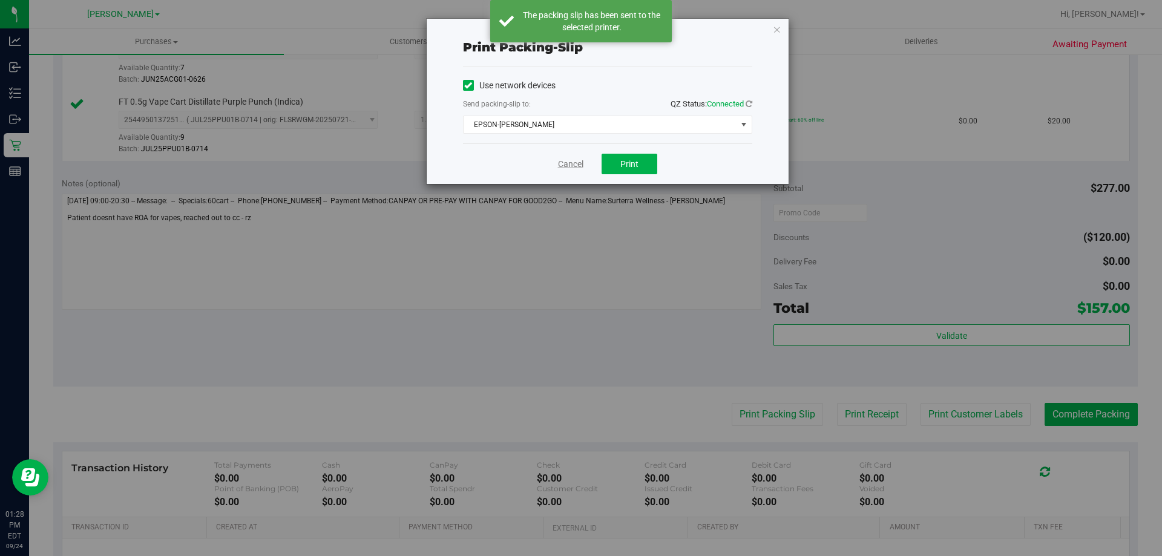
click at [570, 168] on link "Cancel" at bounding box center [570, 164] width 25 height 13
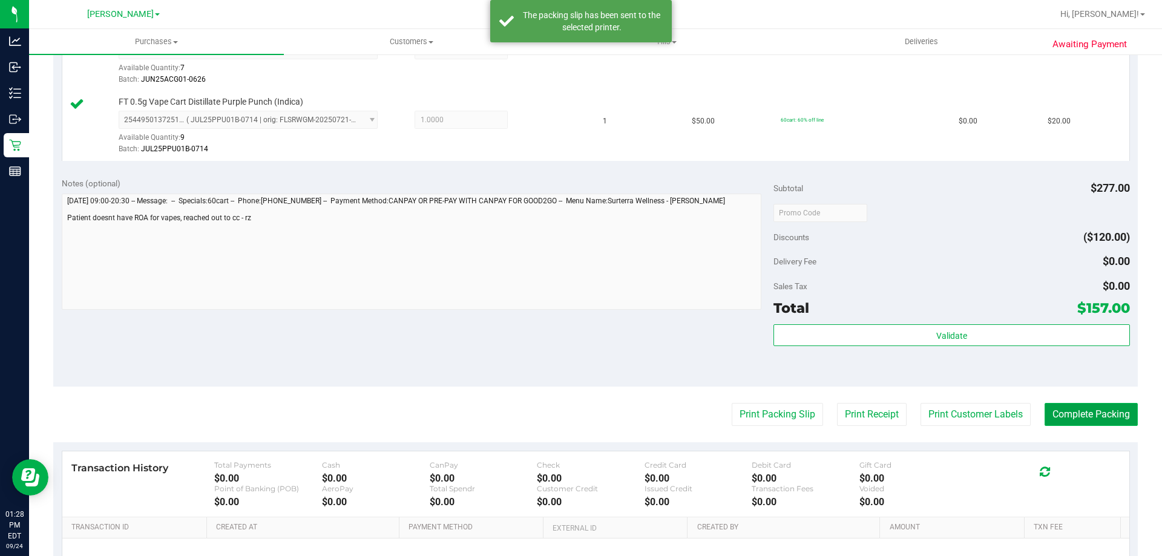
click at [1079, 404] on button "Complete Packing" at bounding box center [1091, 414] width 93 height 23
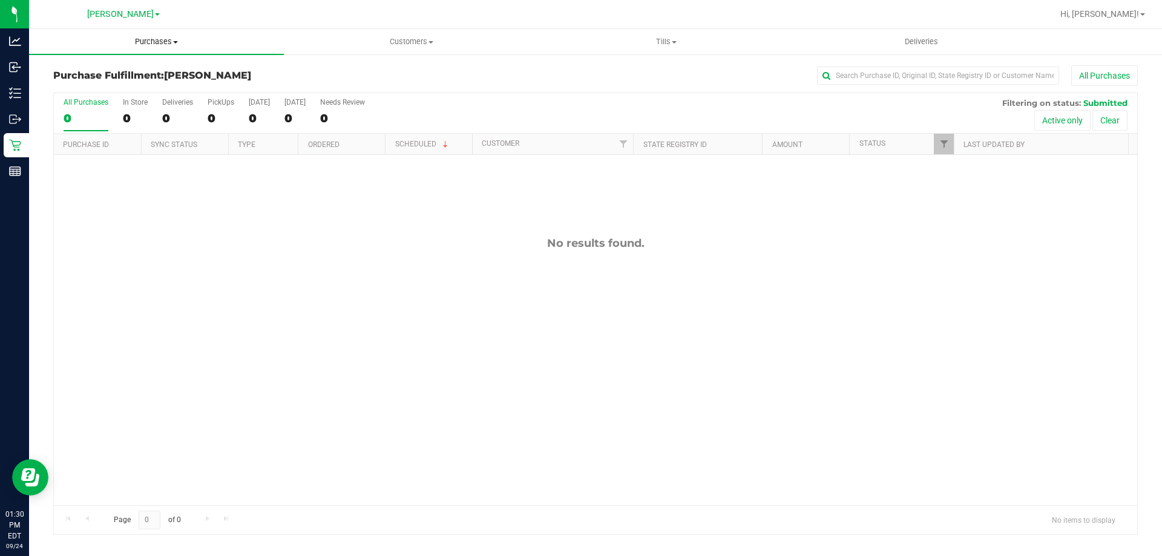
click at [166, 41] on span "Purchases" at bounding box center [156, 41] width 255 height 11
click at [84, 93] on span "Fulfillment" at bounding box center [66, 87] width 75 height 10
click at [163, 49] on uib-tab-heading "Purchases Summary of purchases Fulfillment All purchases" at bounding box center [156, 41] width 255 height 25
click at [94, 86] on span "Fulfillment" at bounding box center [66, 87] width 75 height 10
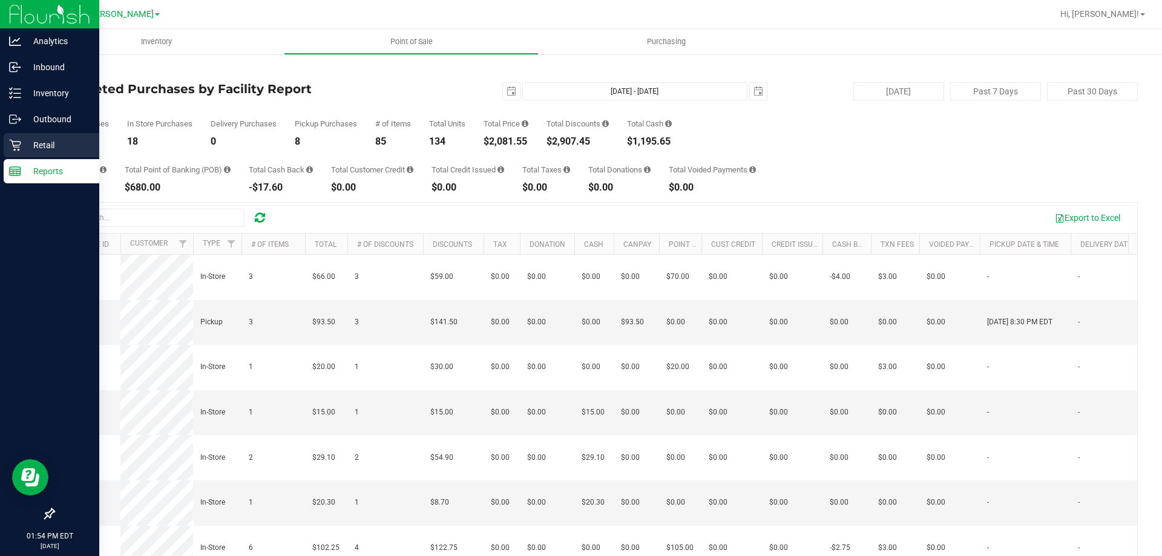
click at [16, 148] on icon at bounding box center [15, 145] width 12 height 12
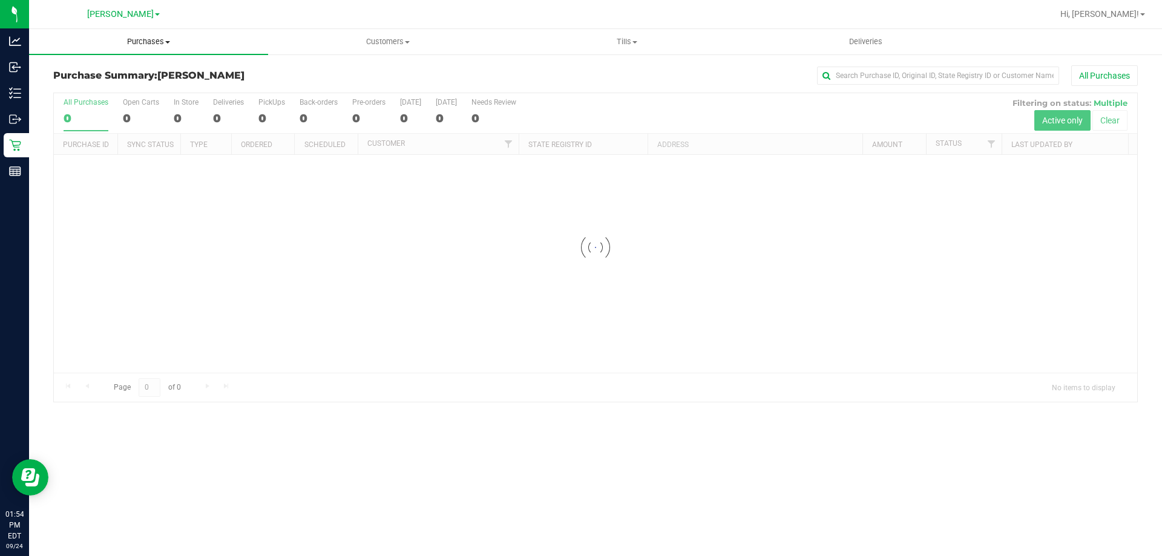
click at [153, 44] on span "Purchases" at bounding box center [148, 41] width 239 height 11
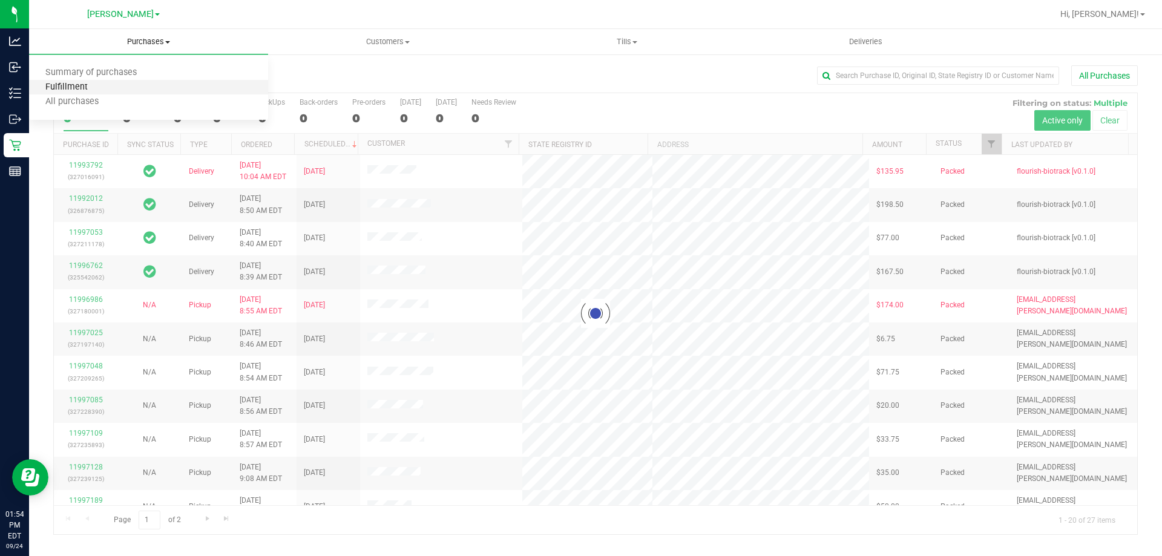
click at [100, 90] on span "Fulfillment" at bounding box center [66, 87] width 75 height 10
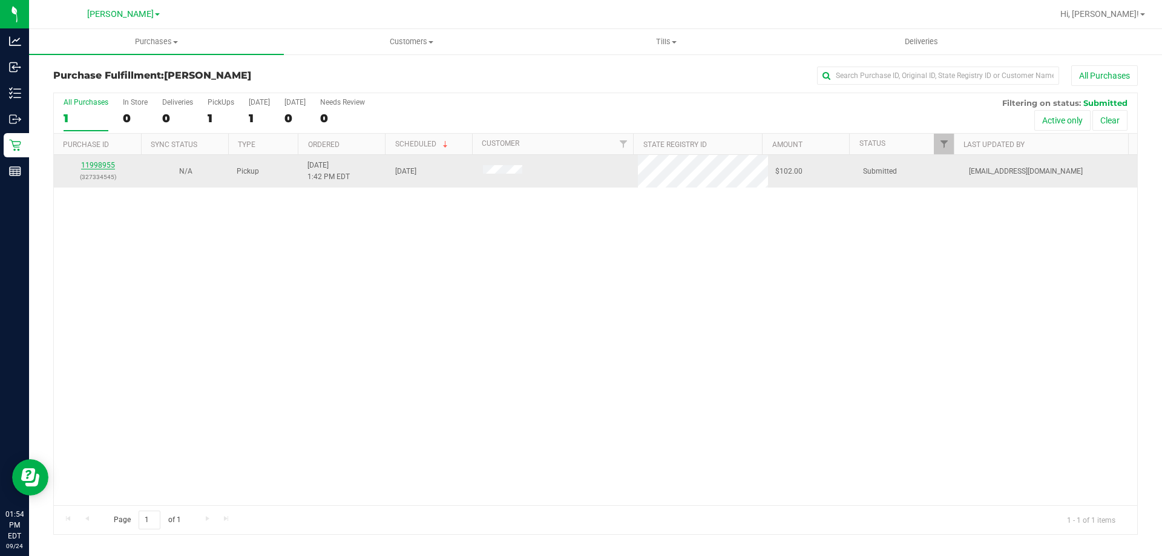
click at [99, 162] on link "11998955" at bounding box center [98, 165] width 34 height 8
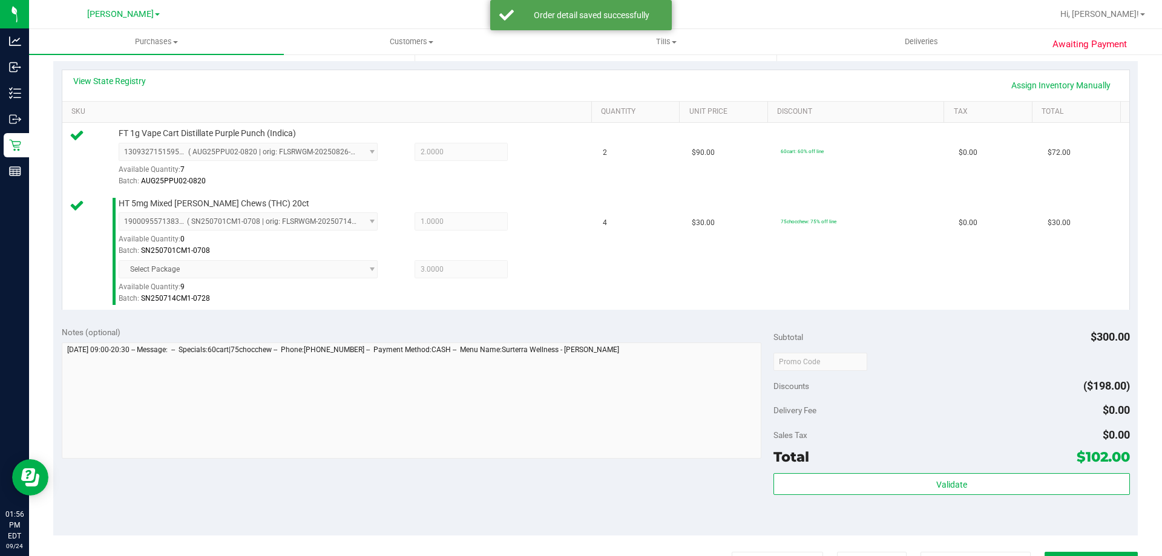
scroll to position [283, 0]
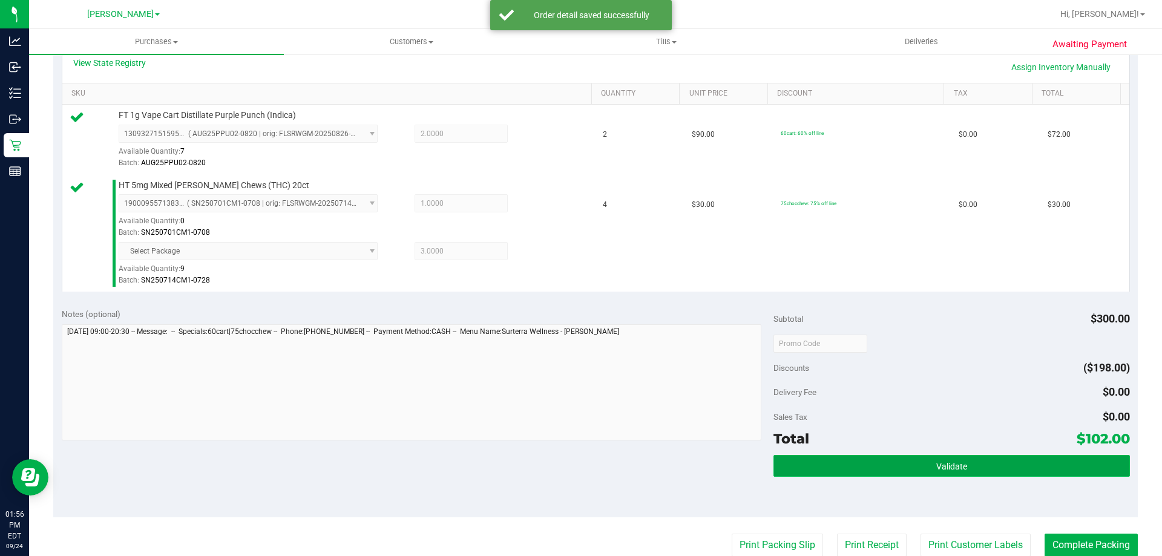
click at [912, 466] on button "Validate" at bounding box center [952, 466] width 356 height 22
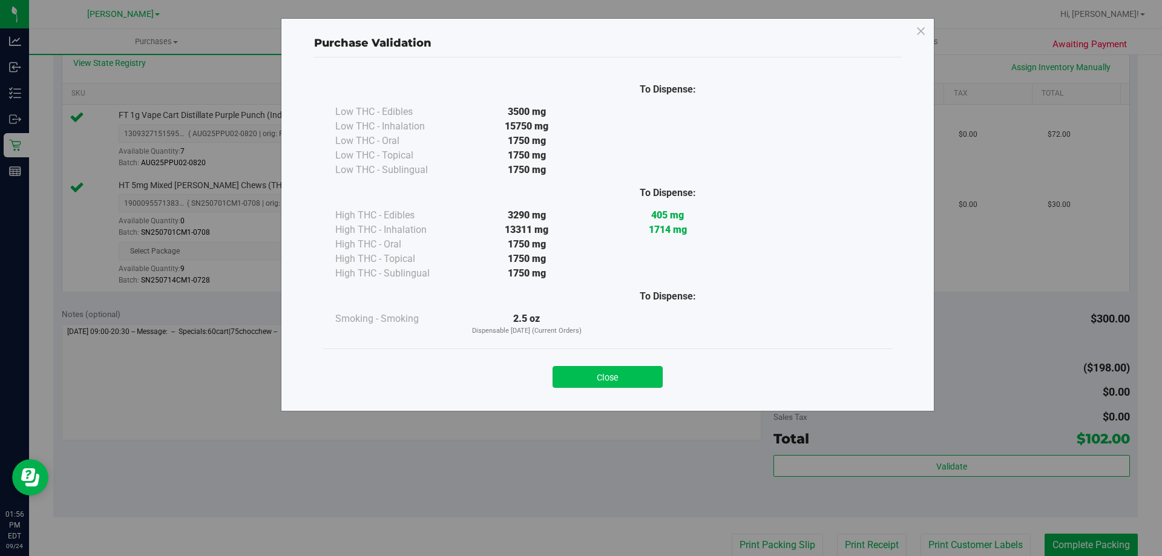
click at [594, 387] on button "Close" at bounding box center [608, 377] width 110 height 22
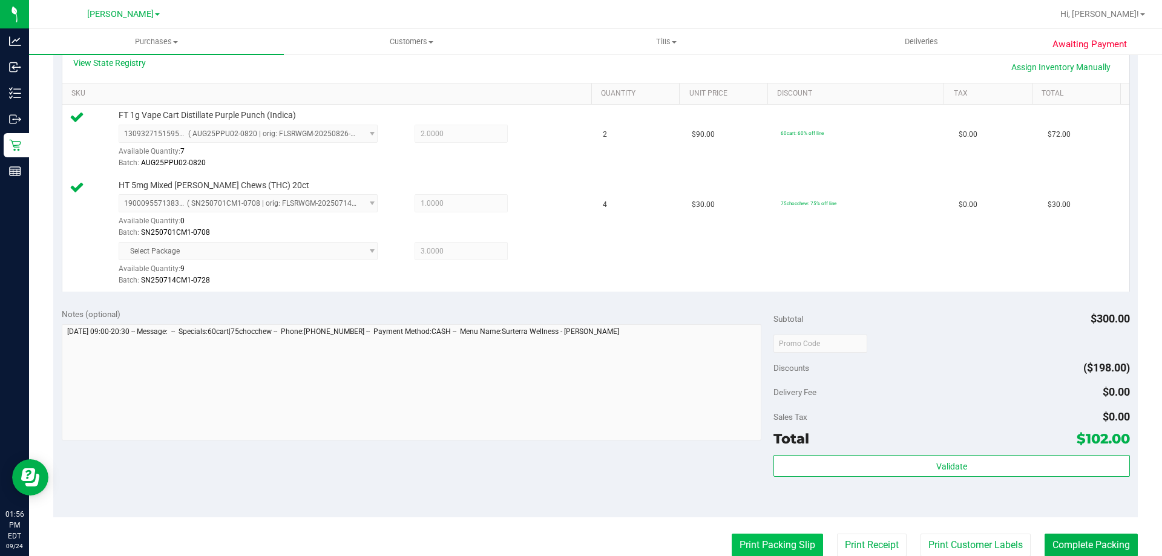
click at [760, 548] on button "Print Packing Slip" at bounding box center [777, 545] width 91 height 23
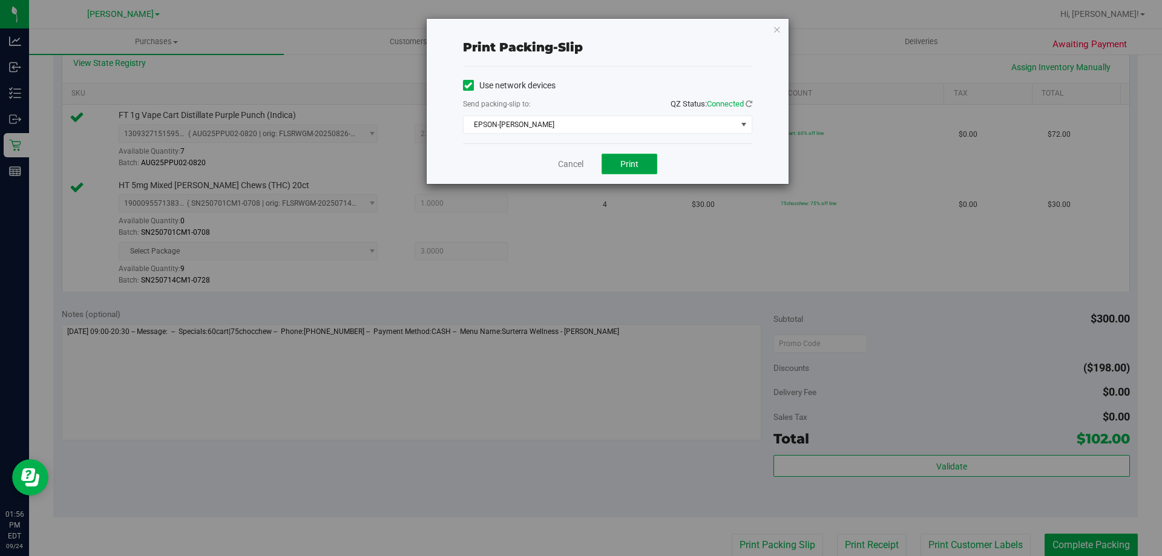
click at [627, 172] on button "Print" at bounding box center [630, 164] width 56 height 21
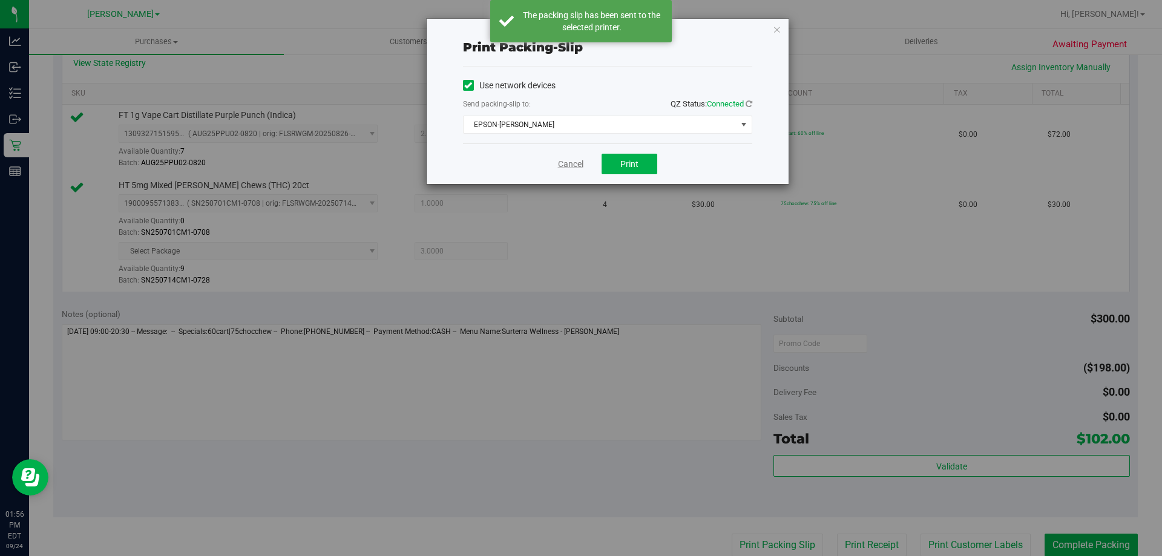
click at [572, 165] on link "Cancel" at bounding box center [570, 164] width 25 height 13
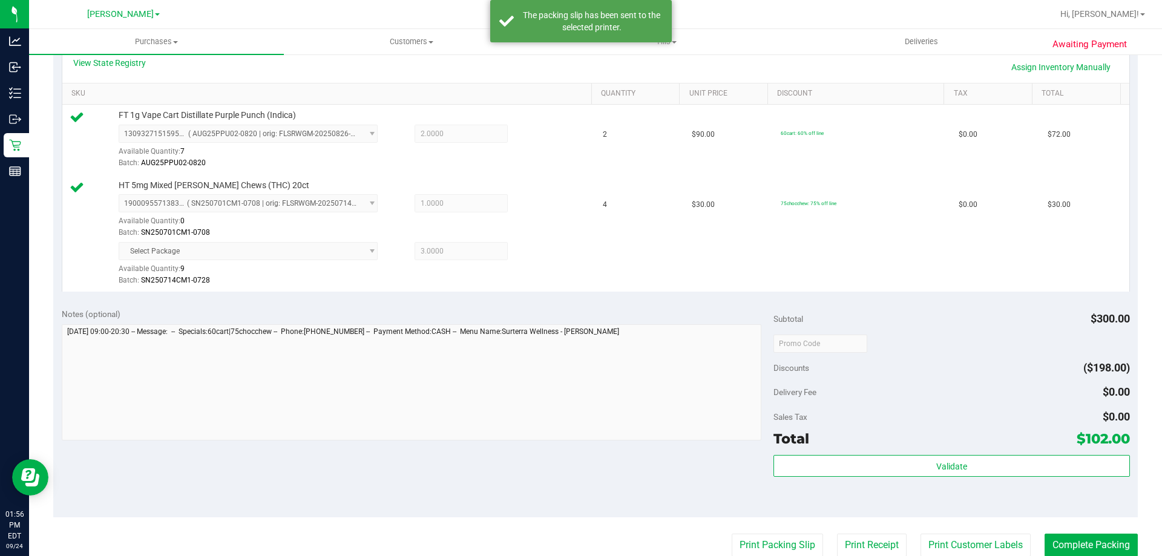
scroll to position [284, 0]
click at [1076, 544] on button "Complete Packing" at bounding box center [1091, 544] width 93 height 23
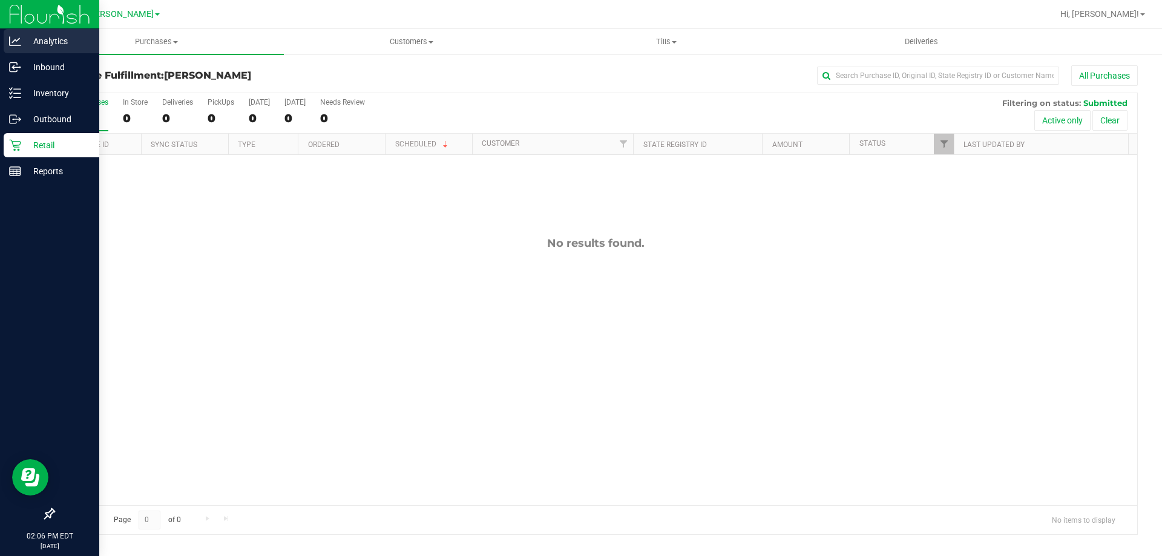
click at [61, 38] on p "Analytics" at bounding box center [57, 41] width 73 height 15
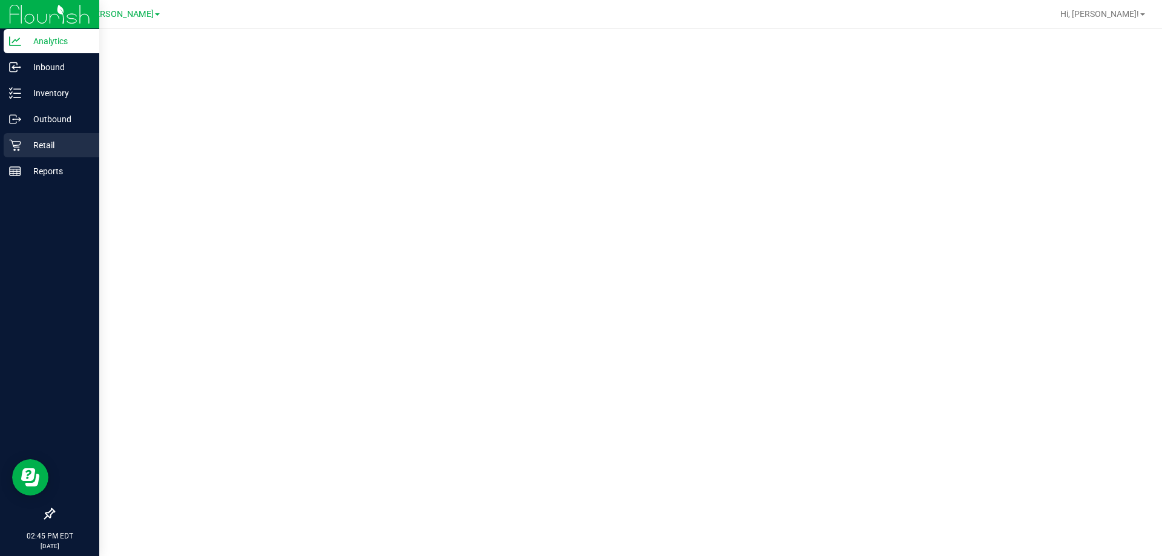
click at [53, 144] on p "Retail" at bounding box center [57, 145] width 73 height 15
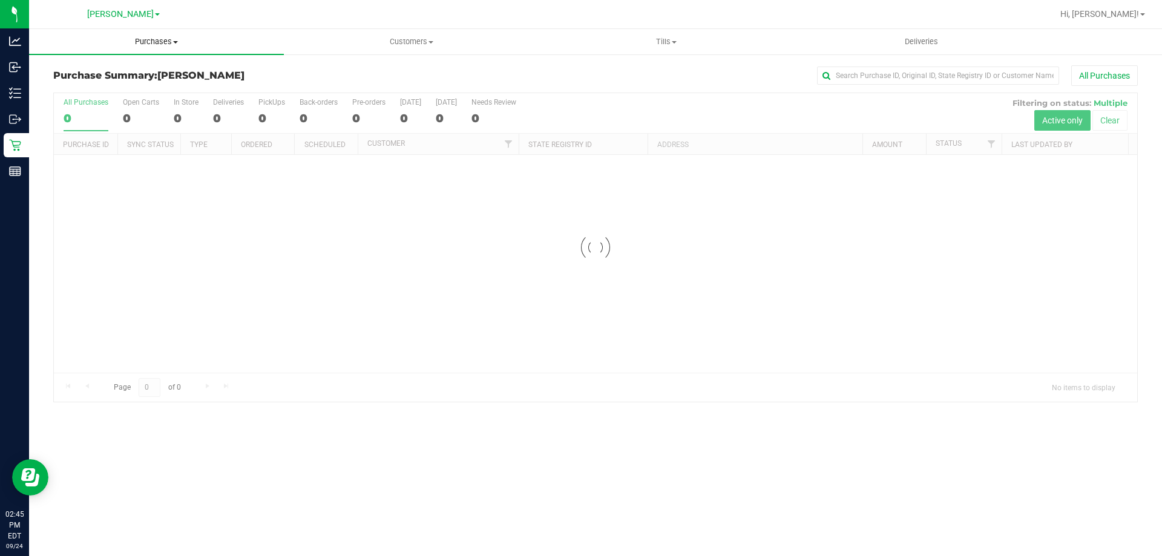
click at [163, 47] on span "Purchases" at bounding box center [156, 41] width 255 height 11
click at [117, 87] on li "Fulfillment" at bounding box center [156, 88] width 255 height 15
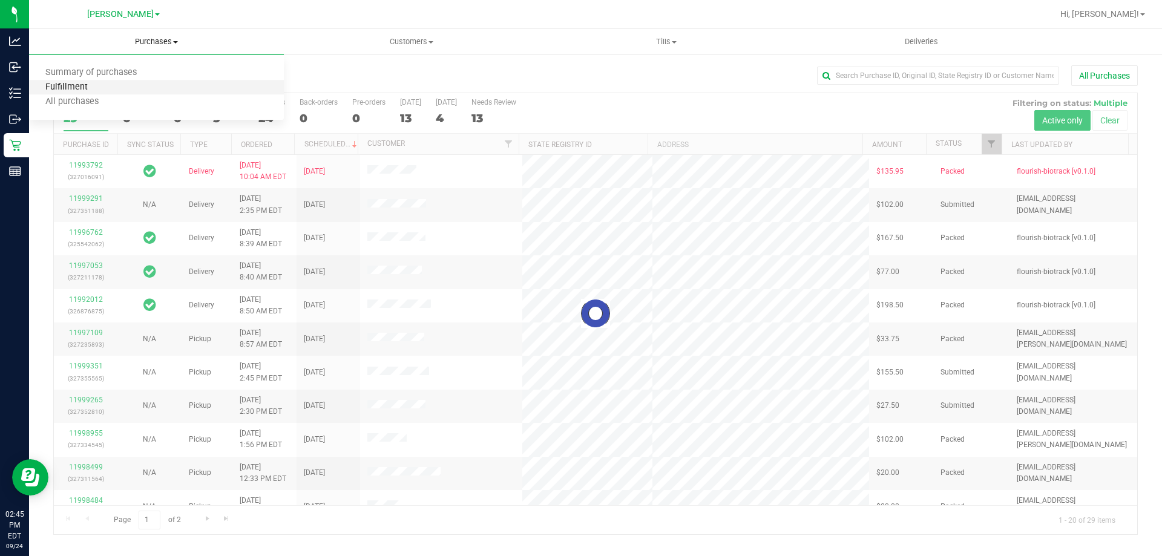
click at [68, 88] on span "Fulfillment" at bounding box center [66, 87] width 75 height 10
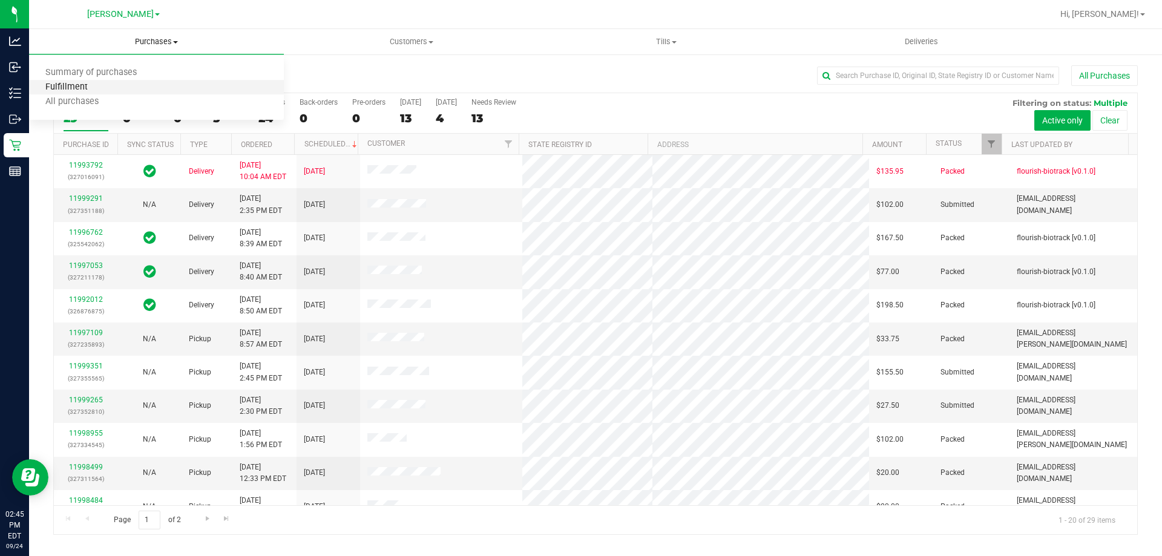
click at [96, 92] on span "Fulfillment" at bounding box center [66, 87] width 75 height 10
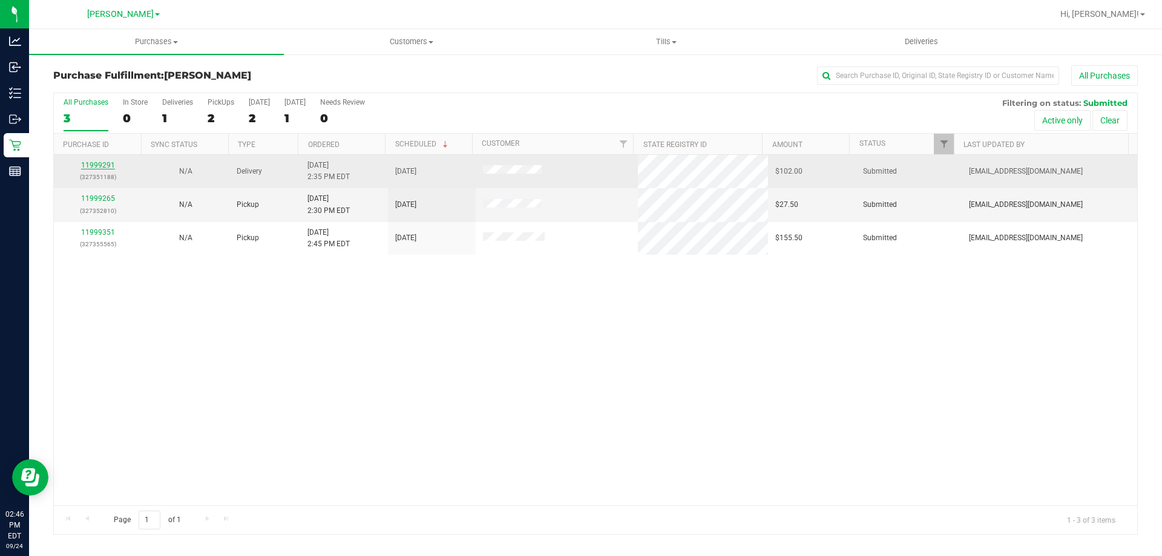
click at [101, 166] on link "11999291" at bounding box center [98, 165] width 34 height 8
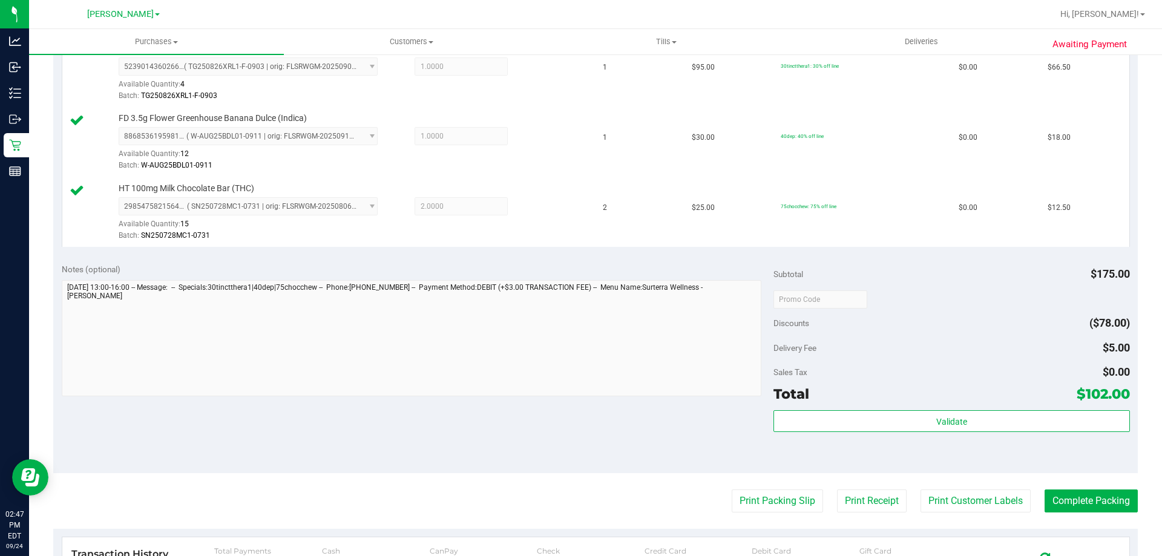
scroll to position [359, 0]
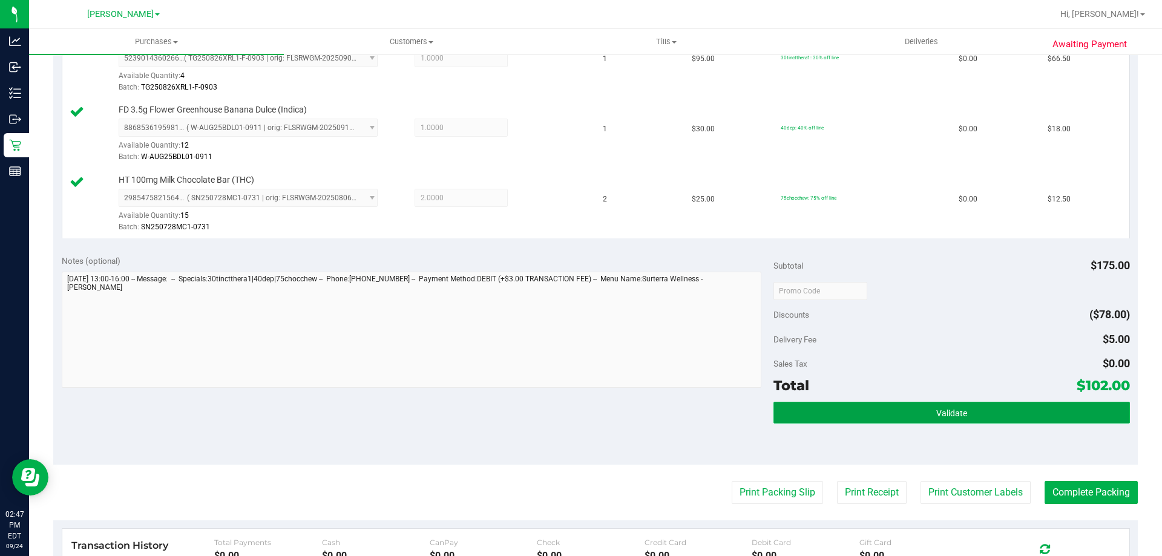
click at [1015, 409] on button "Validate" at bounding box center [952, 413] width 356 height 22
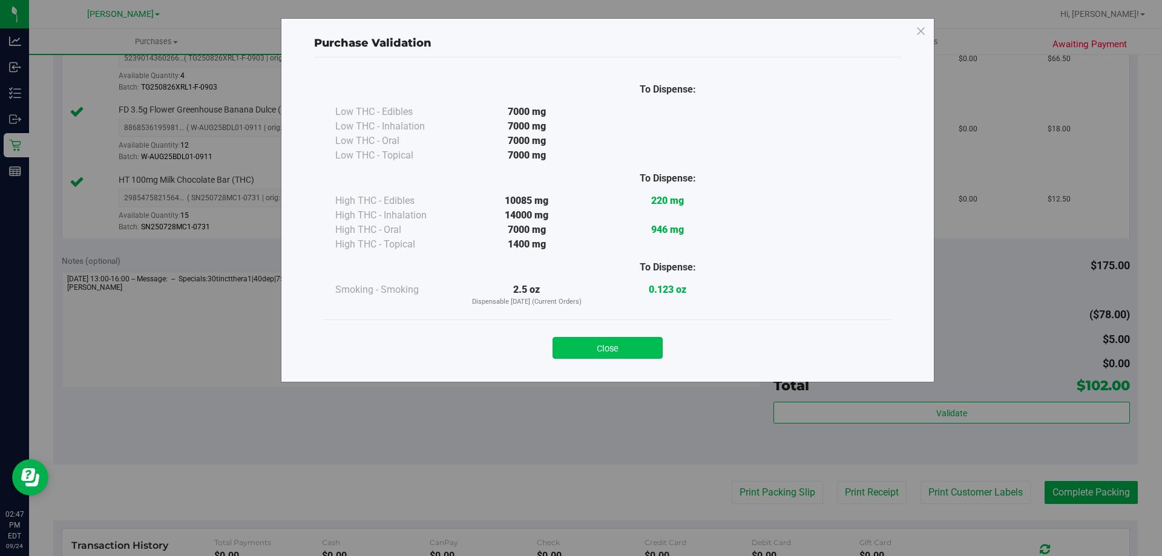
click at [616, 352] on button "Close" at bounding box center [608, 348] width 110 height 22
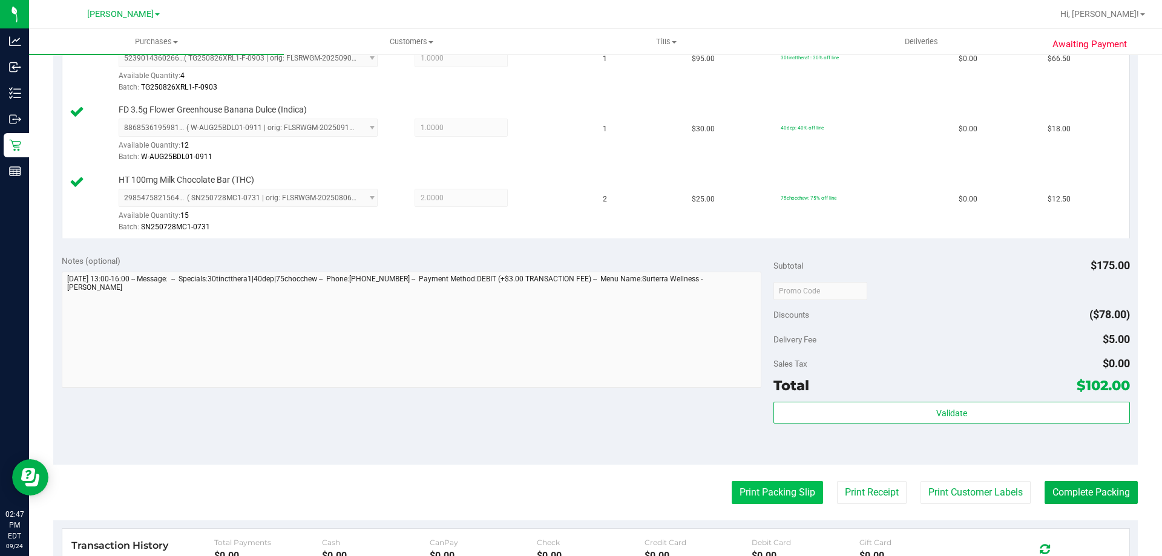
click at [780, 483] on button "Print Packing Slip" at bounding box center [777, 492] width 91 height 23
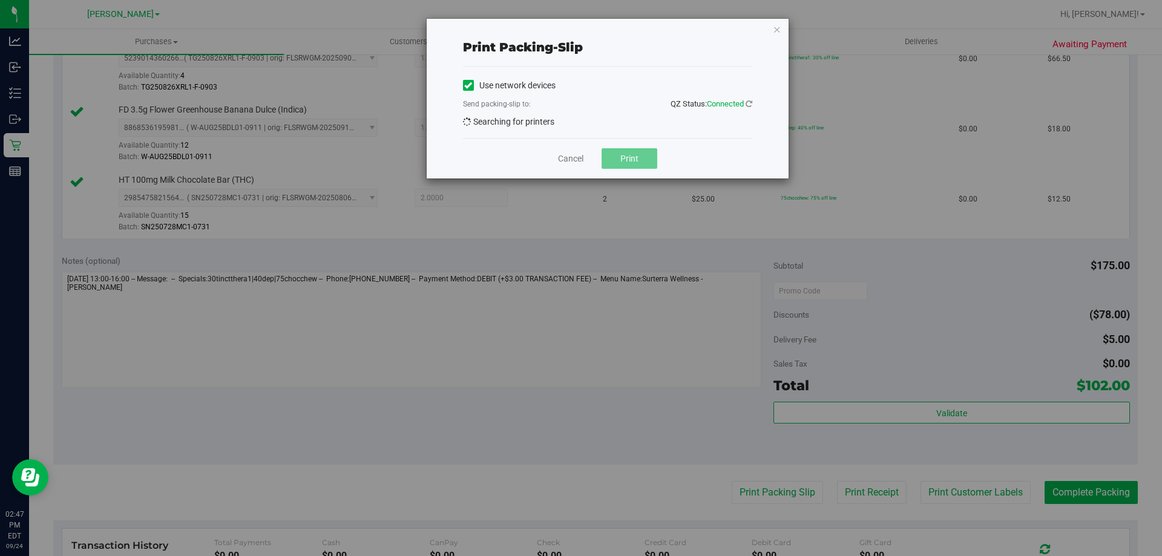
click at [625, 163] on span "Print" at bounding box center [630, 159] width 18 height 10
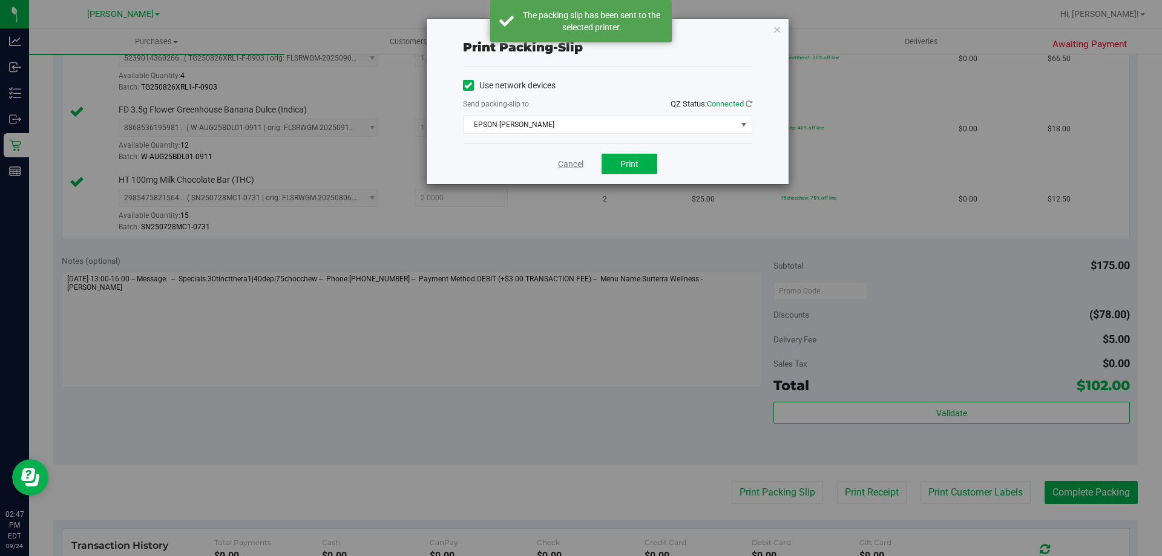
click at [578, 164] on link "Cancel" at bounding box center [570, 164] width 25 height 13
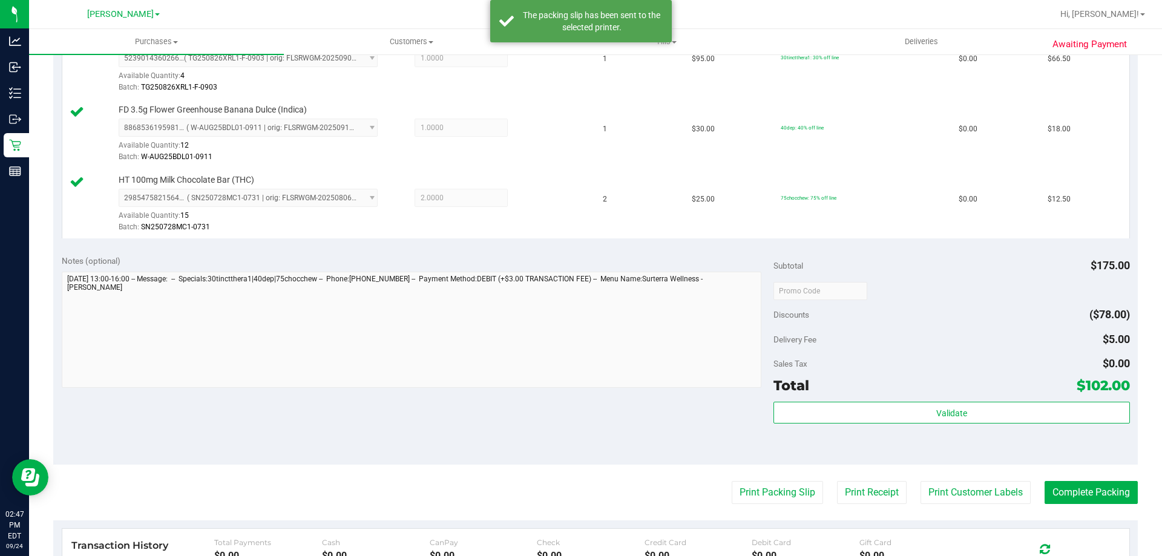
click at [1089, 470] on purchase-details "Back Edit Purchase Cancel Purchase View Profile # 11999291 BioTrack ID: - Submi…" at bounding box center [595, 226] width 1085 height 1041
click at [1062, 501] on button "Complete Packing" at bounding box center [1091, 492] width 93 height 23
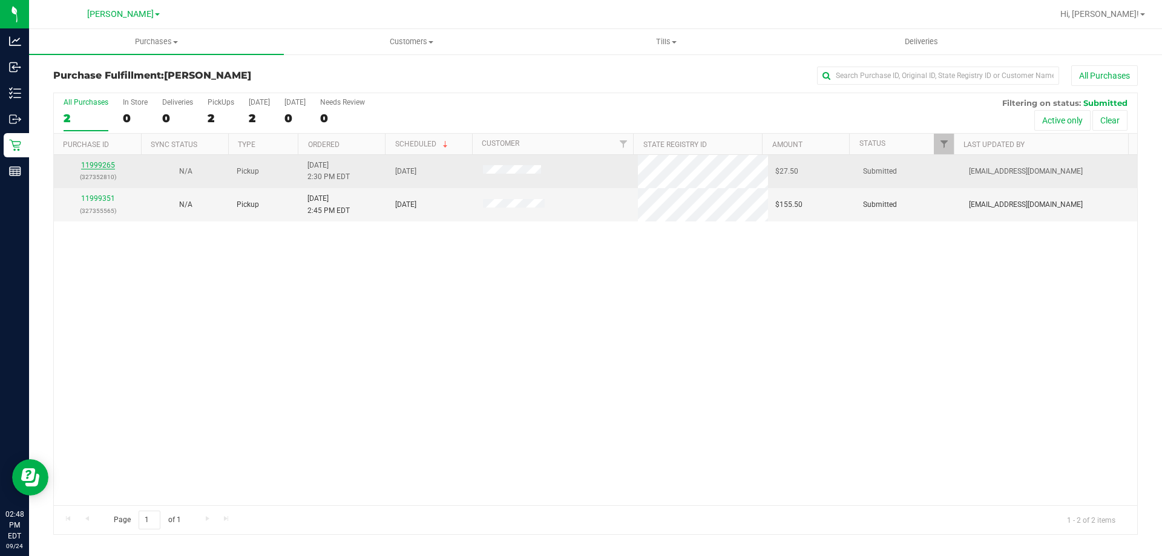
click at [103, 167] on link "11999265" at bounding box center [98, 165] width 34 height 8
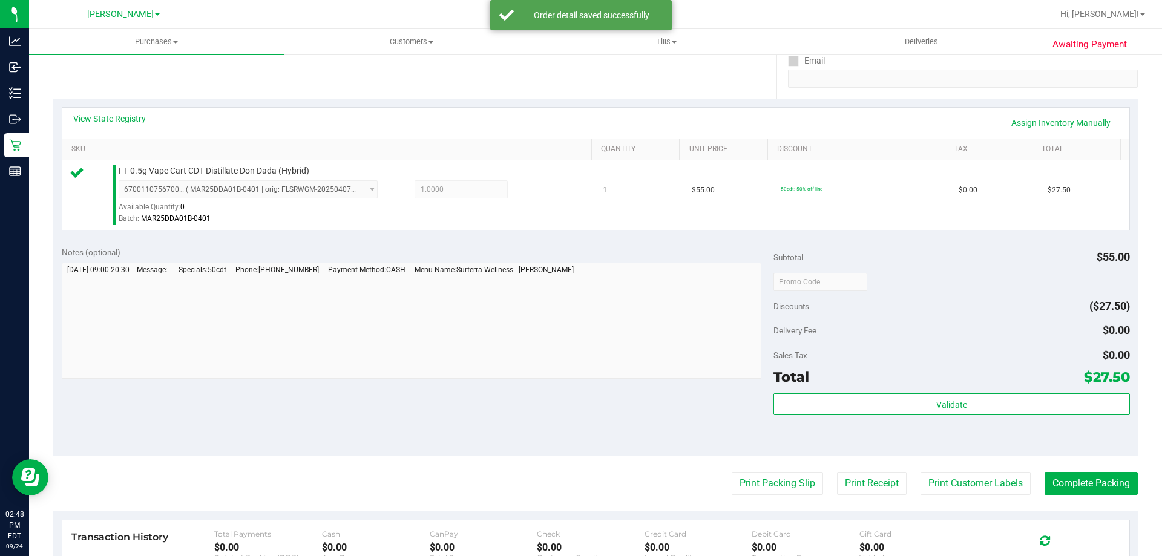
scroll to position [230, 0]
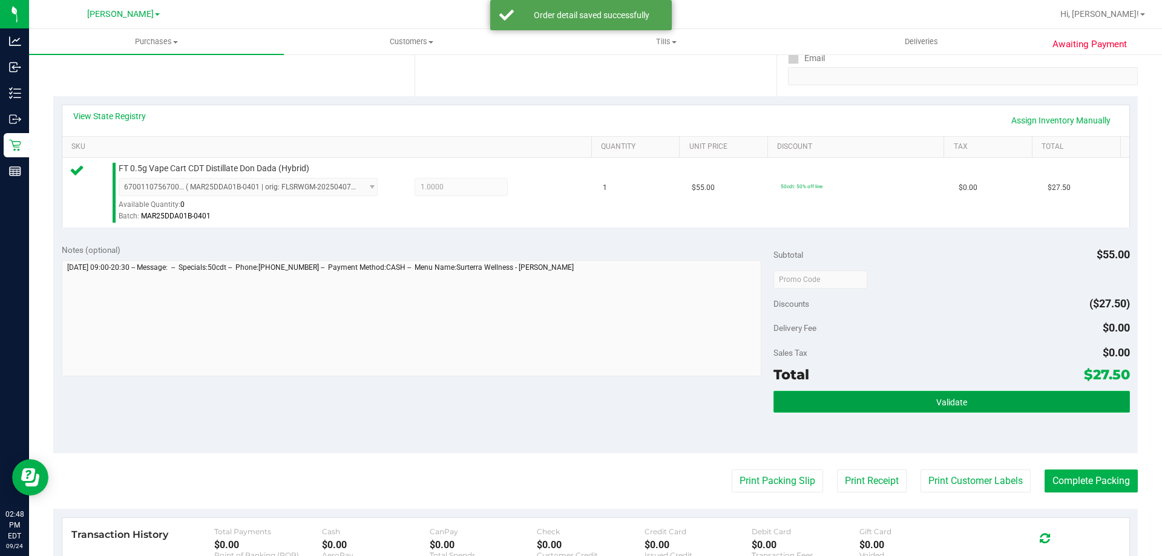
click at [958, 409] on button "Validate" at bounding box center [952, 402] width 356 height 22
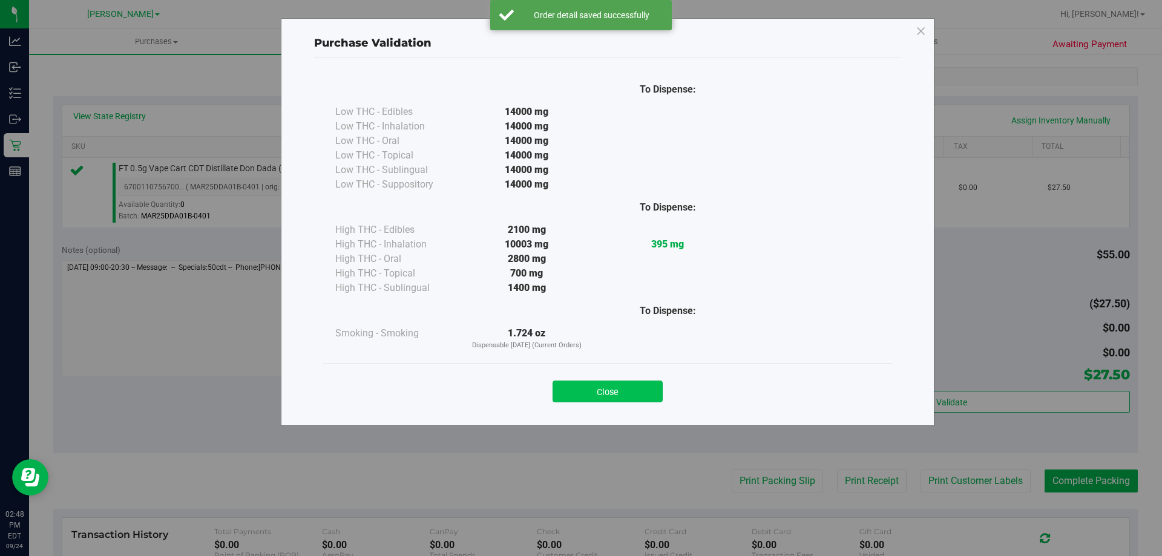
click at [616, 383] on button "Close" at bounding box center [608, 392] width 110 height 22
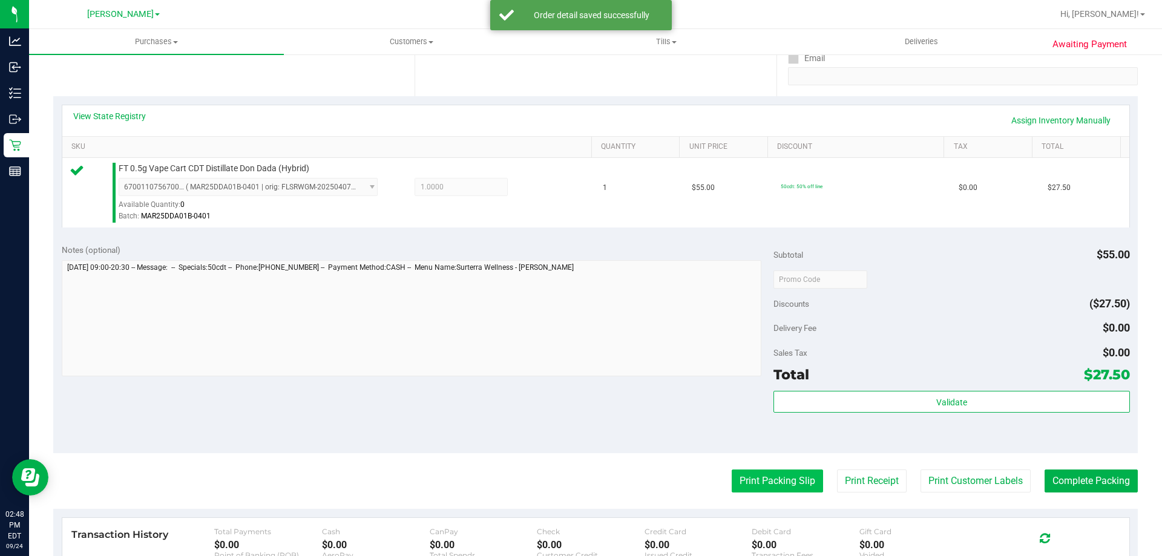
click at [750, 476] on button "Print Packing Slip" at bounding box center [777, 481] width 91 height 23
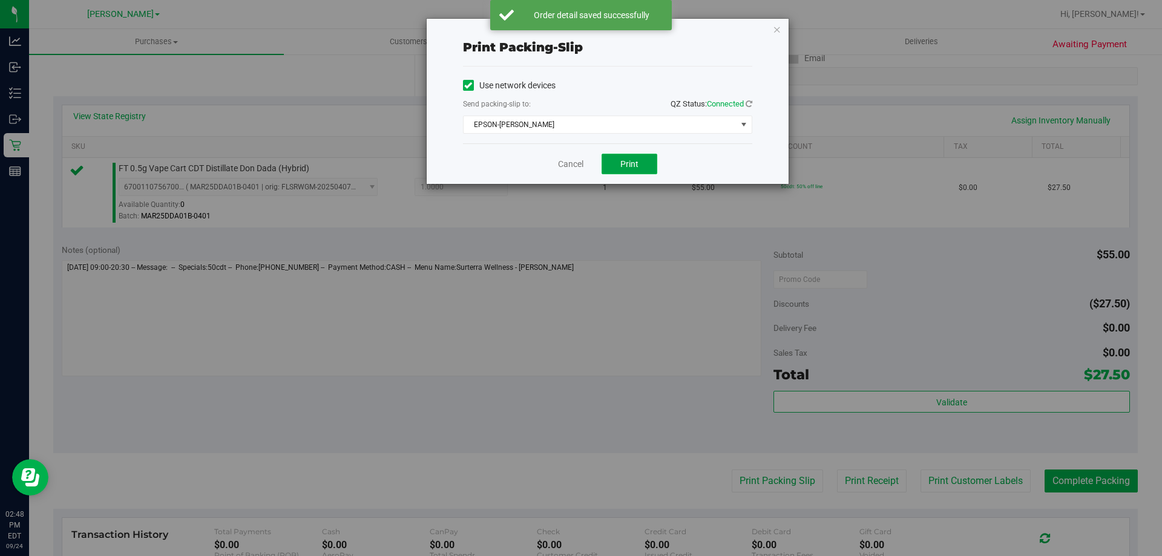
click at [636, 154] on button "Print" at bounding box center [630, 164] width 56 height 21
click at [577, 161] on link "Cancel" at bounding box center [570, 164] width 25 height 13
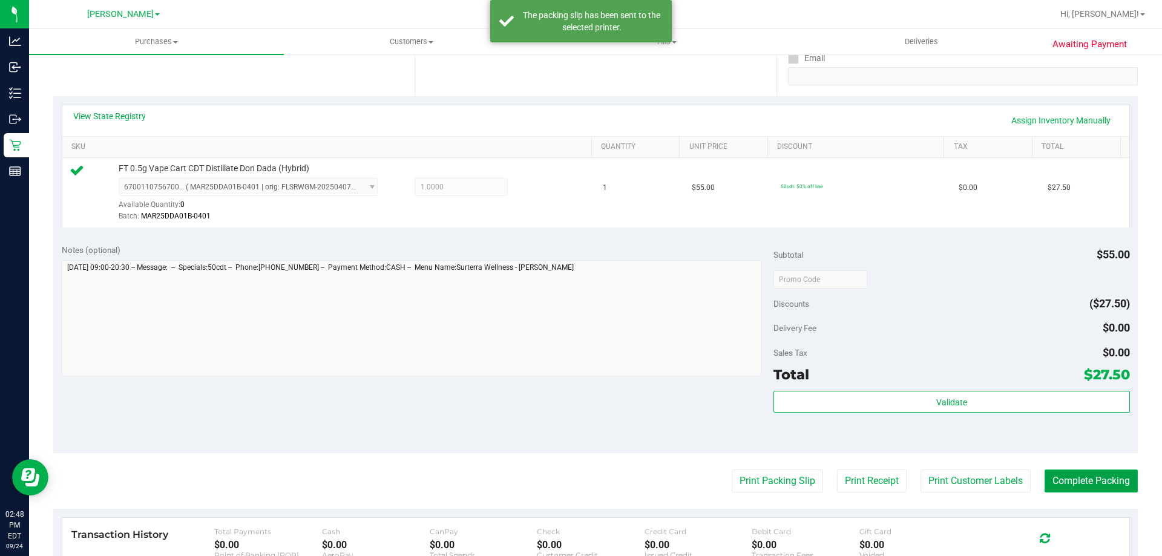
click at [1093, 474] on button "Complete Packing" at bounding box center [1091, 481] width 93 height 23
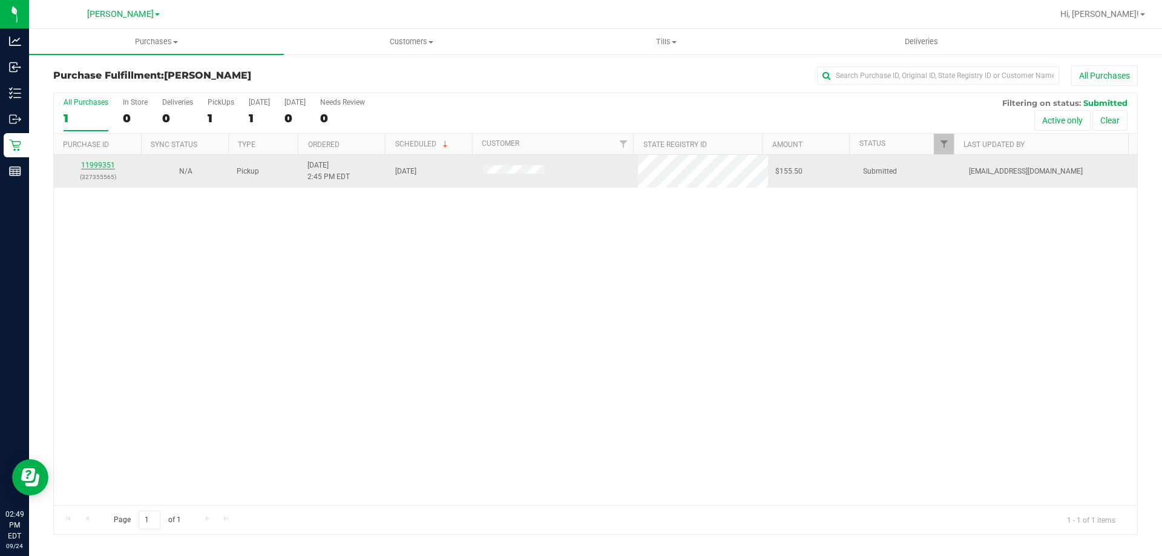
click at [99, 163] on link "11999351" at bounding box center [98, 165] width 34 height 8
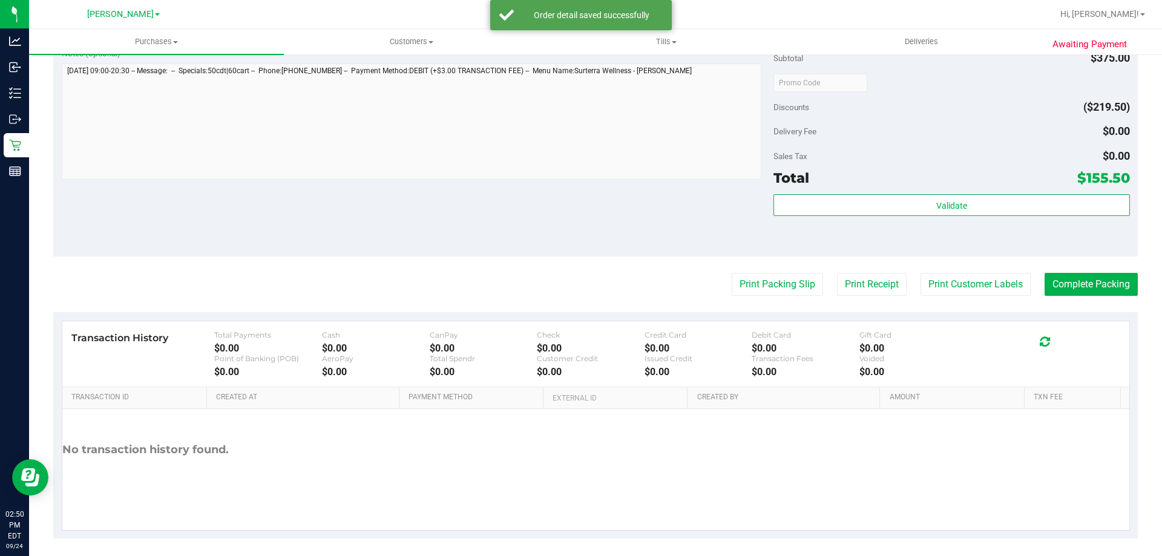
scroll to position [644, 0]
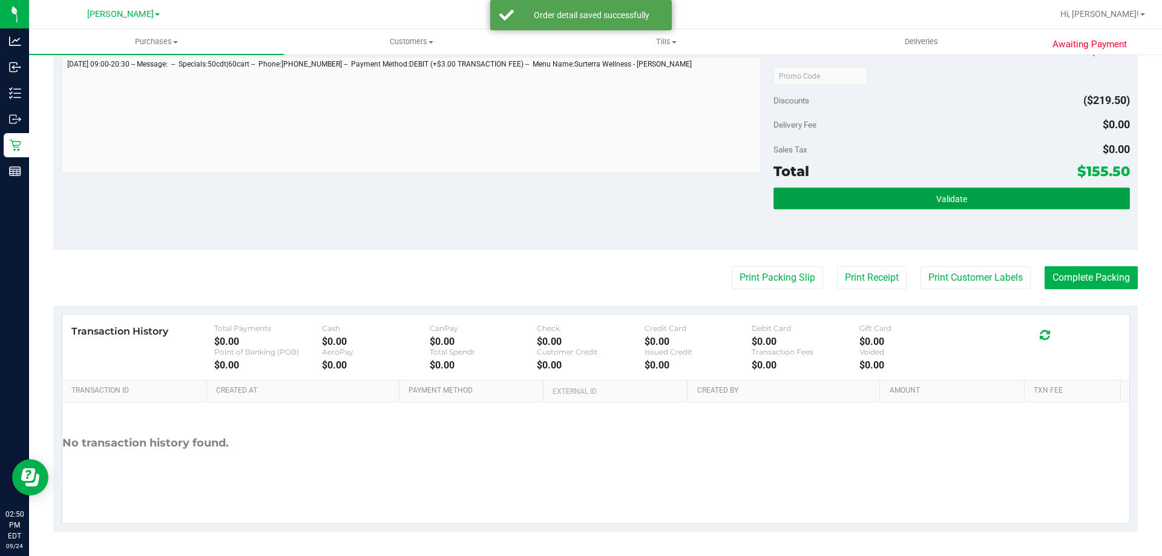
click at [1038, 208] on button "Validate" at bounding box center [952, 199] width 356 height 22
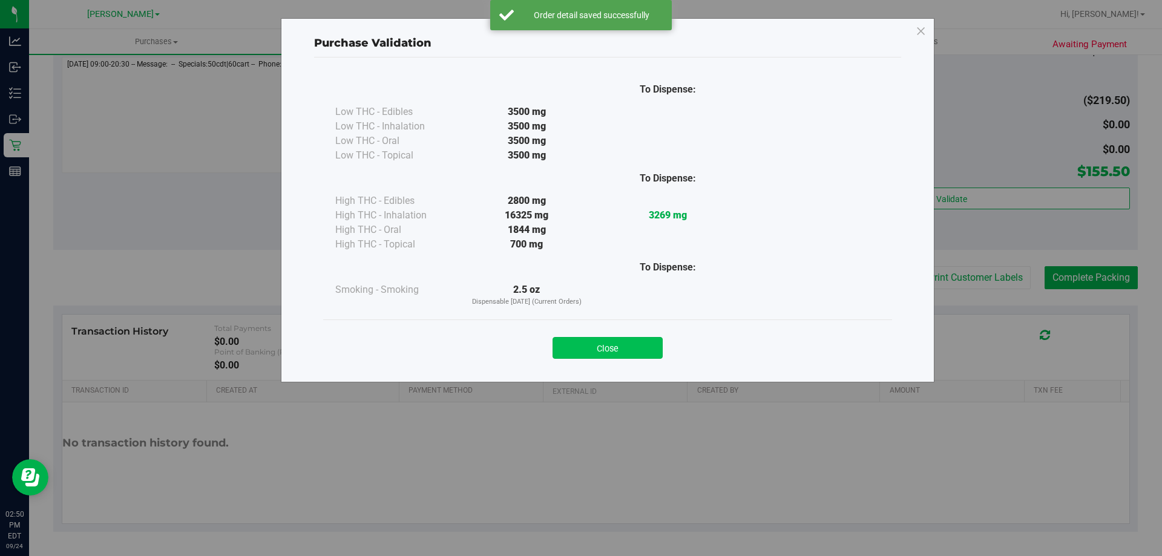
click at [618, 355] on button "Close" at bounding box center [608, 348] width 110 height 22
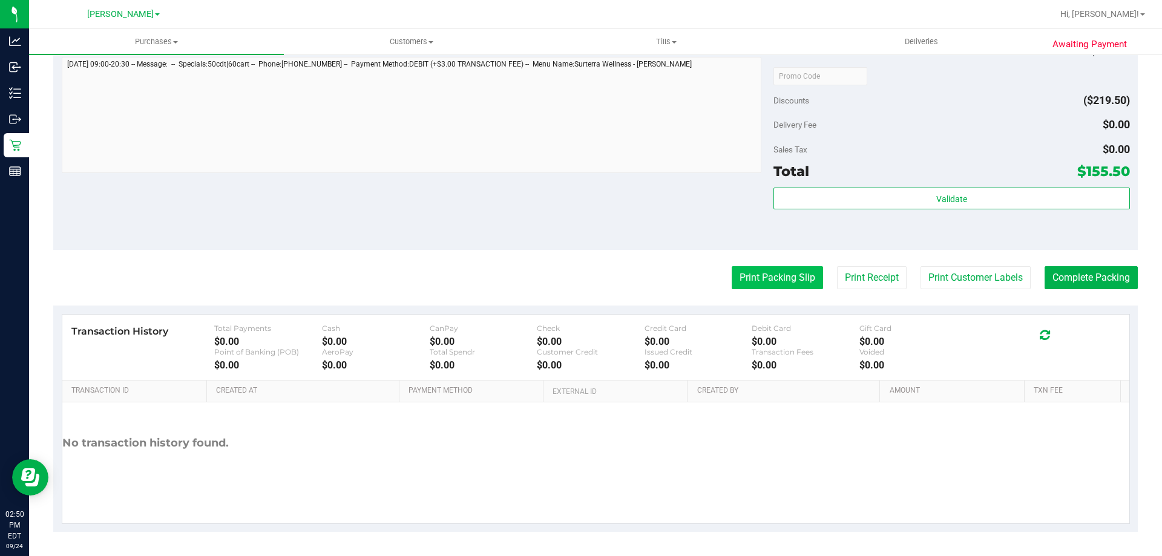
click at [778, 272] on button "Print Packing Slip" at bounding box center [777, 277] width 91 height 23
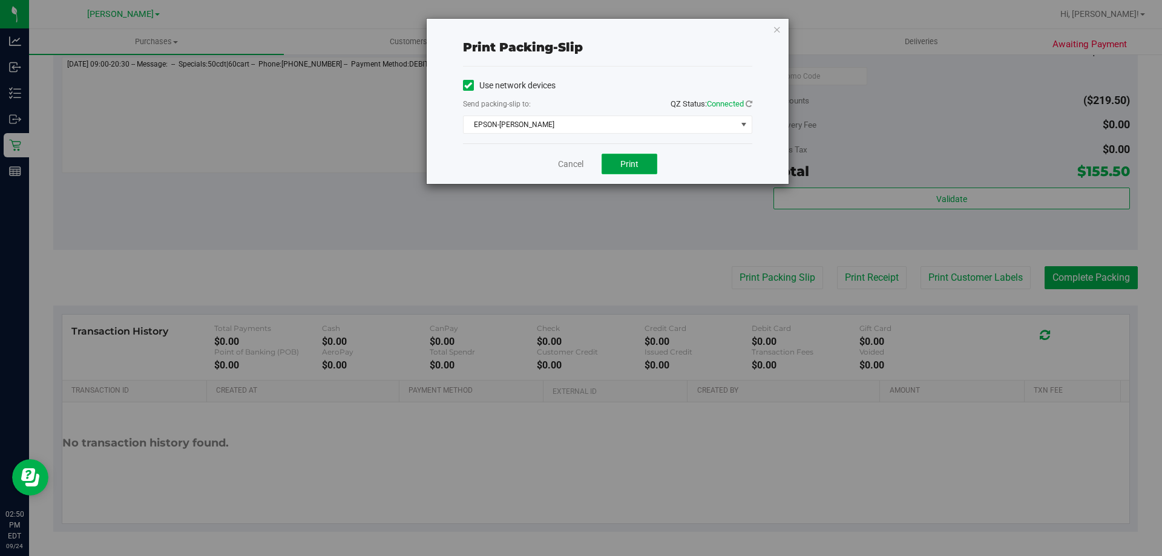
click at [636, 161] on span "Print" at bounding box center [630, 164] width 18 height 10
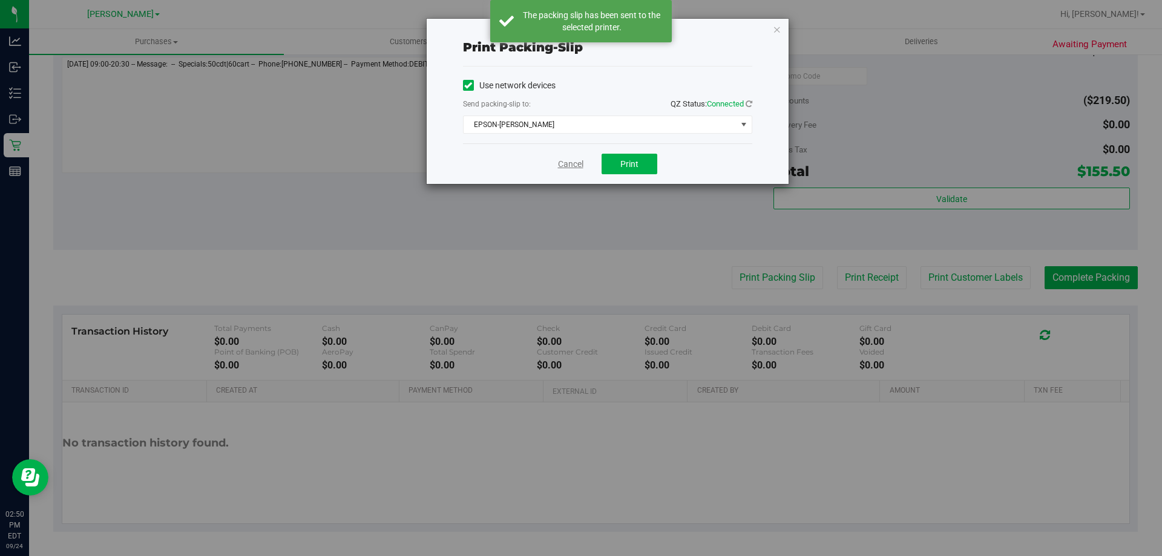
click at [573, 160] on link "Cancel" at bounding box center [570, 164] width 25 height 13
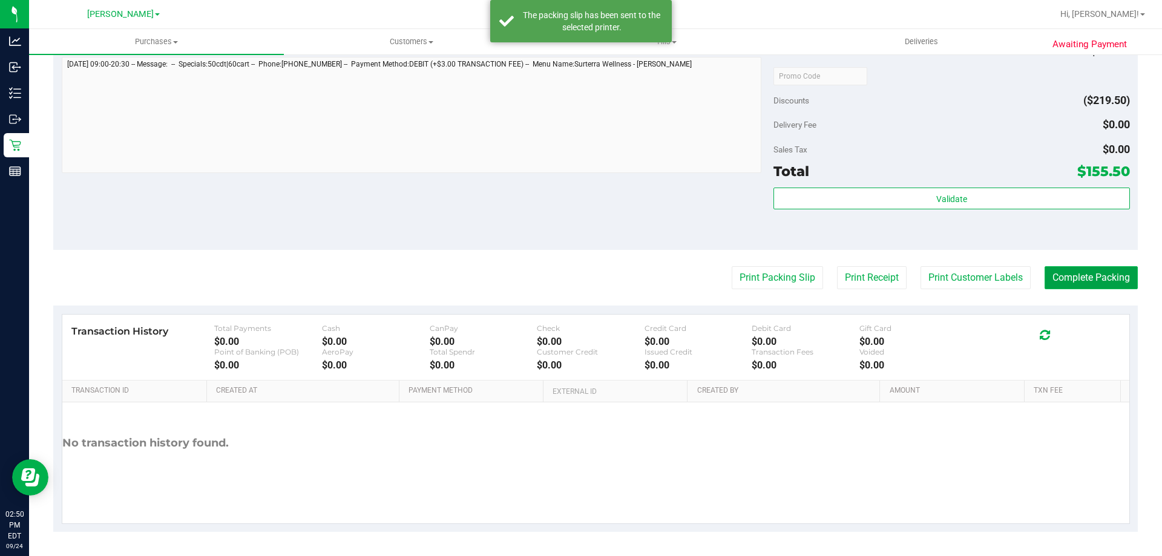
click at [1075, 275] on button "Complete Packing" at bounding box center [1091, 277] width 93 height 23
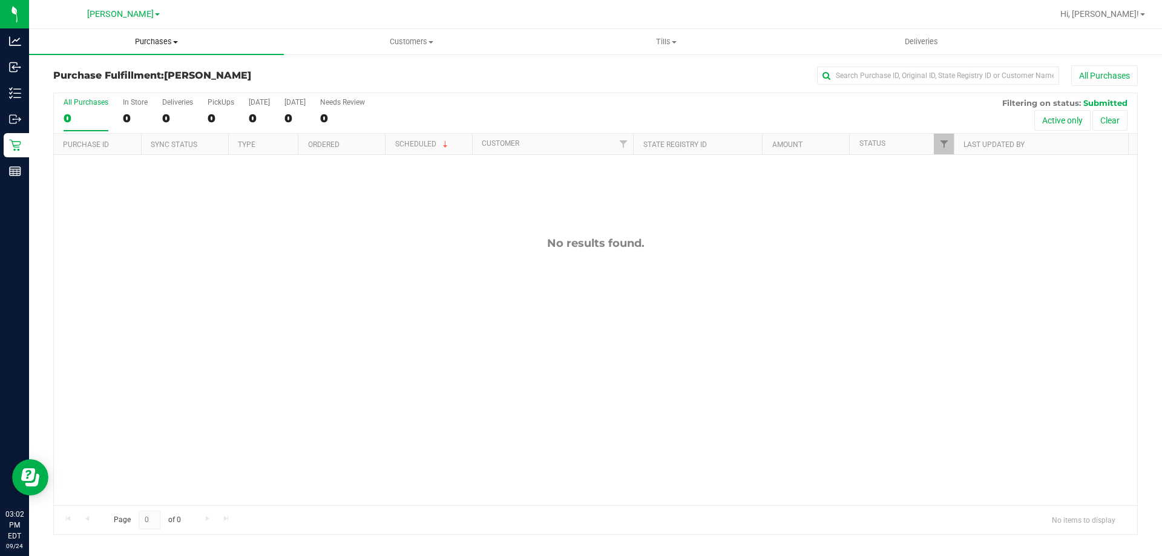
click at [141, 41] on span "Purchases" at bounding box center [156, 41] width 255 height 11
click at [92, 85] on span "Fulfillment" at bounding box center [66, 87] width 75 height 10
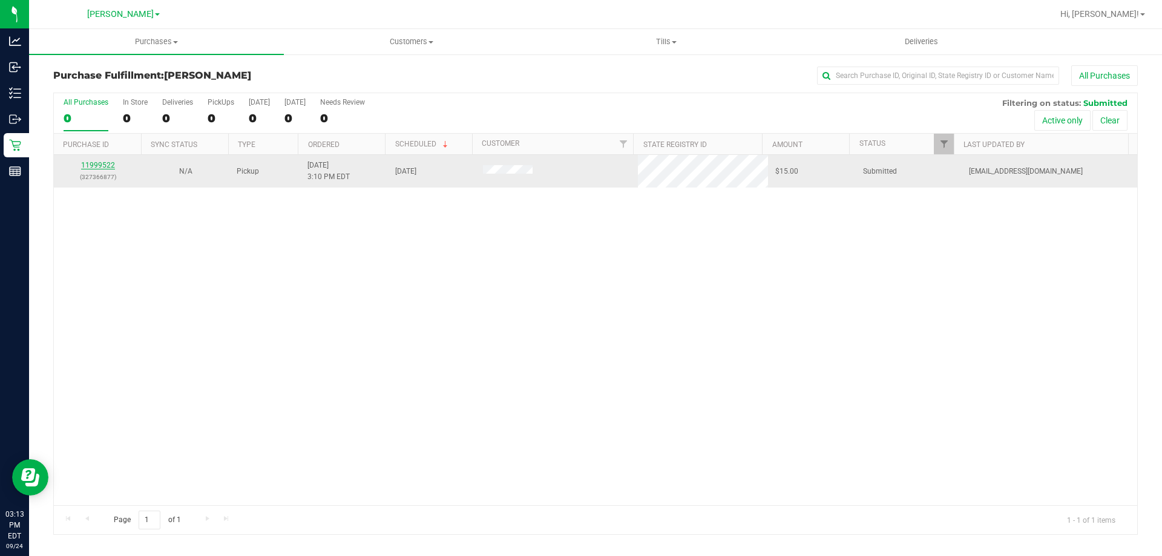
click at [97, 168] on link "11999522" at bounding box center [98, 165] width 34 height 8
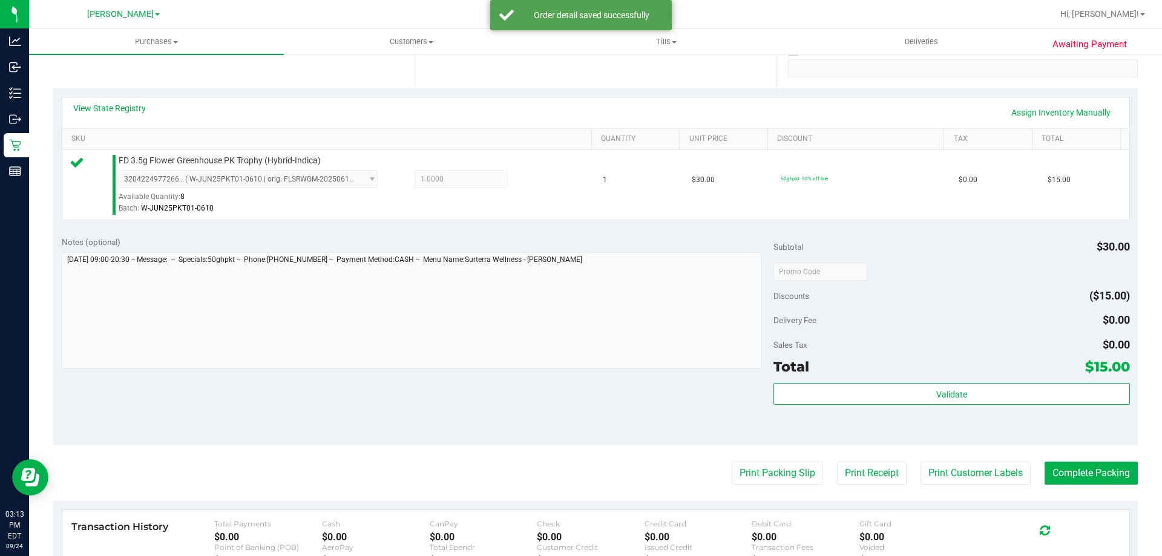
scroll to position [253, 0]
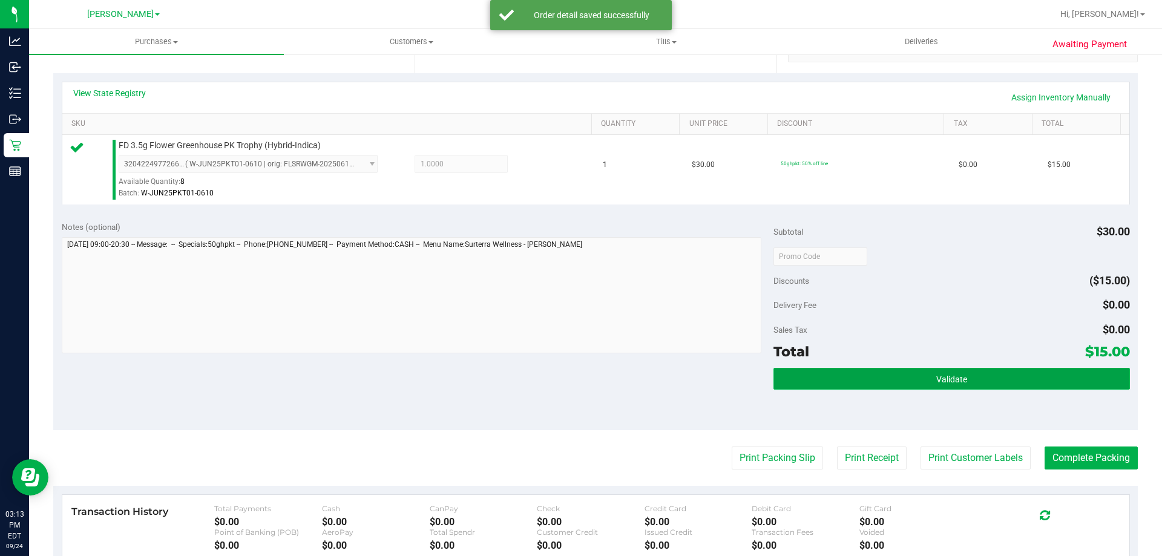
click at [979, 370] on button "Validate" at bounding box center [952, 379] width 356 height 22
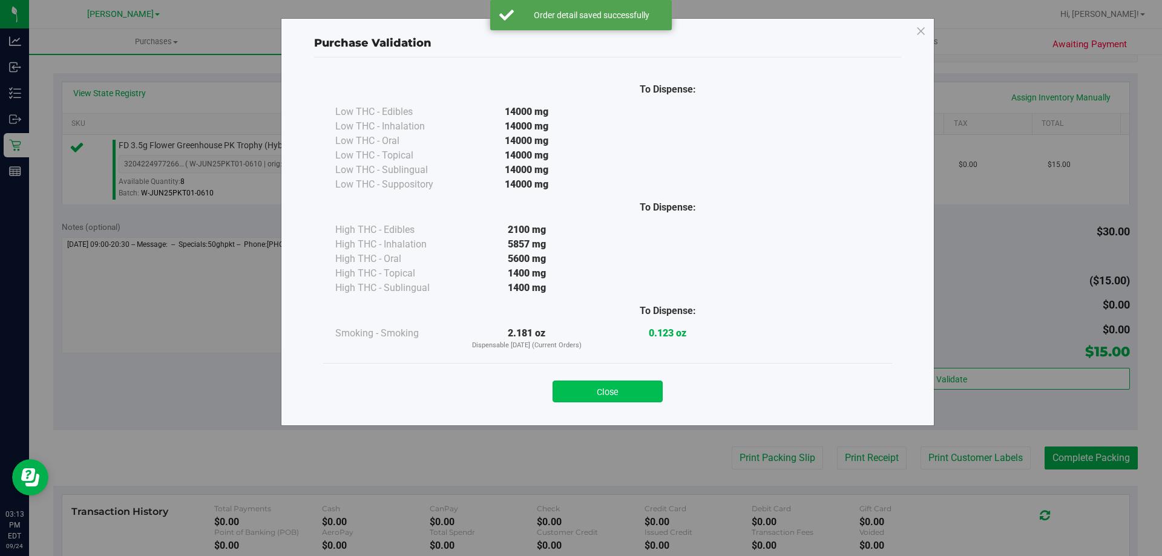
click at [640, 387] on button "Close" at bounding box center [608, 392] width 110 height 22
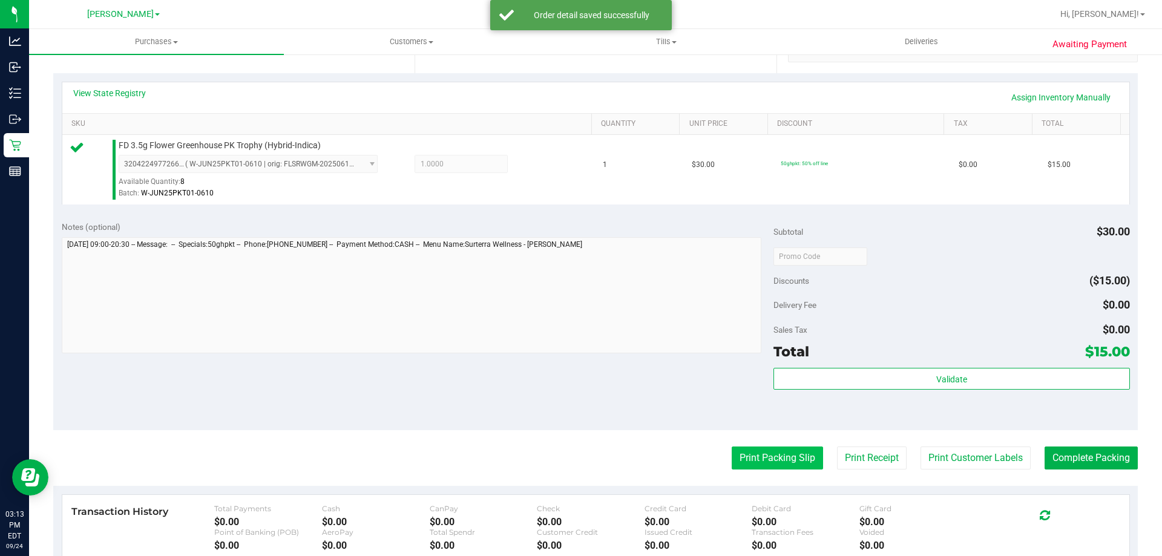
click at [763, 456] on button "Print Packing Slip" at bounding box center [777, 458] width 91 height 23
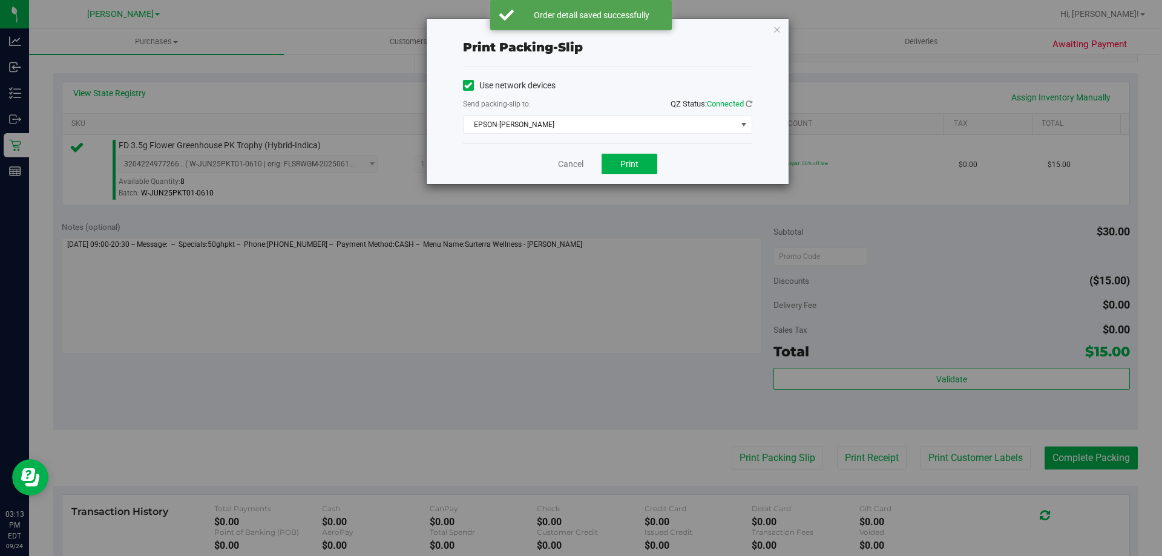
click at [649, 184] on div "Print packing-slip Use network devices Send packing-slip to: QZ Status: Connect…" at bounding box center [607, 101] width 363 height 166
click at [633, 161] on span "Print" at bounding box center [630, 164] width 18 height 10
click at [570, 168] on link "Cancel" at bounding box center [570, 164] width 25 height 13
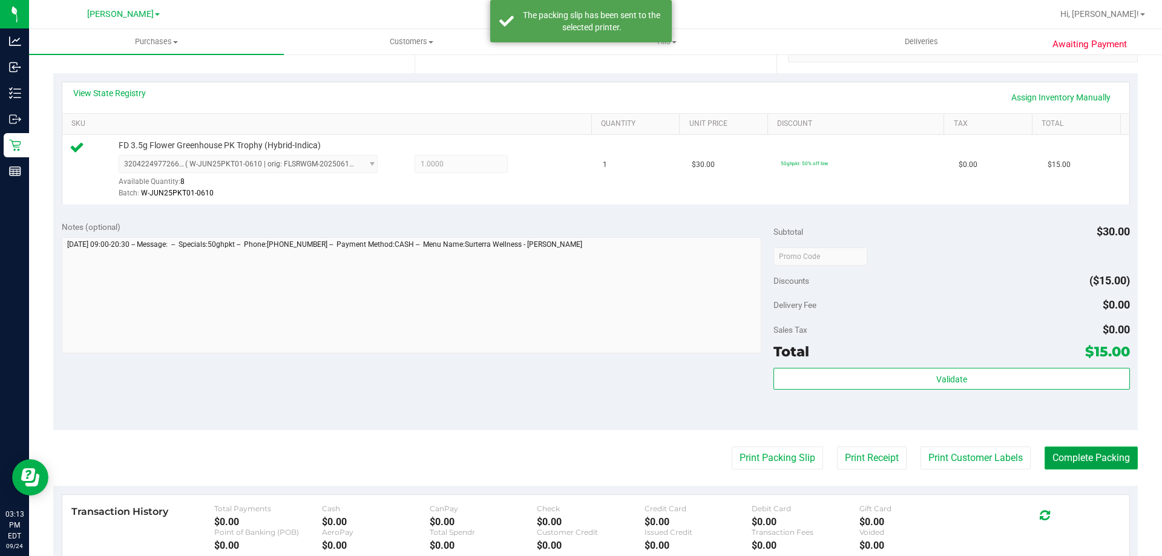
click at [1093, 458] on button "Complete Packing" at bounding box center [1091, 458] width 93 height 23
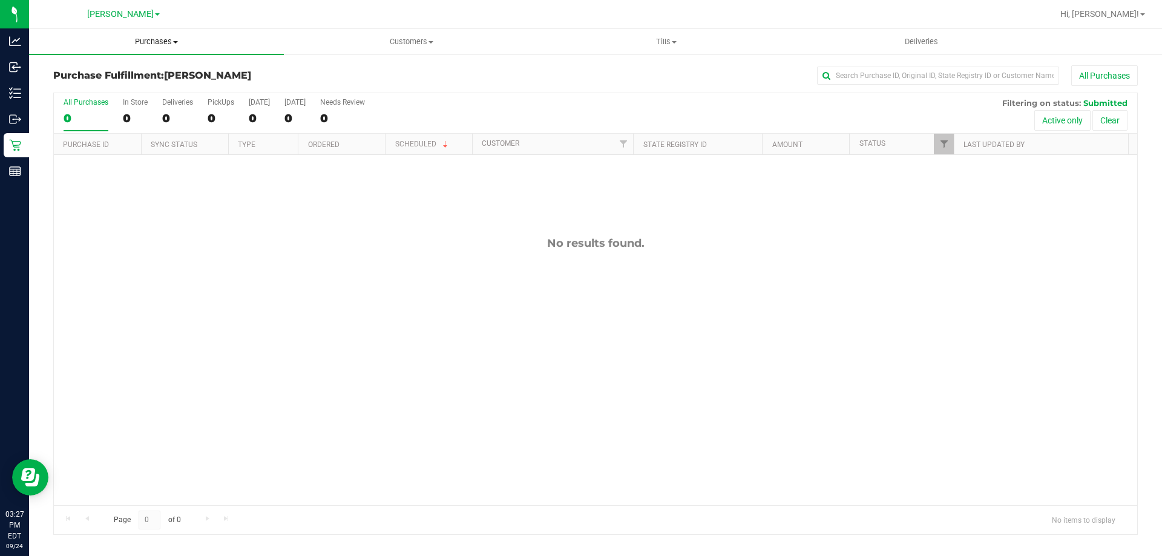
click at [130, 35] on uib-tab-heading "Purchases Summary of purchases Fulfillment All purchases" at bounding box center [156, 41] width 255 height 25
click at [89, 85] on span "Fulfillment" at bounding box center [66, 87] width 75 height 10
